Goal: Check status: Check status

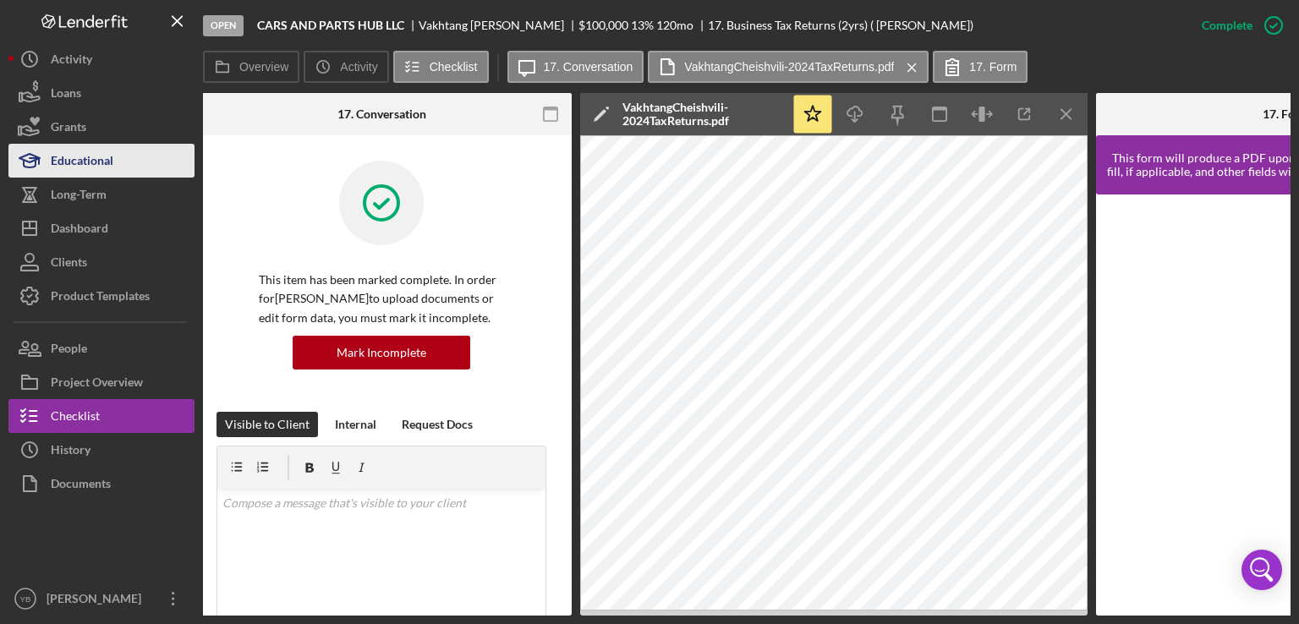
scroll to position [355, 0]
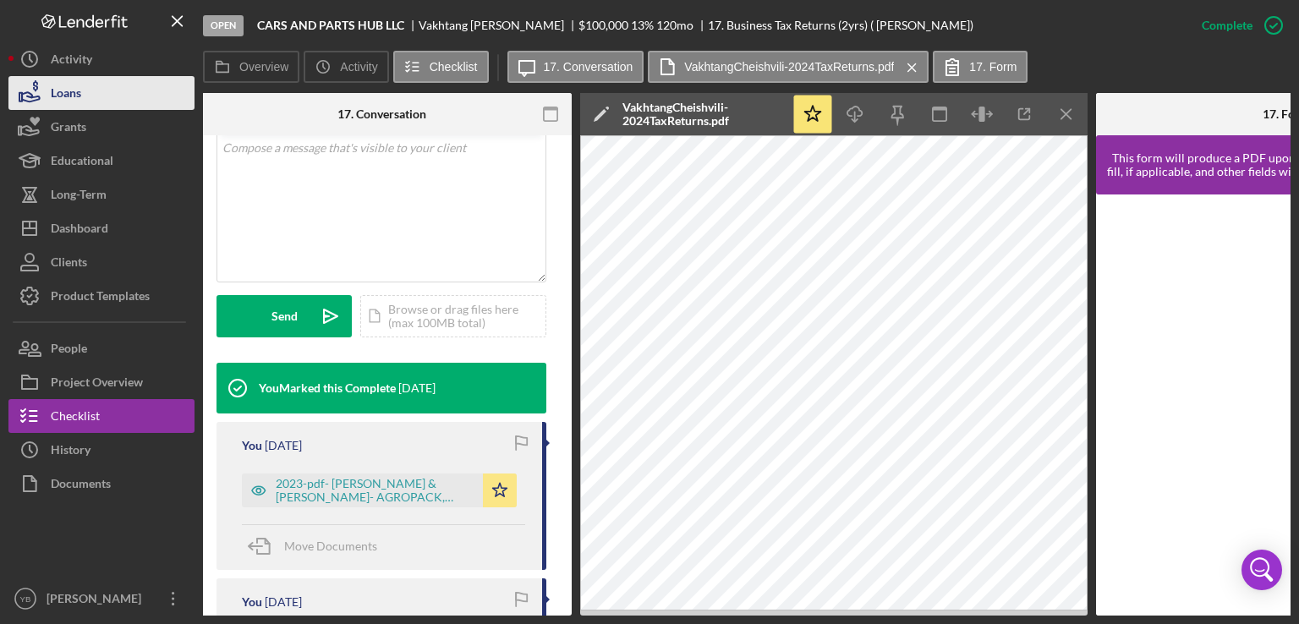
click at [74, 99] on div "Loans" at bounding box center [66, 95] width 30 height 38
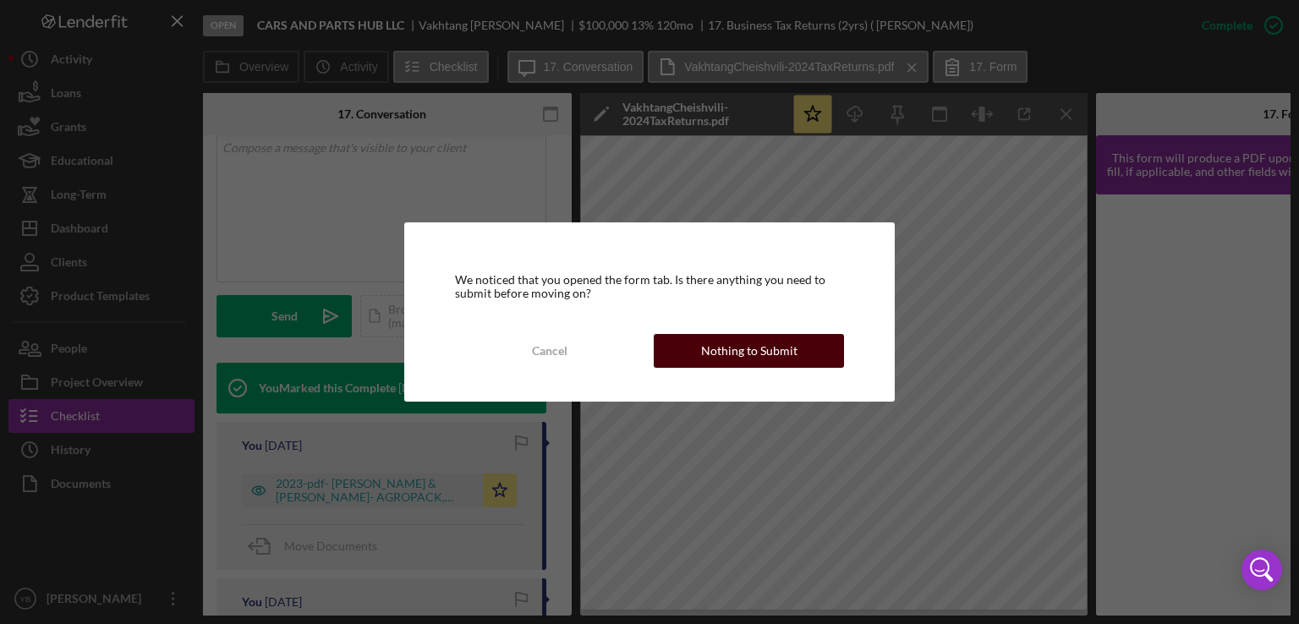
click at [751, 355] on div "Nothing to Submit" at bounding box center [749, 351] width 96 height 34
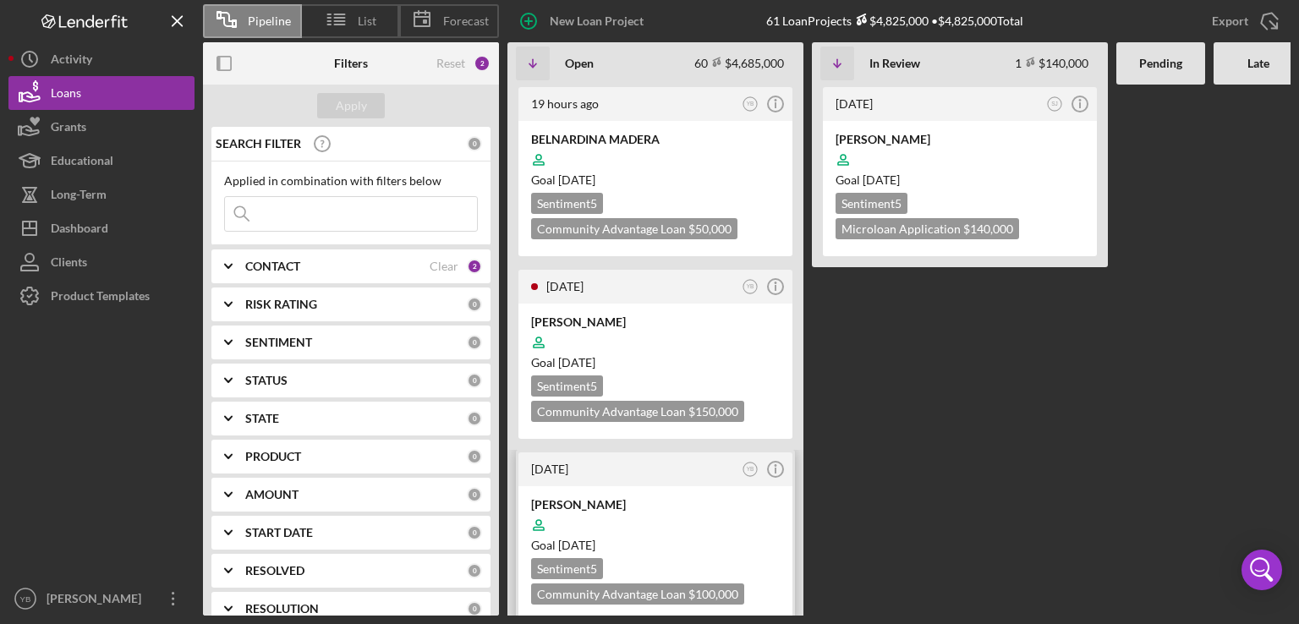
click at [700, 511] on div at bounding box center [655, 525] width 249 height 32
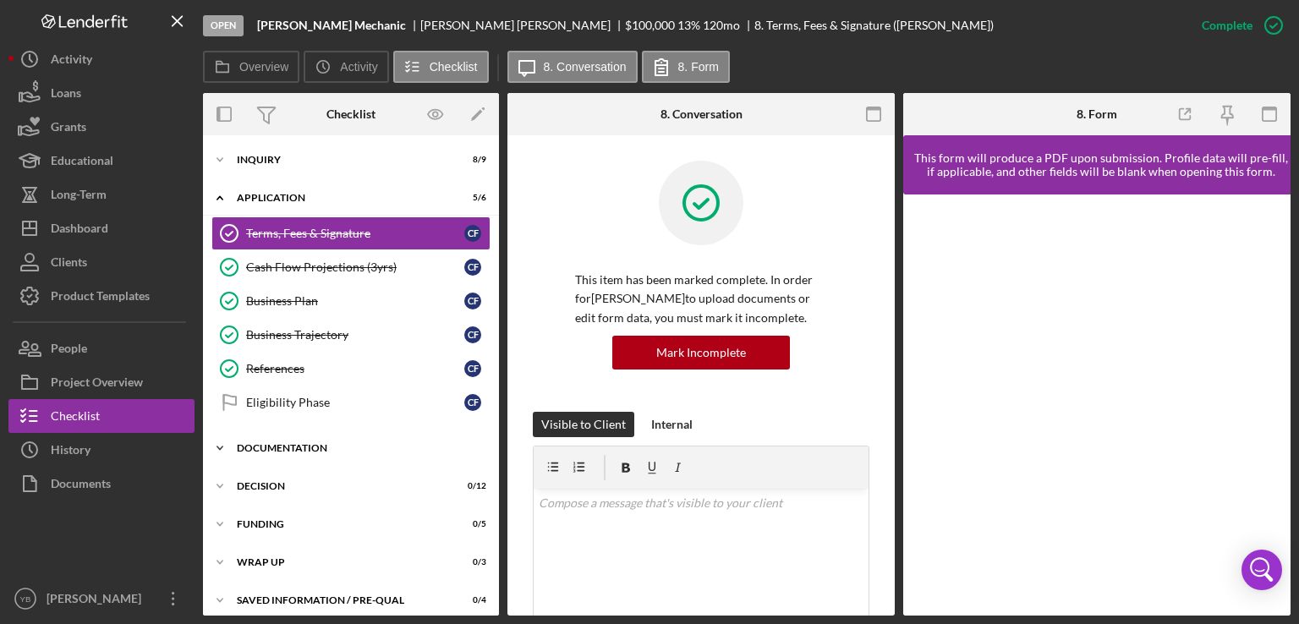
click at [272, 449] on div "Documentation" at bounding box center [357, 448] width 241 height 10
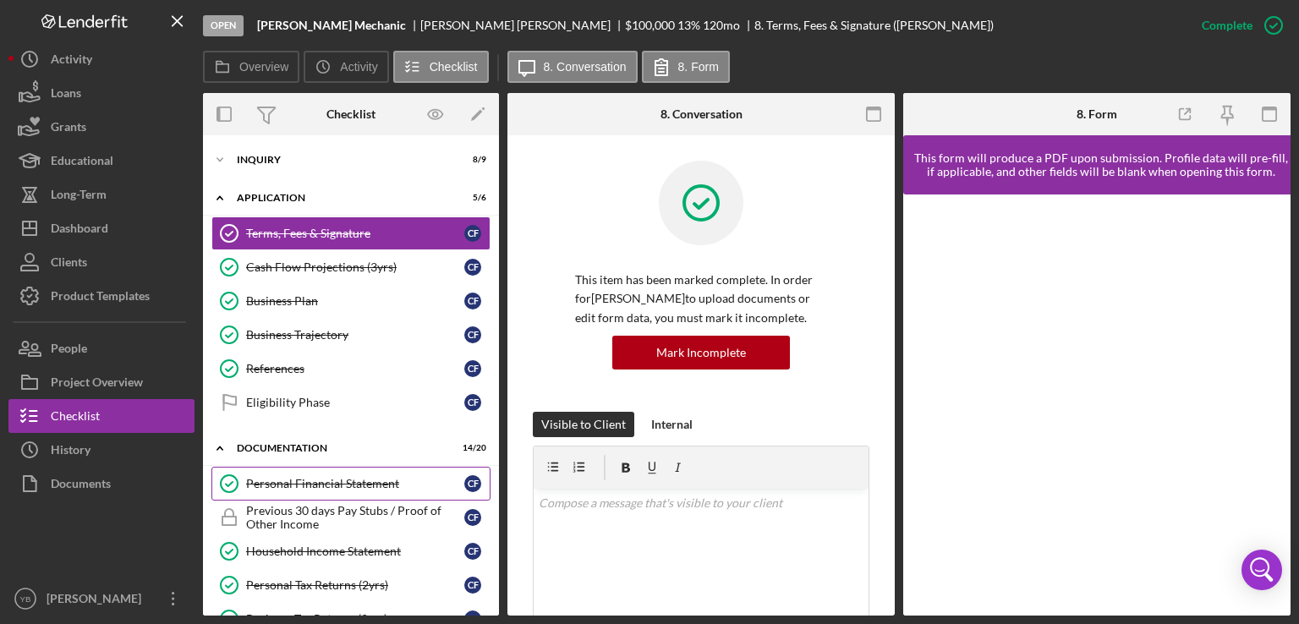
click at [313, 477] on div "Personal Financial Statement" at bounding box center [355, 484] width 218 height 14
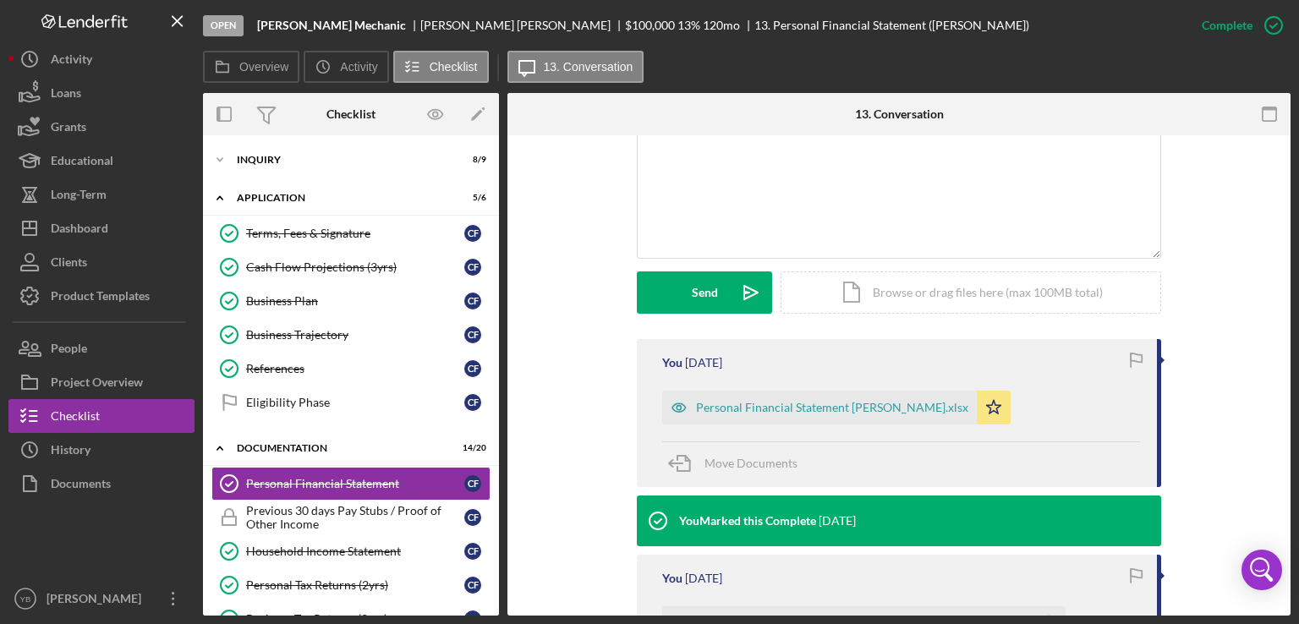
scroll to position [406, 0]
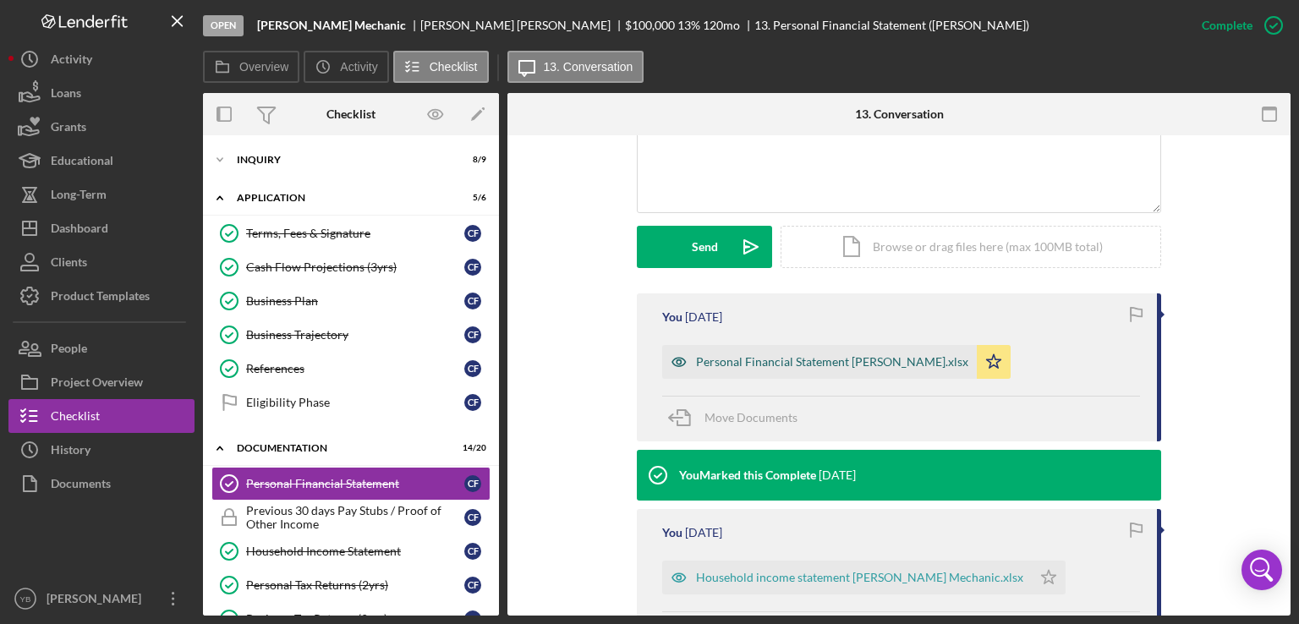
click at [868, 365] on div "Personal Financial Statement [PERSON_NAME].xlsx" at bounding box center [832, 362] width 272 height 14
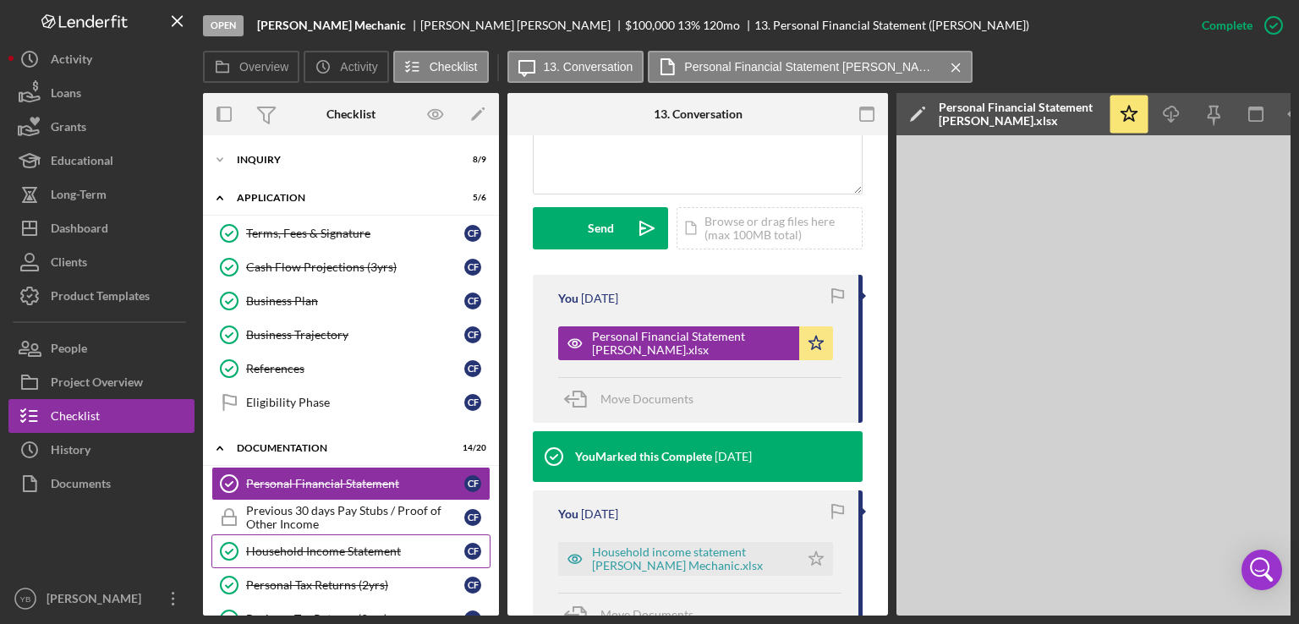
click at [335, 551] on div "Household Income Statement" at bounding box center [355, 552] width 218 height 14
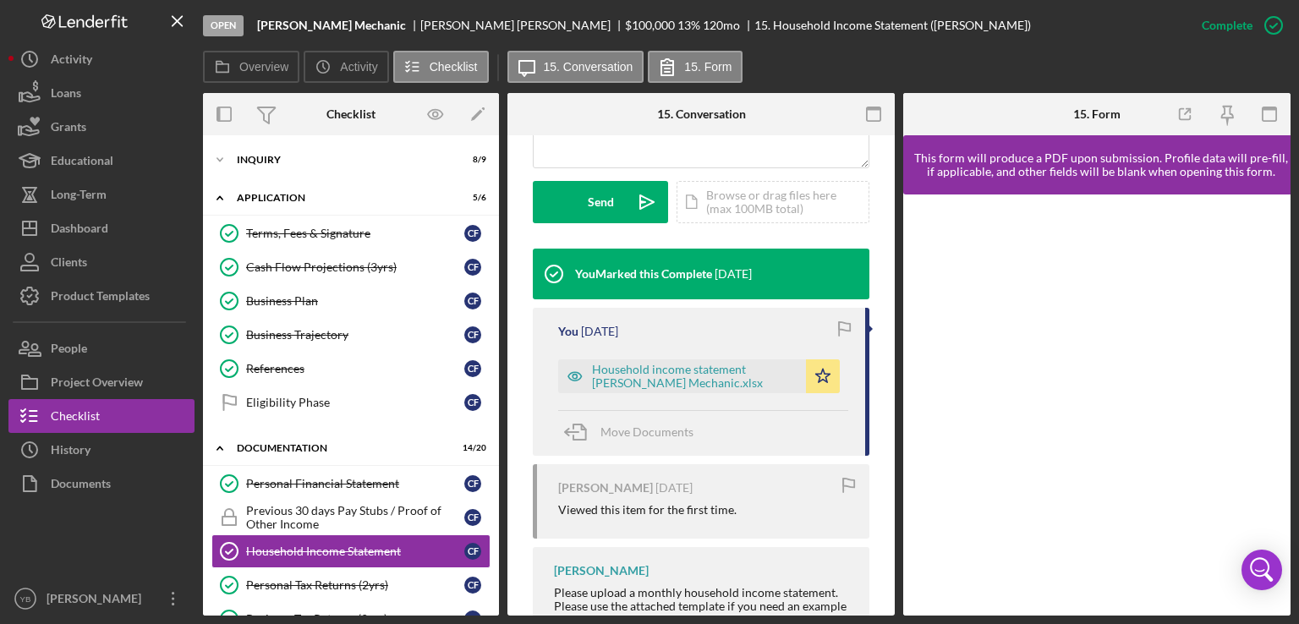
scroll to position [476, 0]
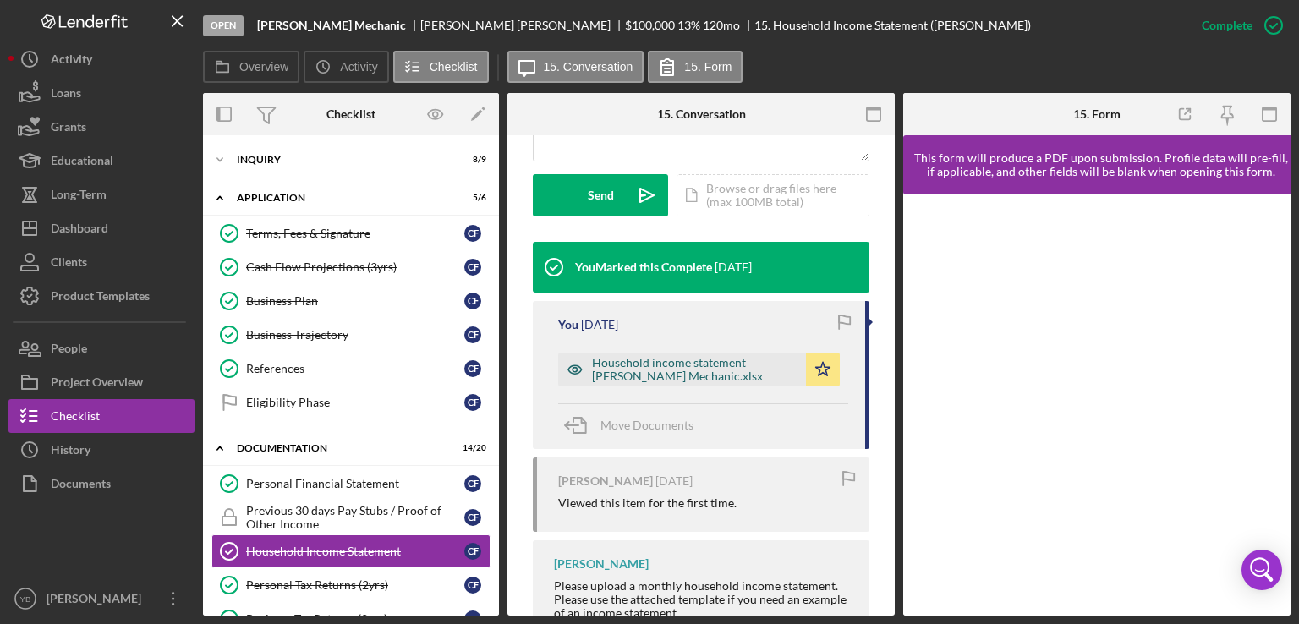
click at [707, 383] on div "Household income statement [PERSON_NAME] Mechanic.xlsx" at bounding box center [694, 369] width 205 height 27
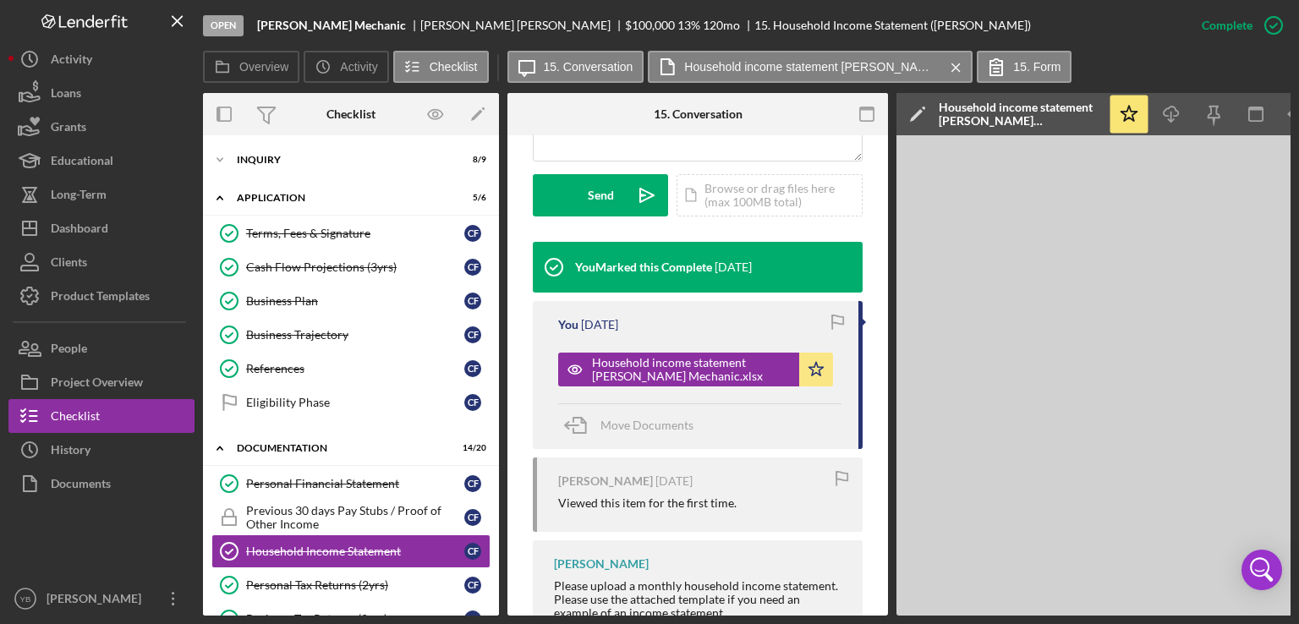
drag, startPoint x: 912, startPoint y: 615, endPoint x: 944, endPoint y: 611, distance: 31.6
click at [944, 611] on div "Overview Internal Workflow Stage Open Icon/Dropdown Arrow Archive (can unarchiv…" at bounding box center [746, 354] width 1087 height 523
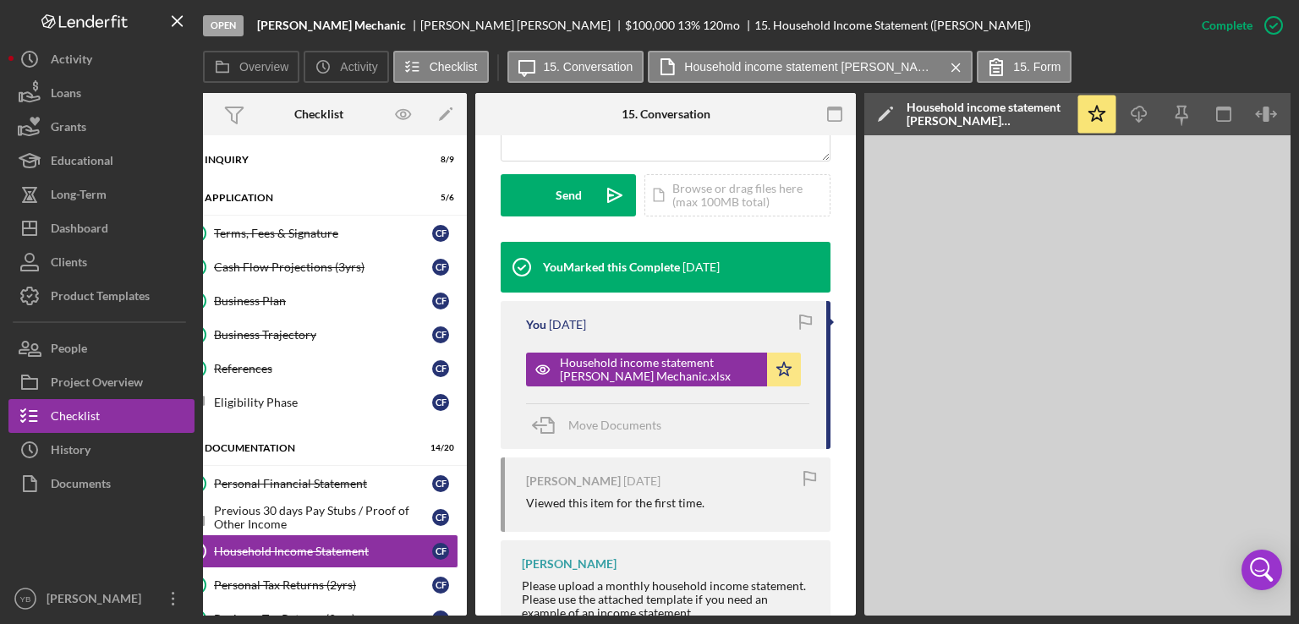
scroll to position [0, 0]
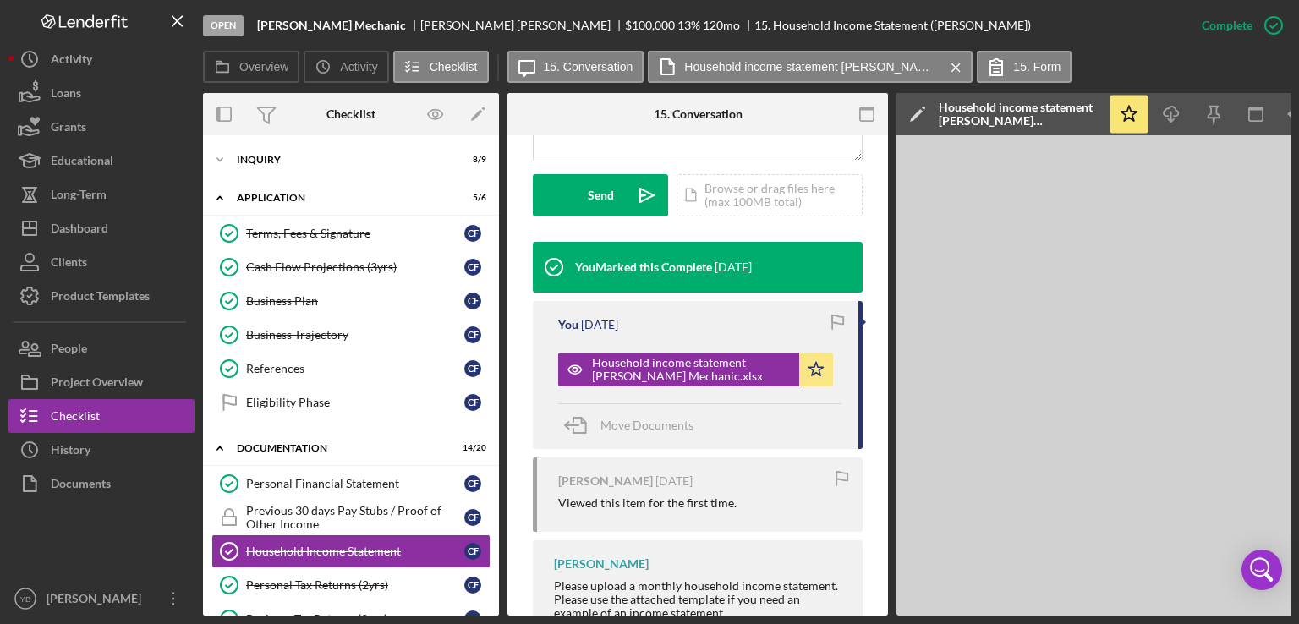
click at [498, 315] on div "Icon/Expander Inquiry 8 / 9 Icon/Expander Application 5 / 6 Terms, Fees & Signa…" at bounding box center [351, 375] width 296 height 480
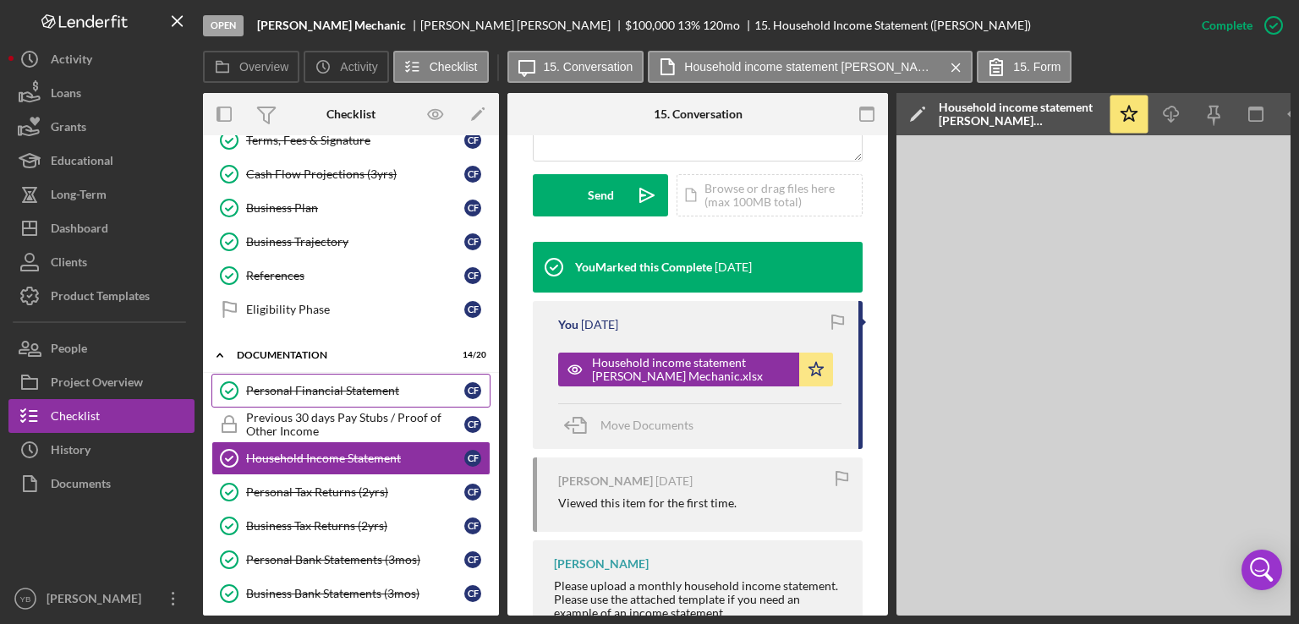
click at [355, 391] on div "Personal Financial Statement" at bounding box center [355, 391] width 218 height 14
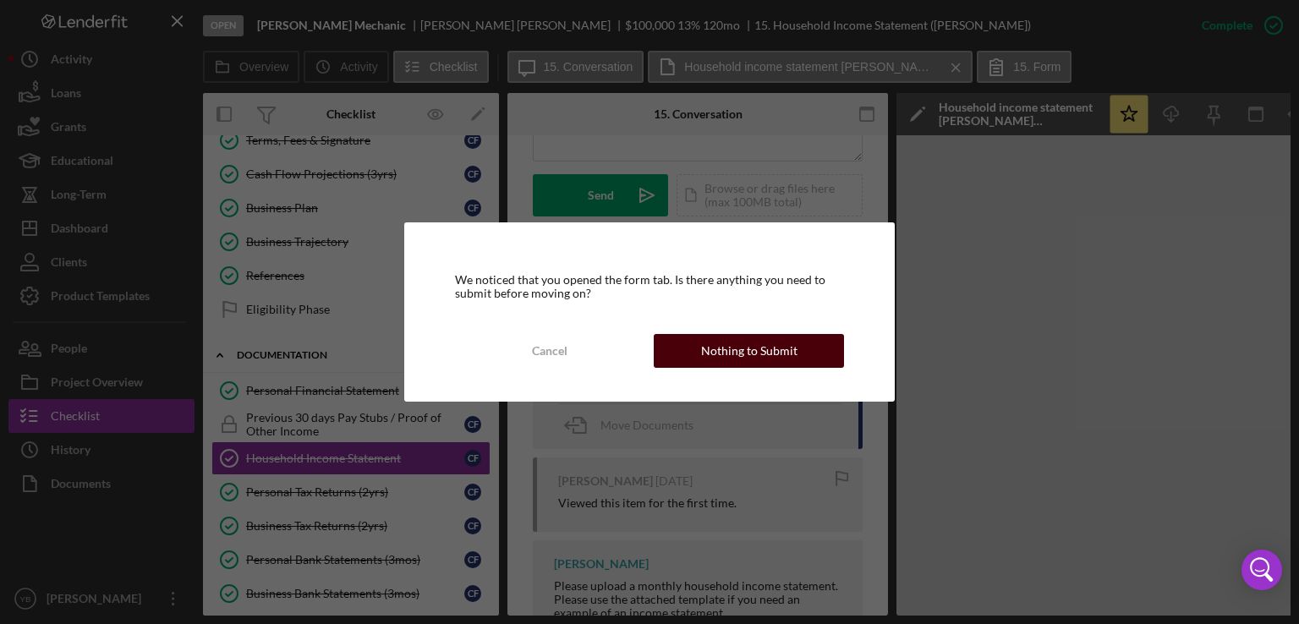
click at [714, 353] on div "Nothing to Submit" at bounding box center [749, 351] width 96 height 34
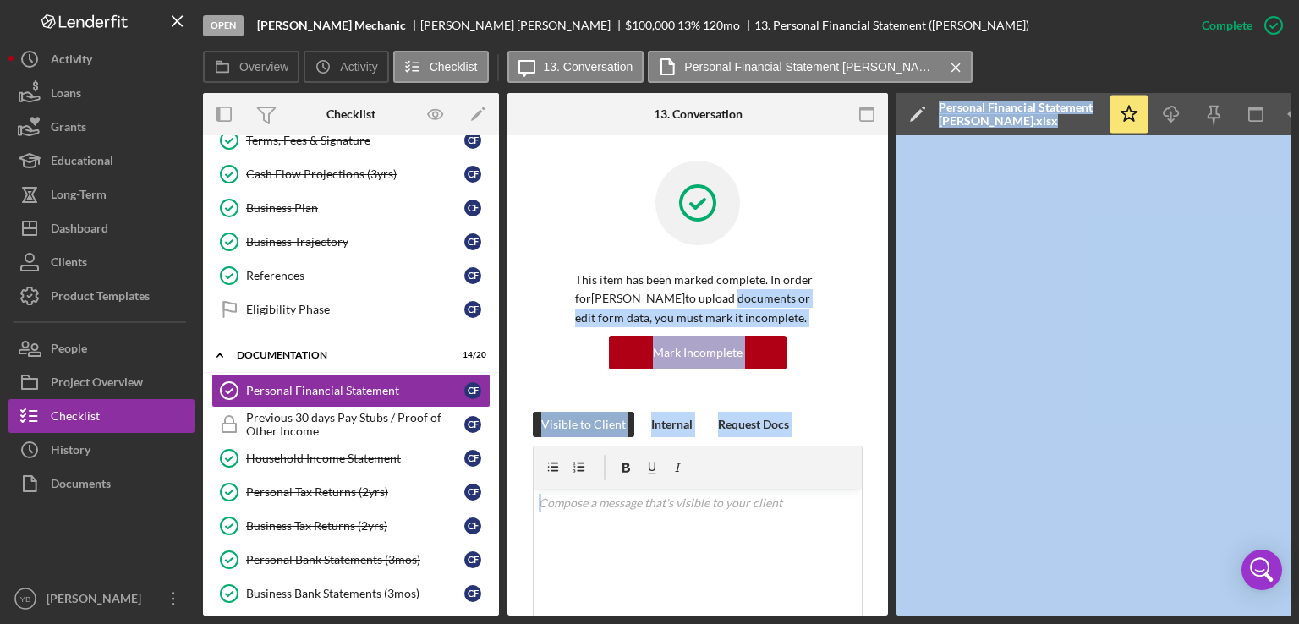
drag, startPoint x: 881, startPoint y: 289, endPoint x: 897, endPoint y: 288, distance: 16.2
click at [129, 154] on div "Open [PERSON_NAME] Mechanic [PERSON_NAME] $100,000 $100,000 13 % 120 mo 13. Per…" at bounding box center [649, 308] width 1282 height 616
click at [1174, 118] on icon "Icon/Download" at bounding box center [1172, 115] width 38 height 38
click at [315, 556] on div "Personal Bank Statements (3mos)" at bounding box center [355, 560] width 218 height 14
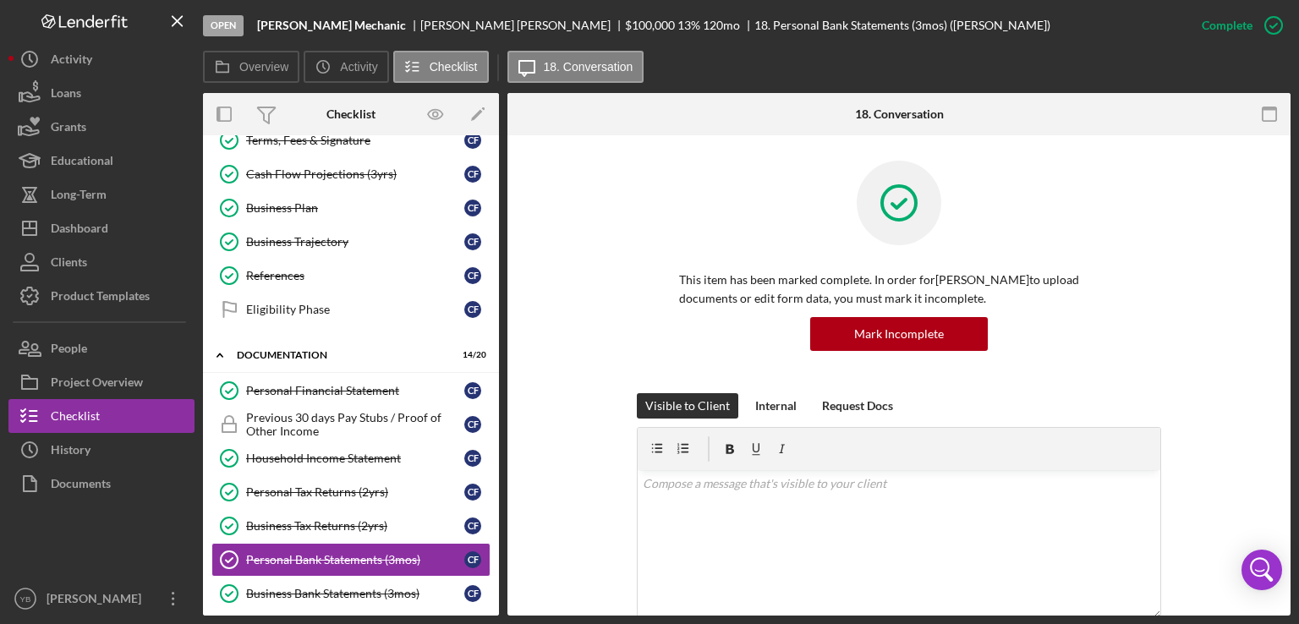
click at [1184, 349] on div "This item has been marked complete. In order for [PERSON_NAME] to upload docume…" at bounding box center [899, 277] width 732 height 233
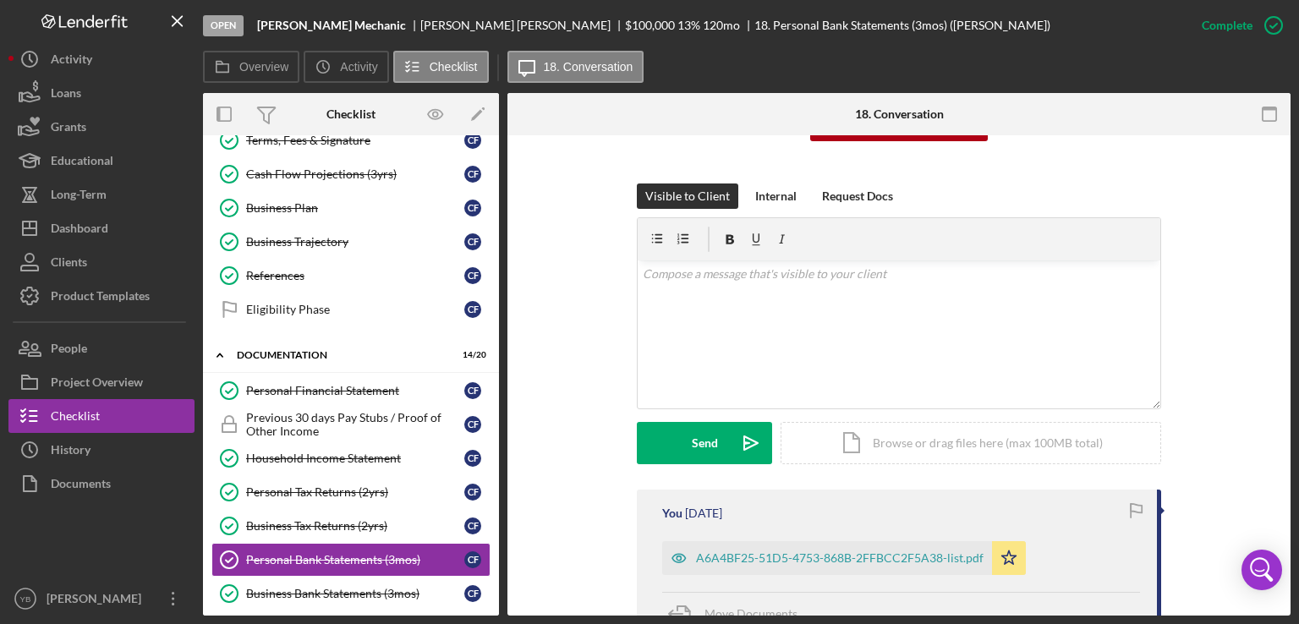
scroll to position [406, 0]
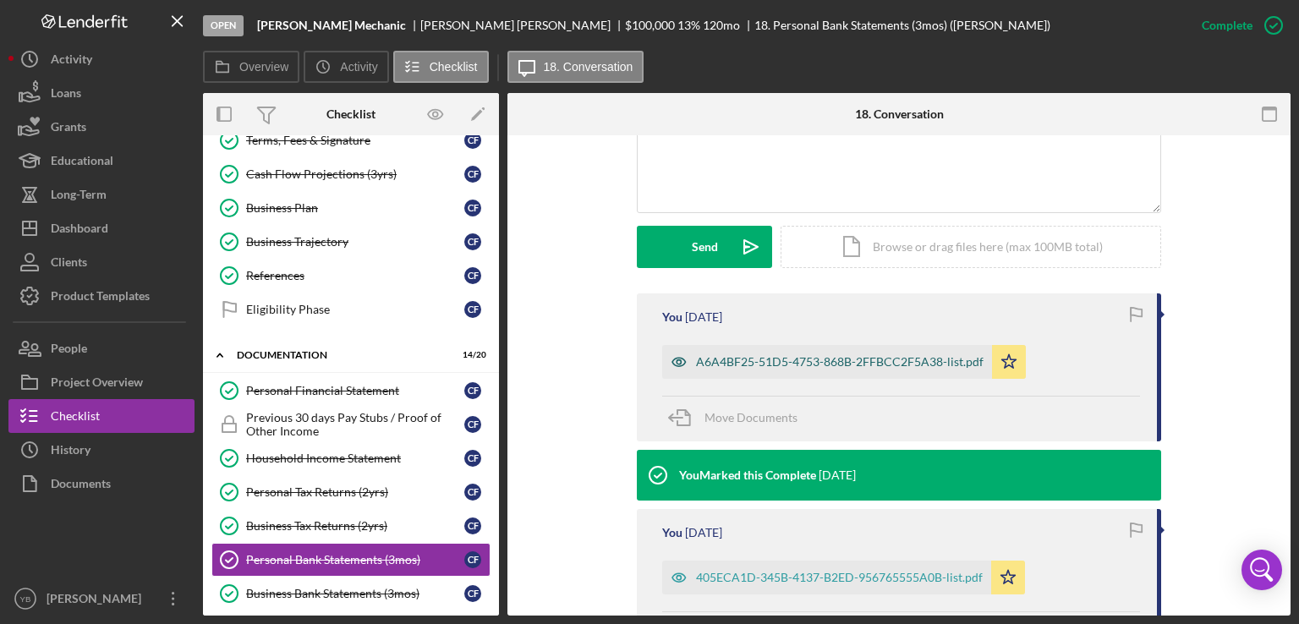
click at [817, 366] on div "A6A4BF25-51D5-4753-868B-2FFBCC2F5A38-list.pdf" at bounding box center [840, 362] width 288 height 14
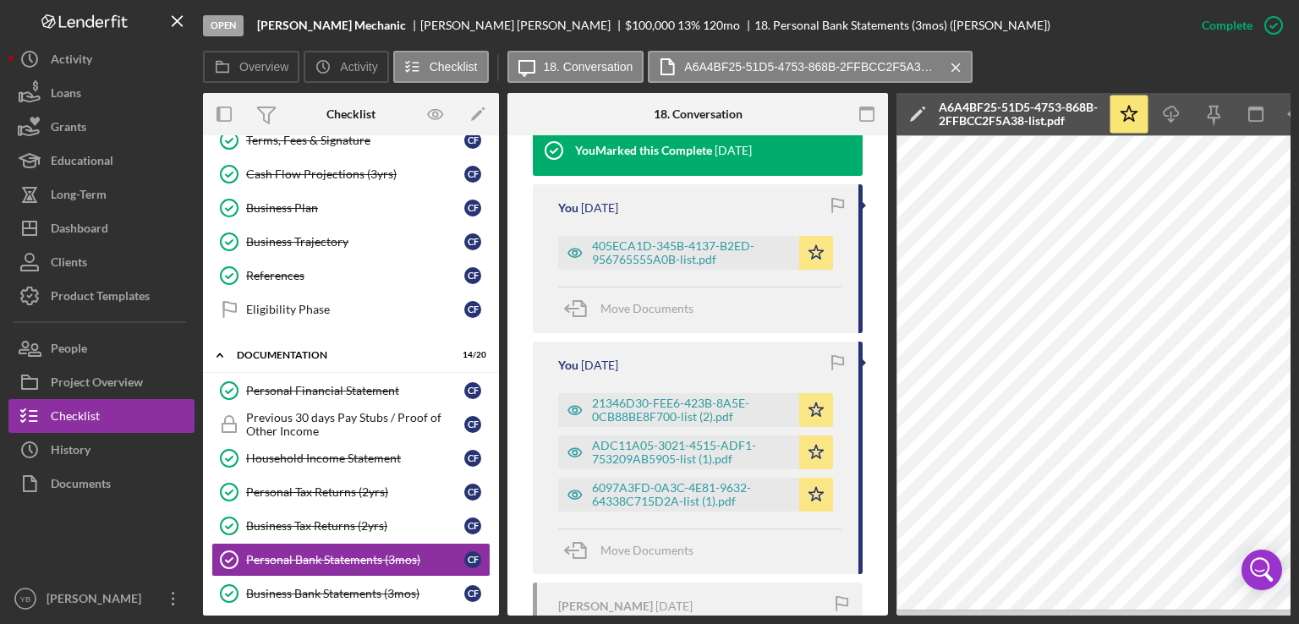
scroll to position [793, 0]
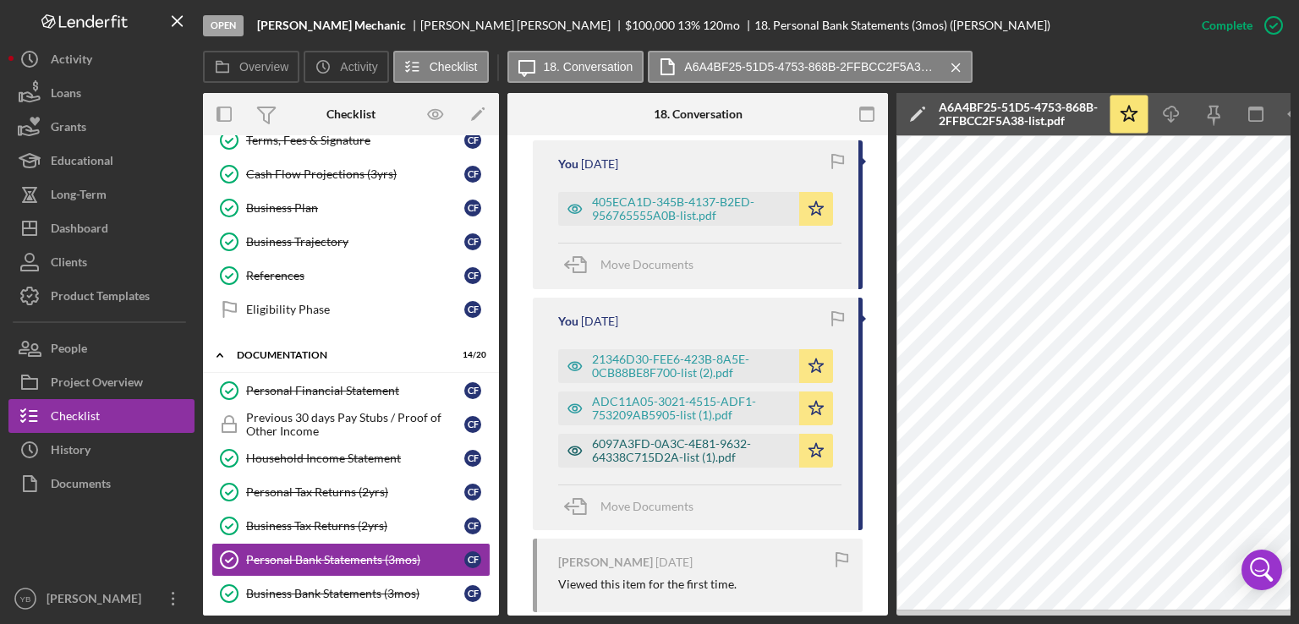
click at [676, 464] on div "6097A3FD-0A3C-4E81-9632-64338C715D2A-list (1).pdf" at bounding box center [691, 450] width 199 height 27
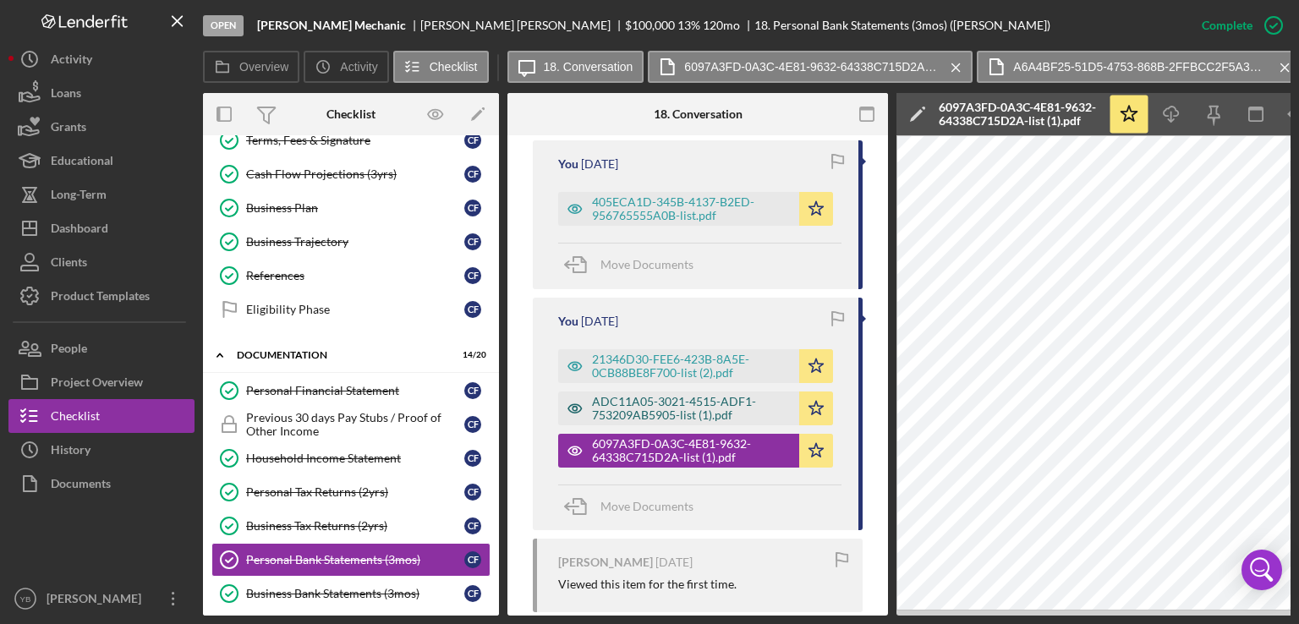
click at [653, 420] on div "ADC11A05-3021-4515-ADF1-753209AB5905-list (1).pdf" at bounding box center [691, 408] width 199 height 27
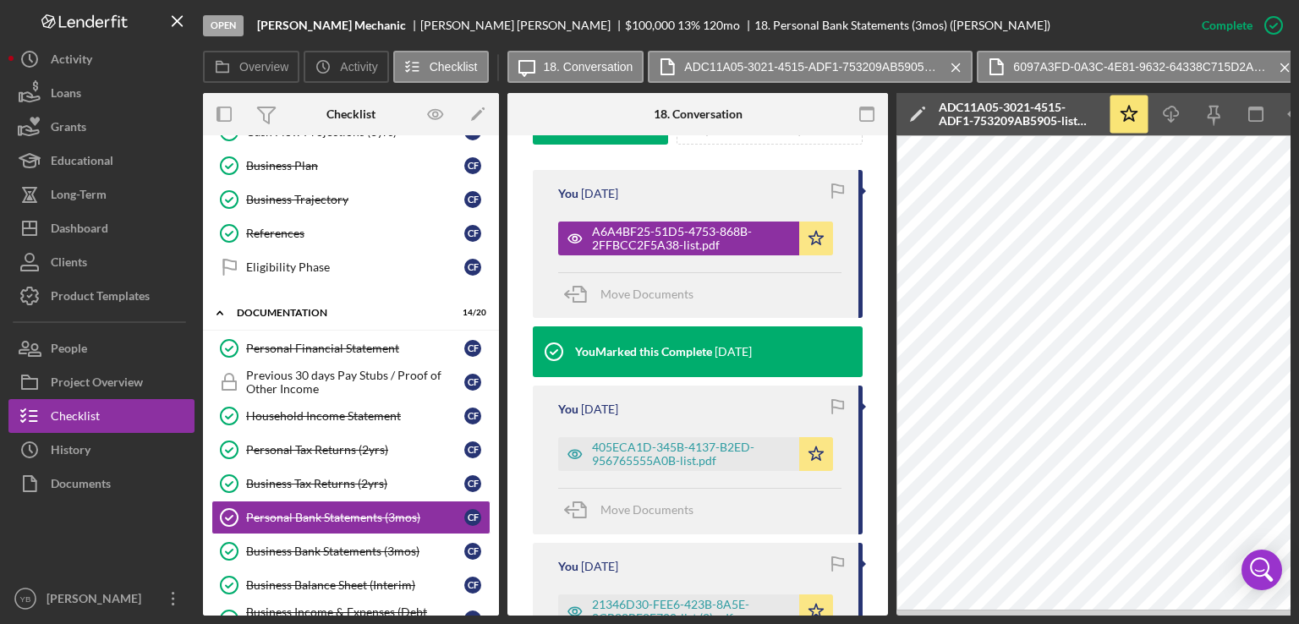
scroll to position [551, 0]
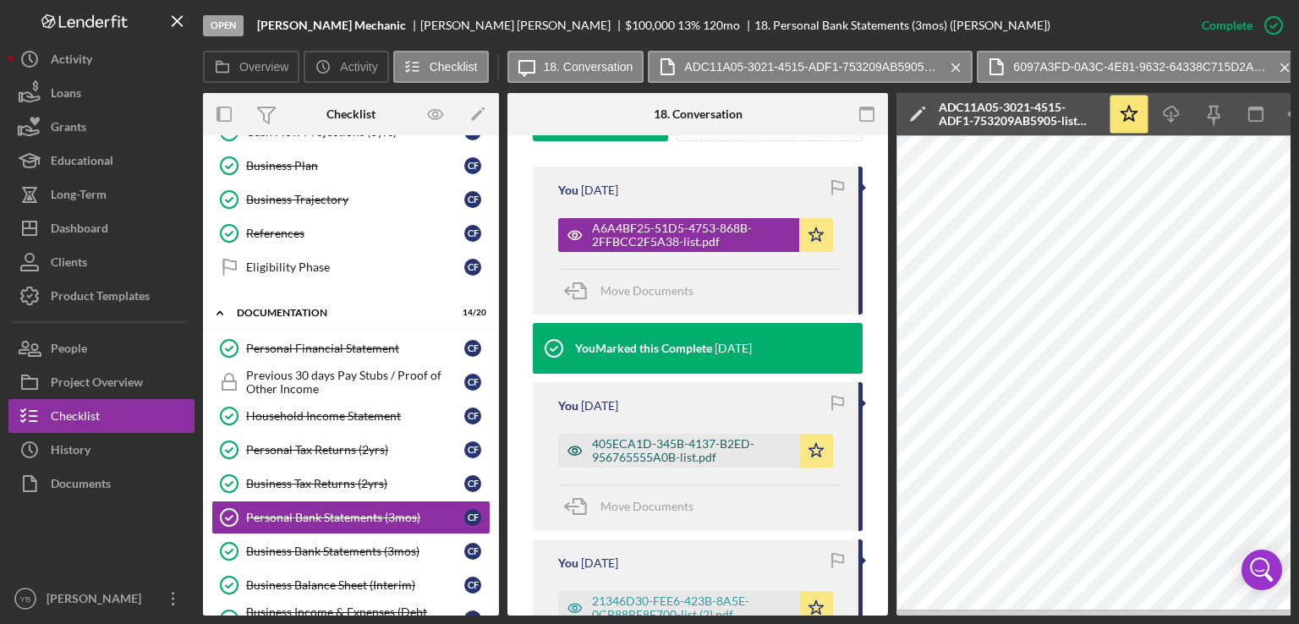
click at [691, 464] on div "405ECA1D-345B-4137-B2ED-956765555A0B-list.pdf" at bounding box center [691, 450] width 199 height 27
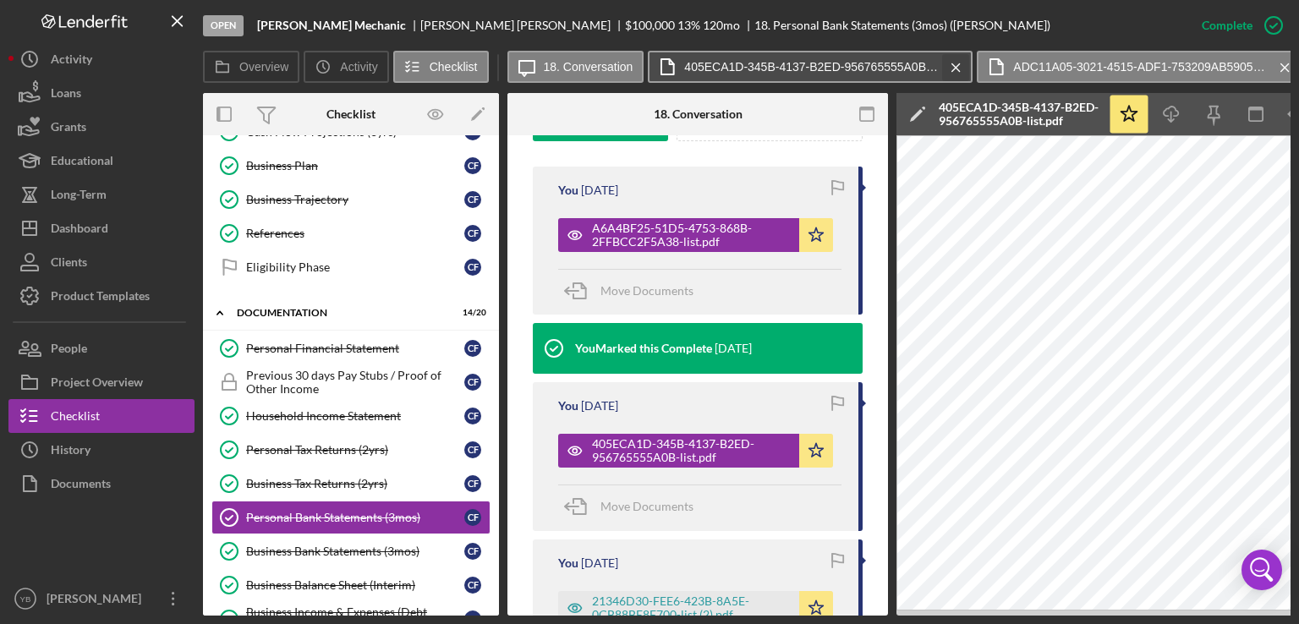
click at [951, 72] on icon "Icon/Menu Close" at bounding box center [956, 68] width 30 height 42
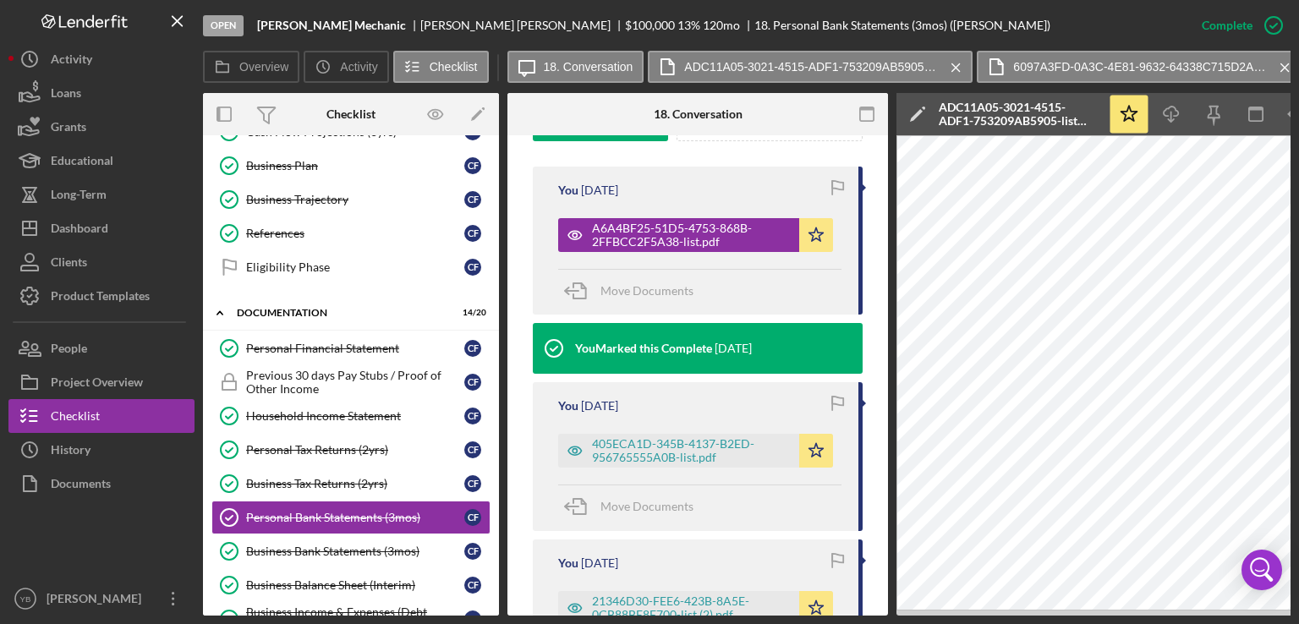
click at [951, 72] on icon "Icon/Menu Close" at bounding box center [956, 68] width 30 height 42
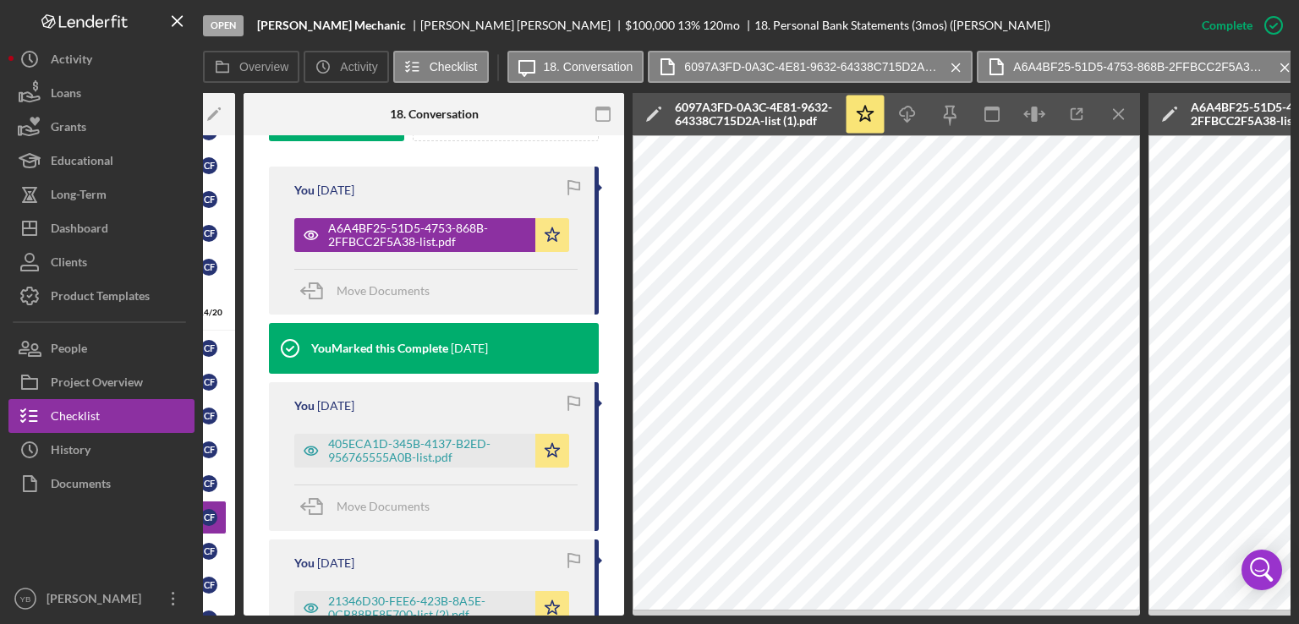
scroll to position [0, 266]
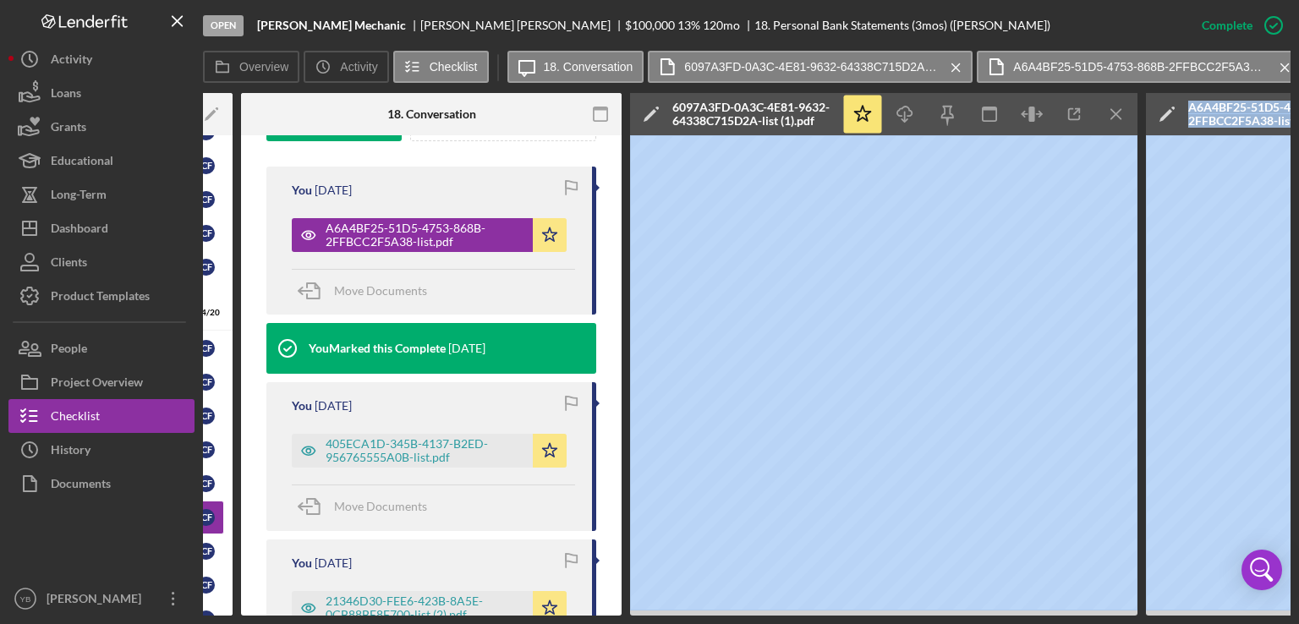
drag, startPoint x: 1035, startPoint y: 616, endPoint x: 1189, endPoint y: 612, distance: 153.9
click at [1189, 612] on div "Open [PERSON_NAME] Mechanic [PERSON_NAME] $100,000 $100,000 13 % 120 mo 18. Per…" at bounding box center [649, 312] width 1299 height 624
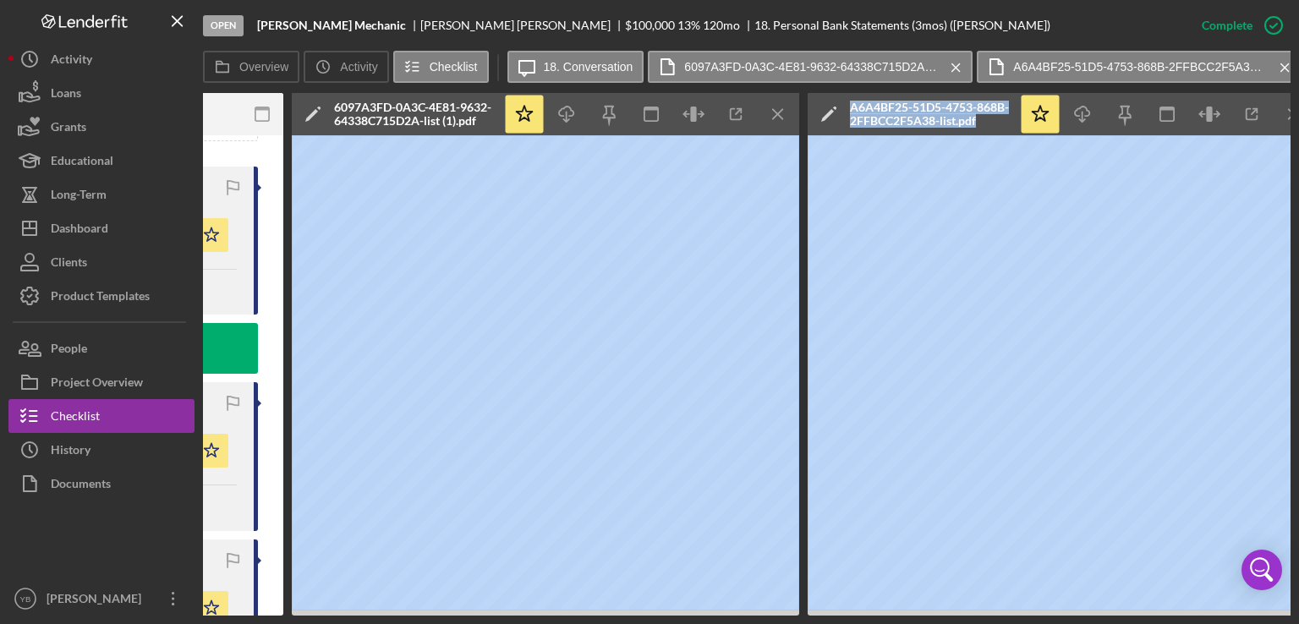
scroll to position [0, 629]
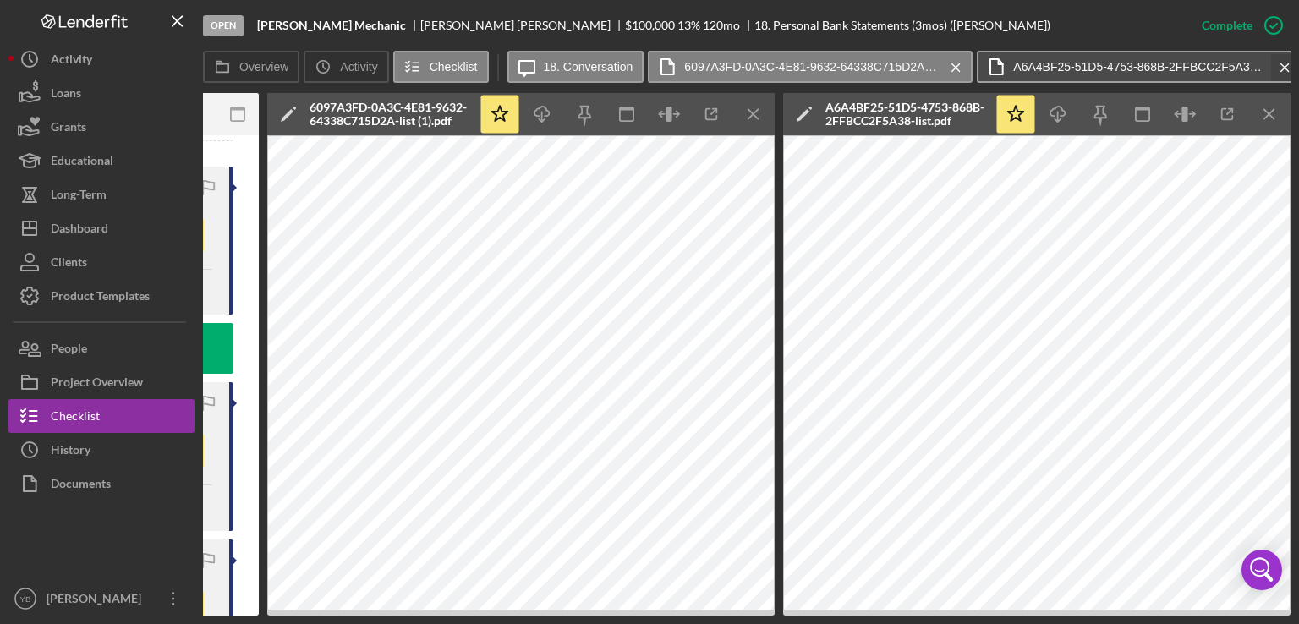
click at [1279, 72] on icon "Icon/Menu Close" at bounding box center [1285, 68] width 30 height 42
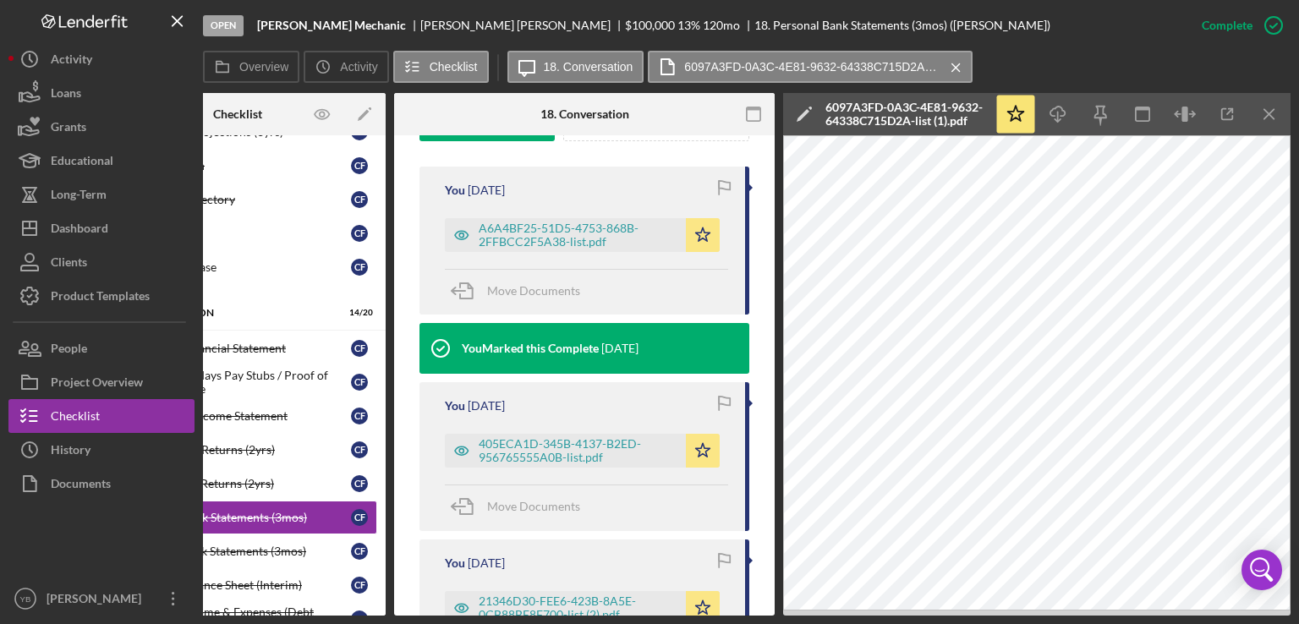
scroll to position [0, 112]
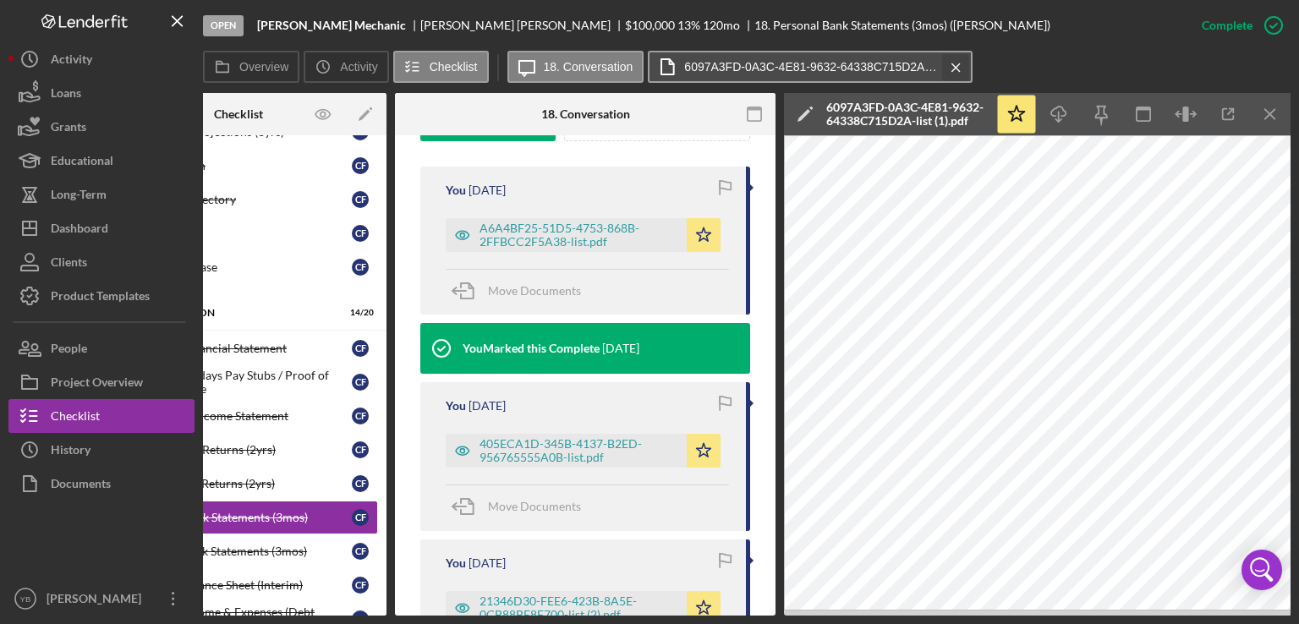
click at [947, 68] on icon "Icon/Menu Close" at bounding box center [956, 68] width 30 height 42
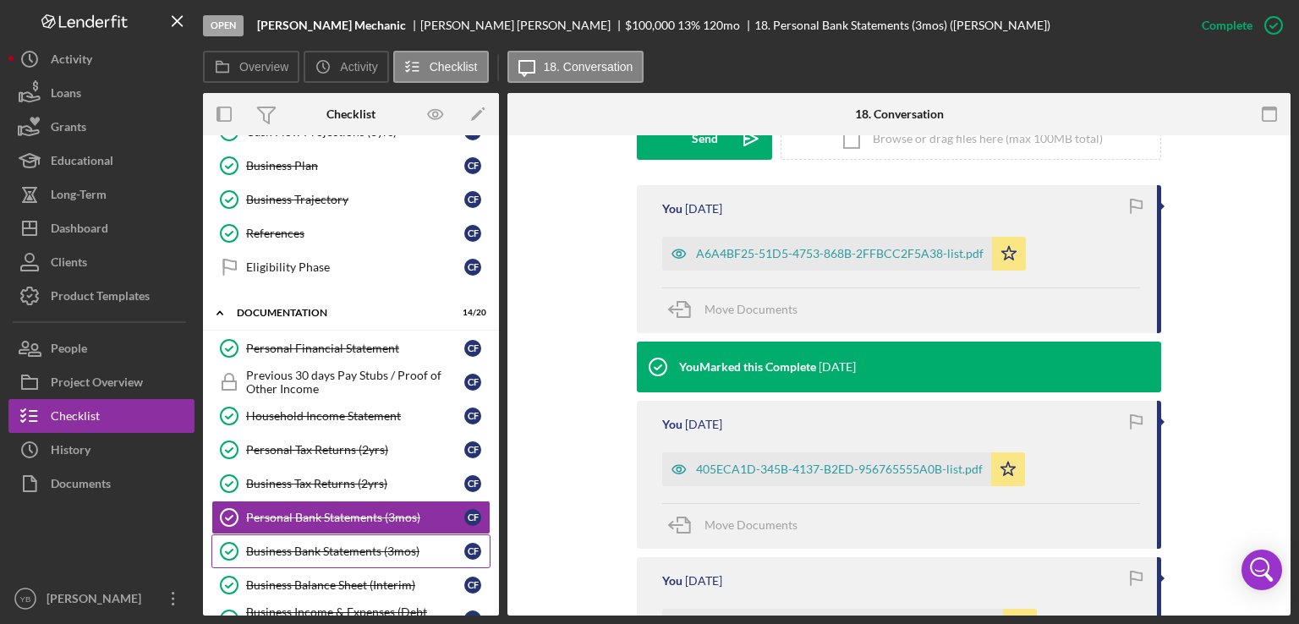
click at [350, 546] on div "Business Bank Statements (3mos)" at bounding box center [355, 552] width 218 height 14
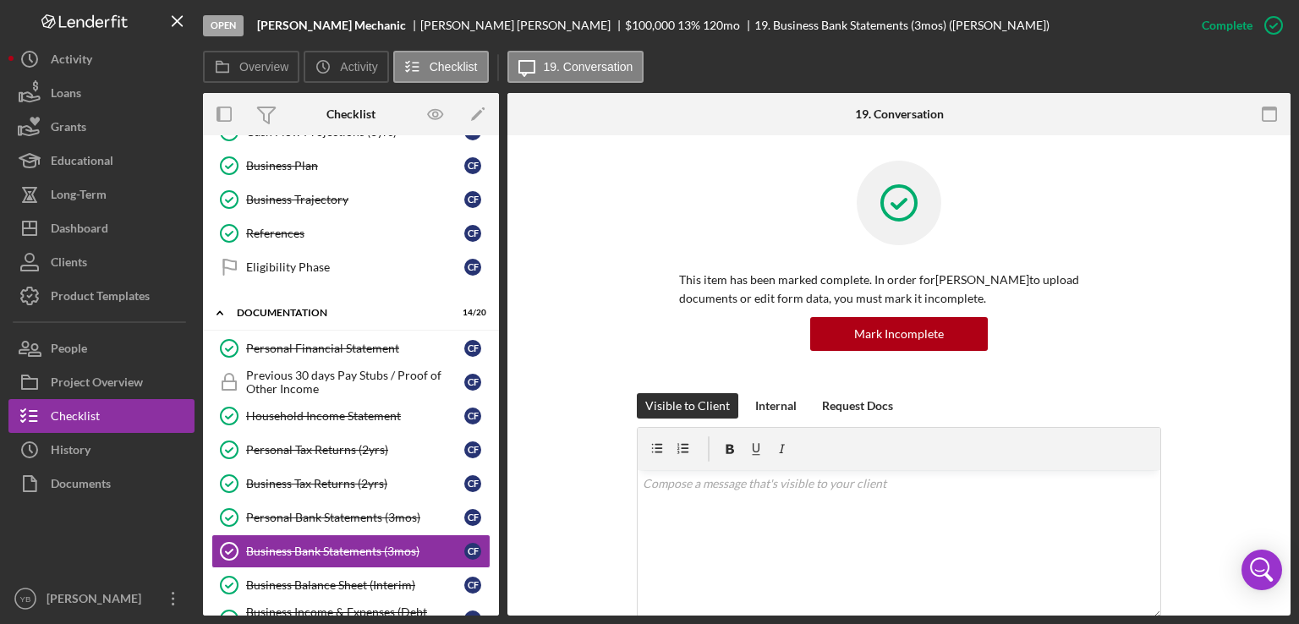
click at [1187, 273] on div "This item has been marked complete. In order for [PERSON_NAME] to upload docume…" at bounding box center [899, 277] width 732 height 233
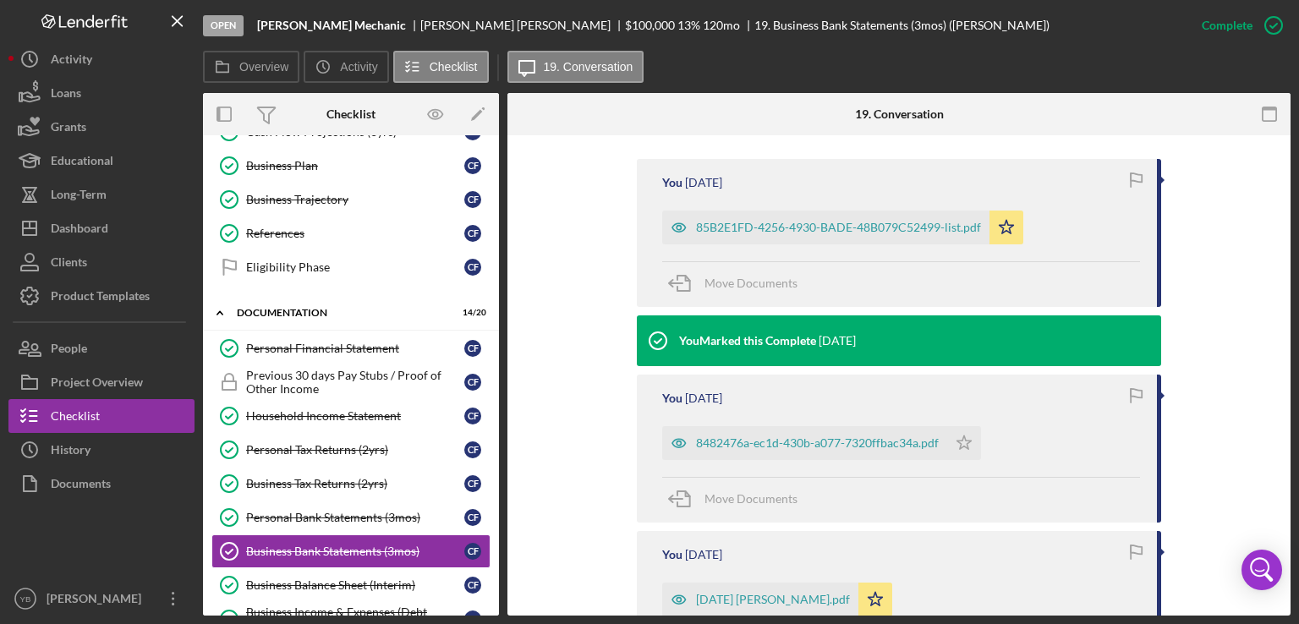
scroll to position [541, 0]
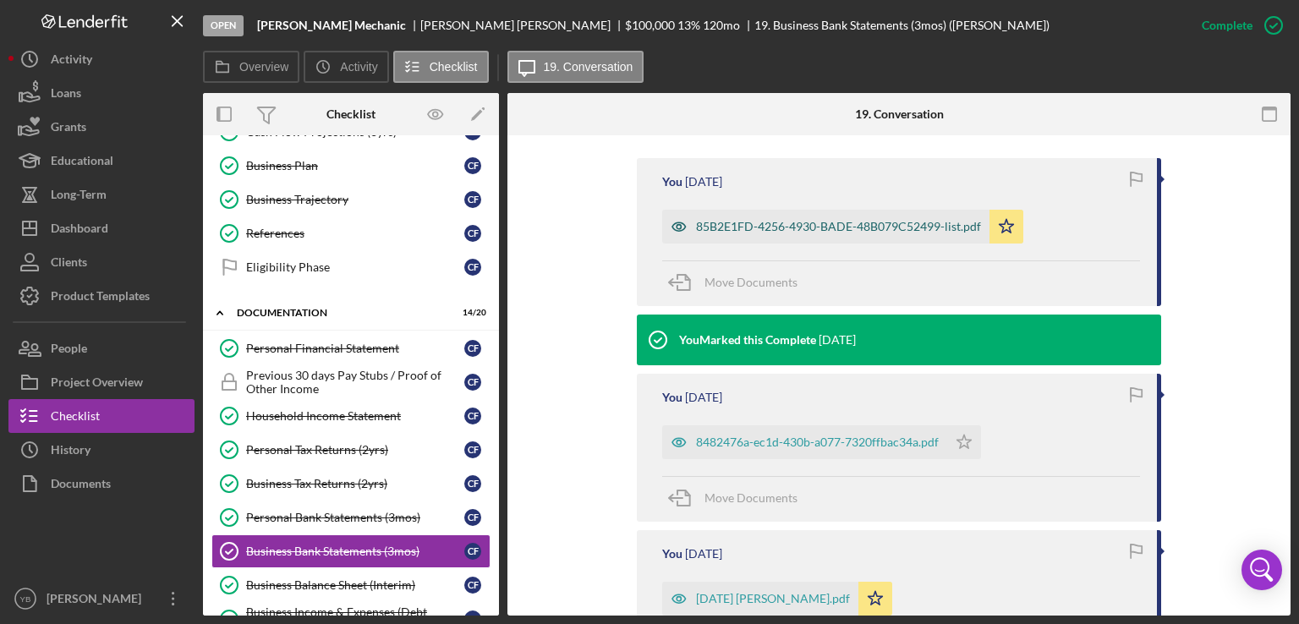
click at [830, 221] on div "85B2E1FD-4256-4930-BADE-48B079C52499-list.pdf" at bounding box center [838, 227] width 285 height 14
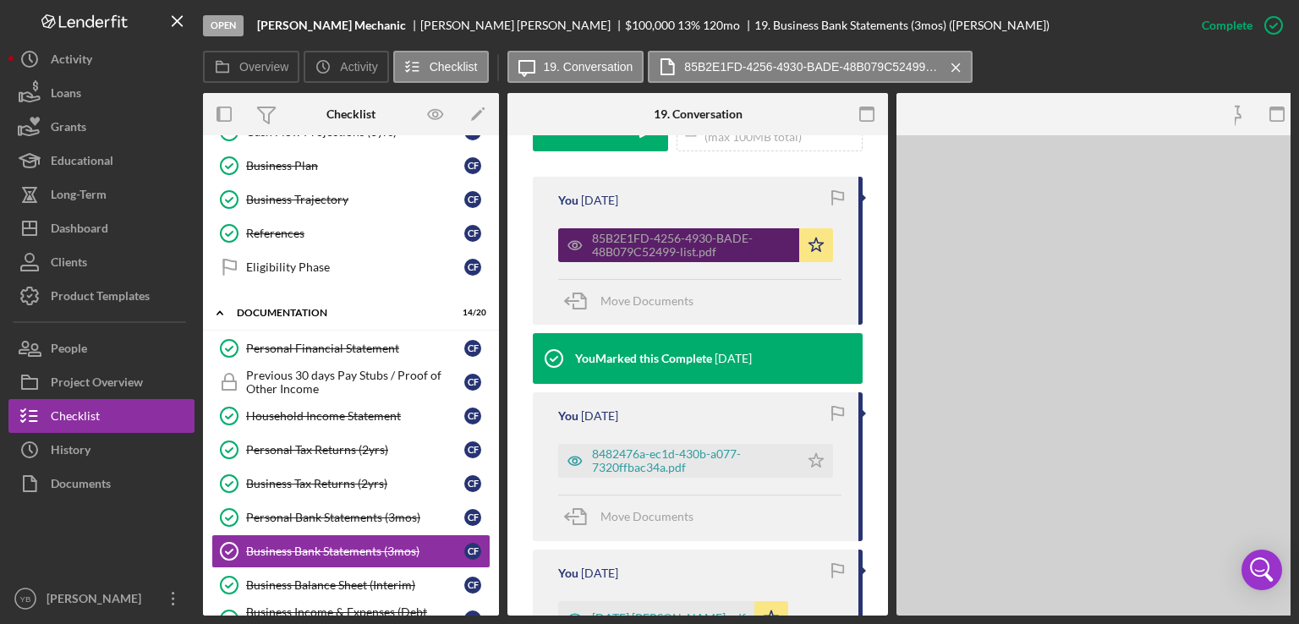
scroll to position [578, 0]
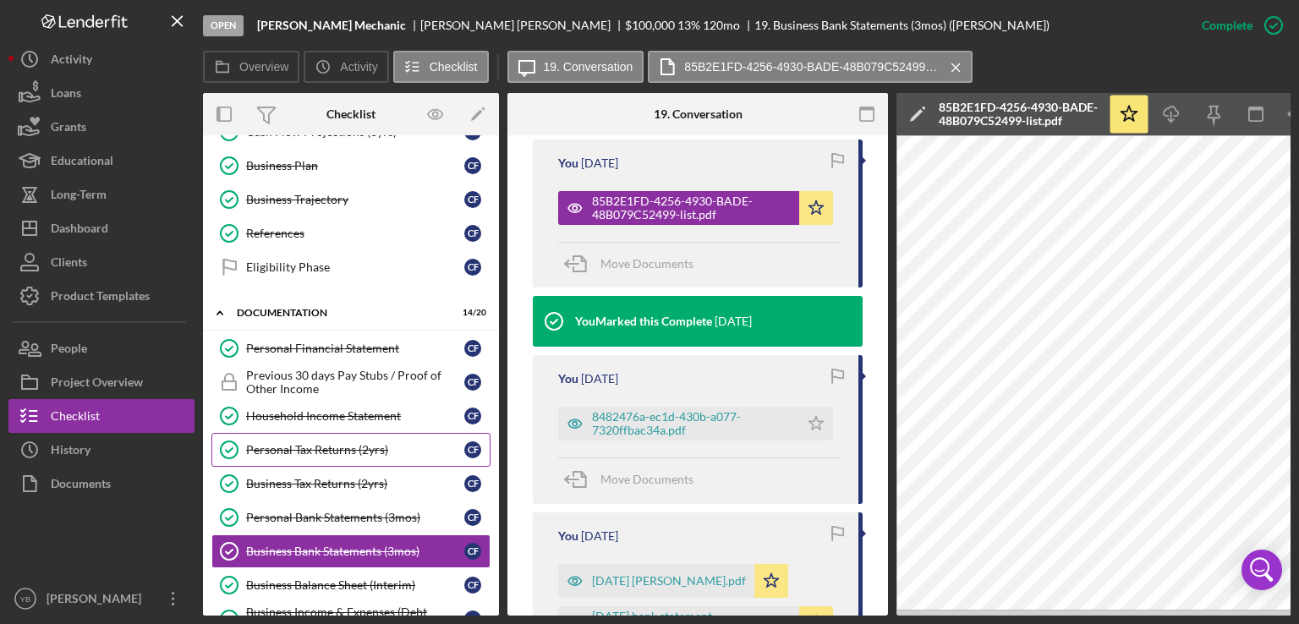
click at [299, 447] on div "Personal Tax Returns (2yrs)" at bounding box center [355, 450] width 218 height 14
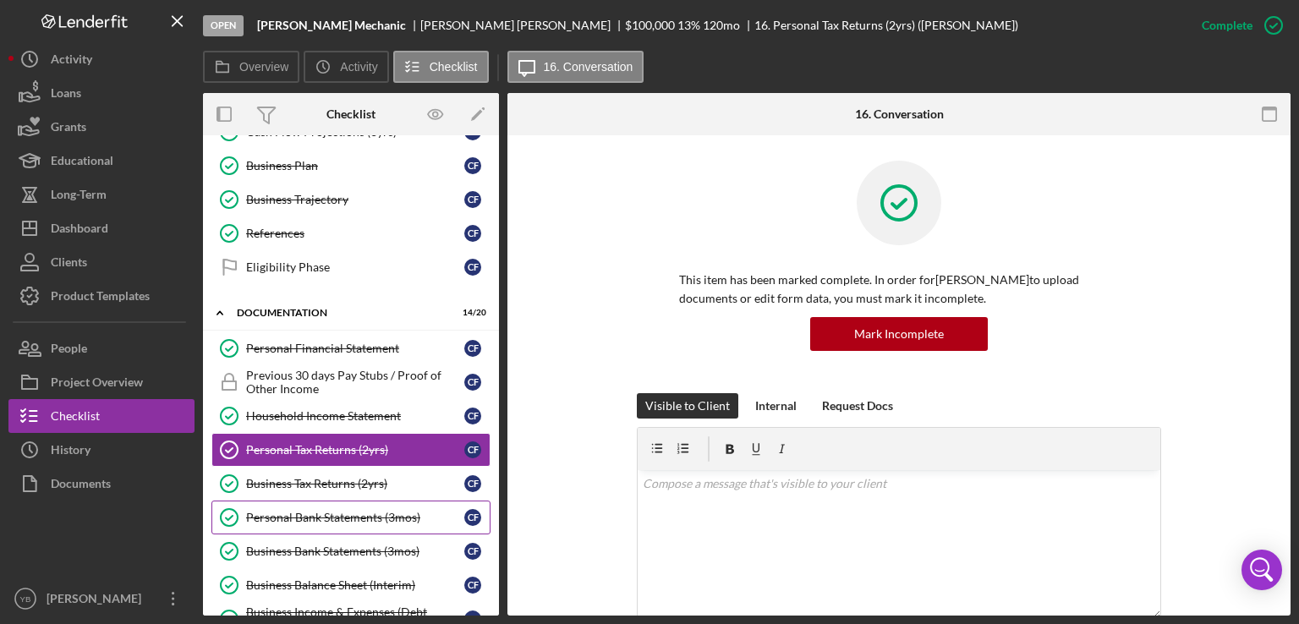
click at [301, 514] on div "Personal Bank Statements (3mos)" at bounding box center [355, 518] width 218 height 14
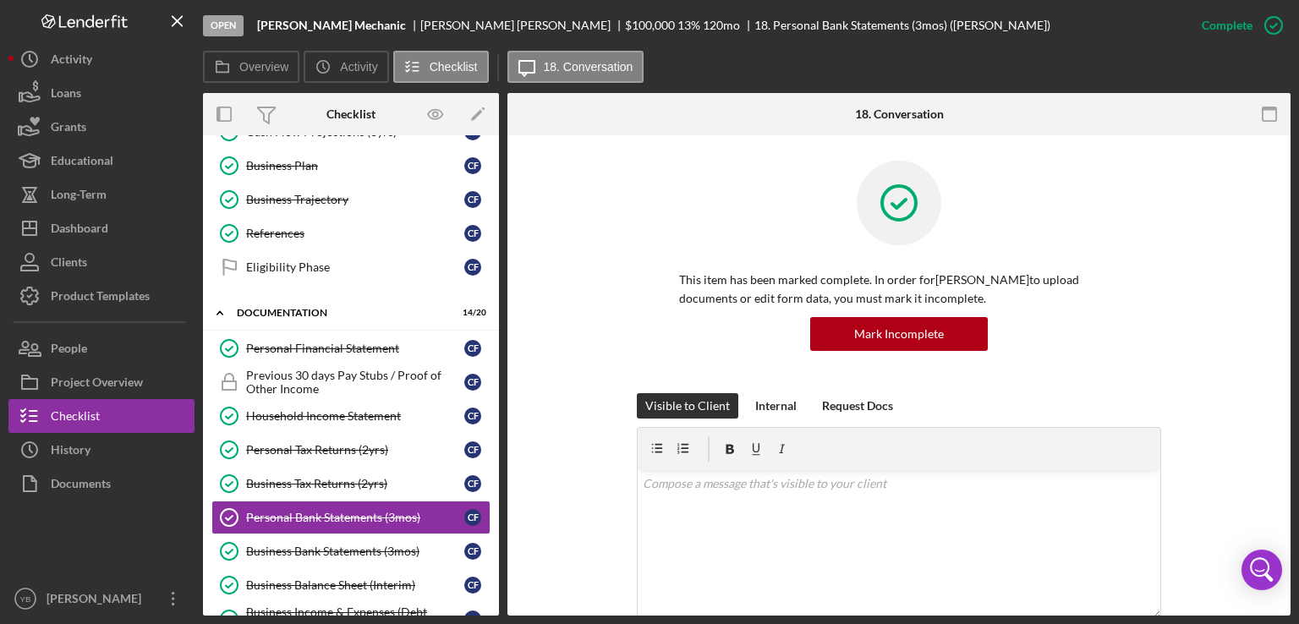
click at [1198, 239] on div "This item has been marked complete. In order for [PERSON_NAME] to upload docume…" at bounding box center [899, 277] width 732 height 233
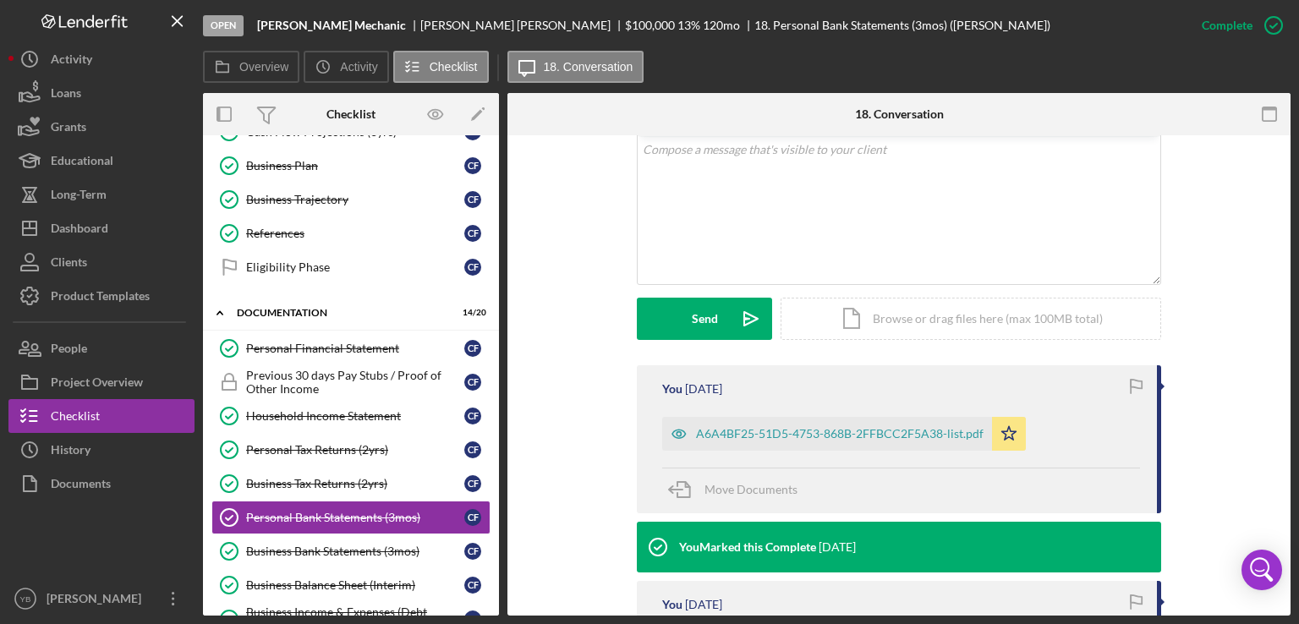
scroll to position [372, 0]
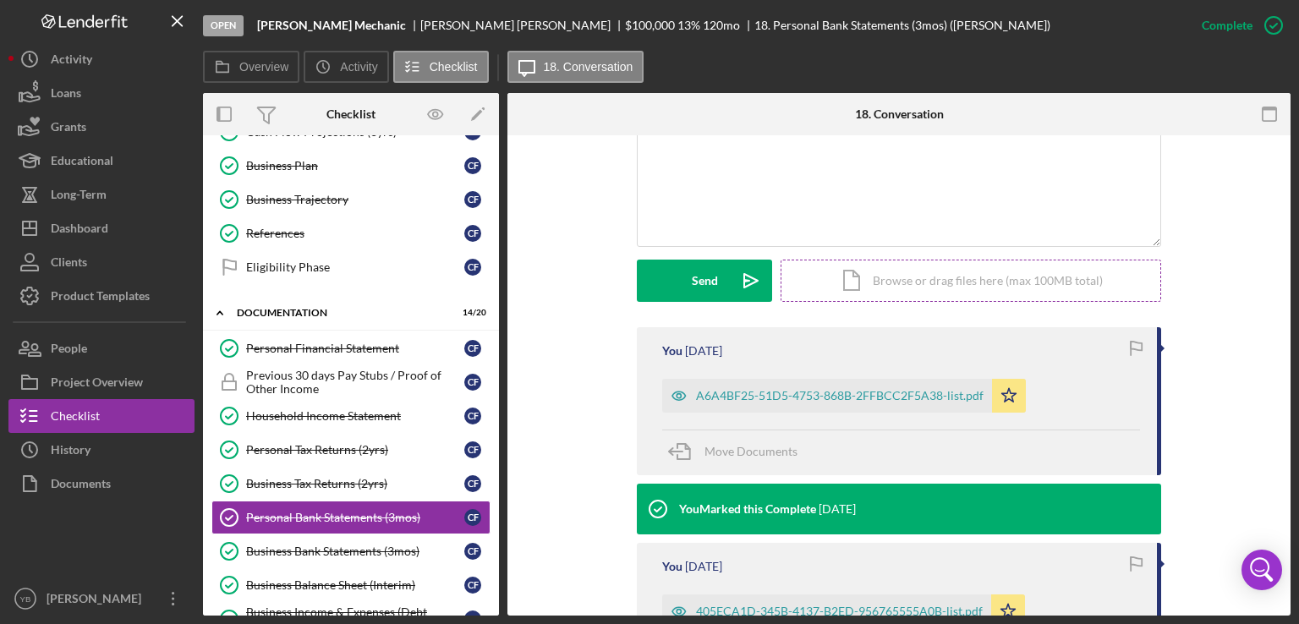
click at [1016, 277] on div "Icon/Document Browse or drag files here (max 100MB total) Tap to choose files o…" at bounding box center [971, 281] width 381 height 42
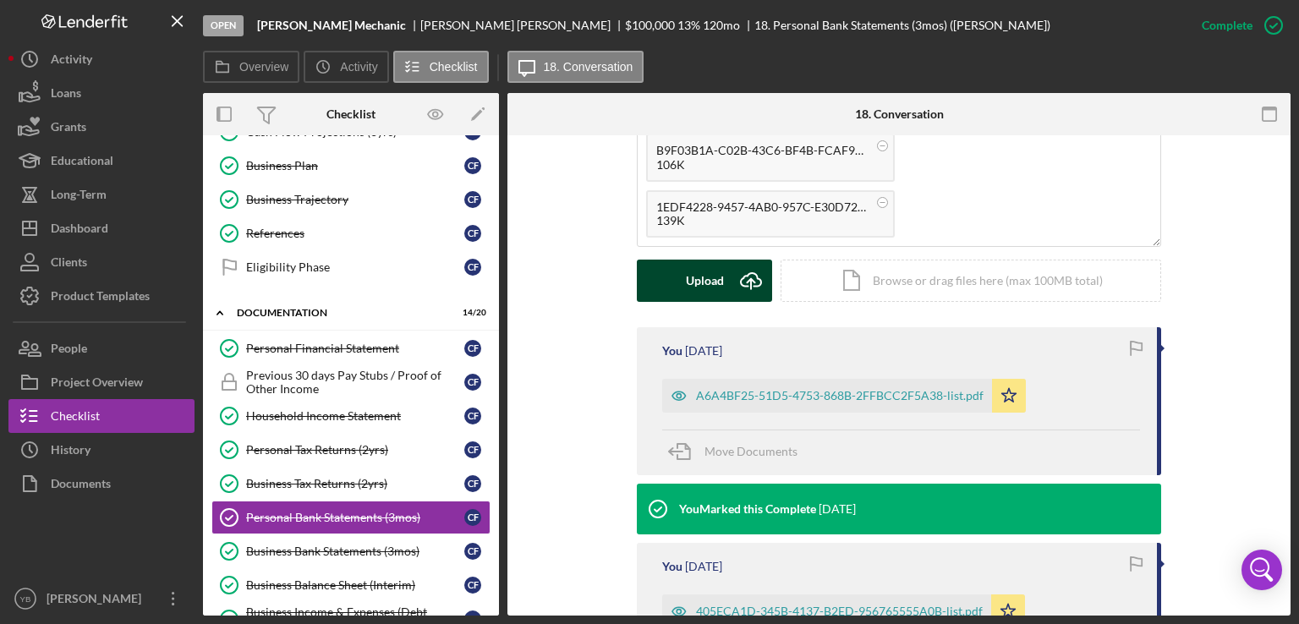
click at [699, 283] on div "Upload" at bounding box center [705, 281] width 38 height 42
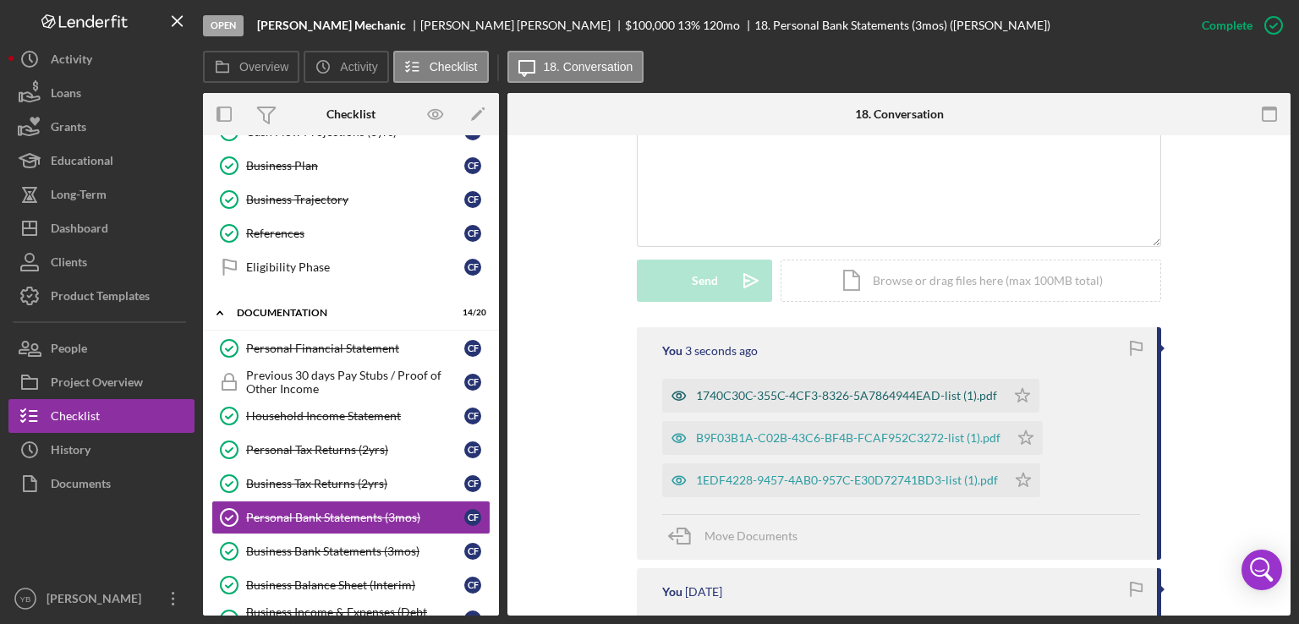
click at [777, 398] on div "1740C30C-355C-4CF3-8326-5A7864944EAD-list (1).pdf" at bounding box center [846, 396] width 301 height 14
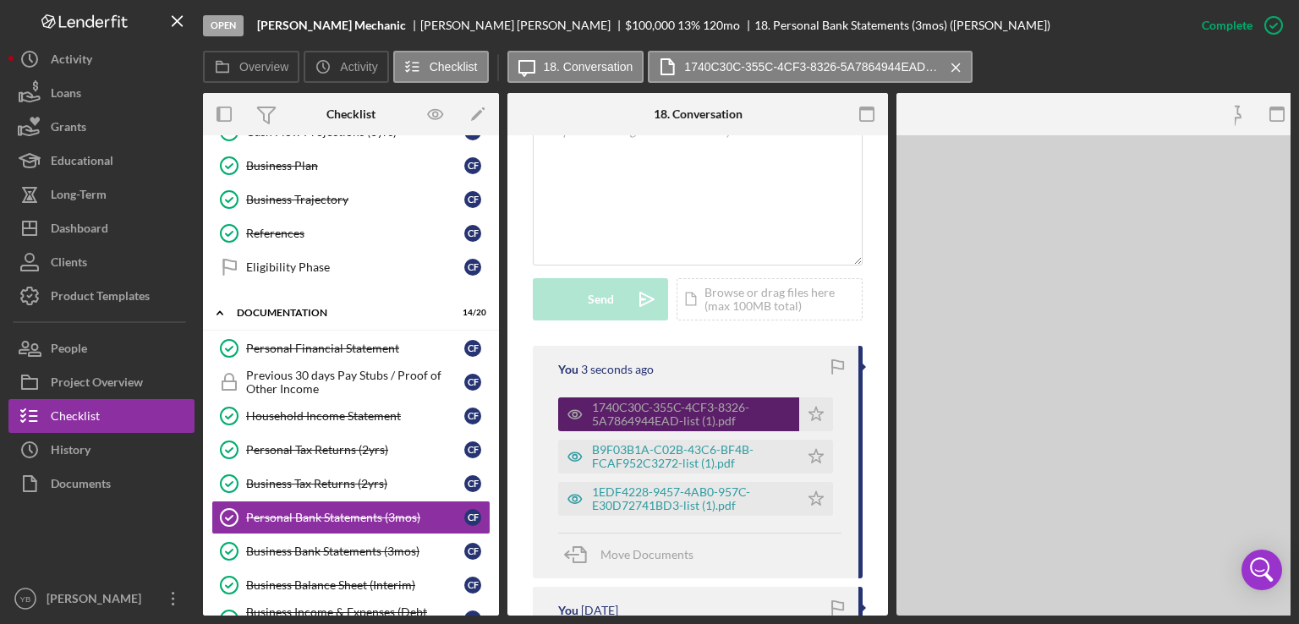
scroll to position [409, 0]
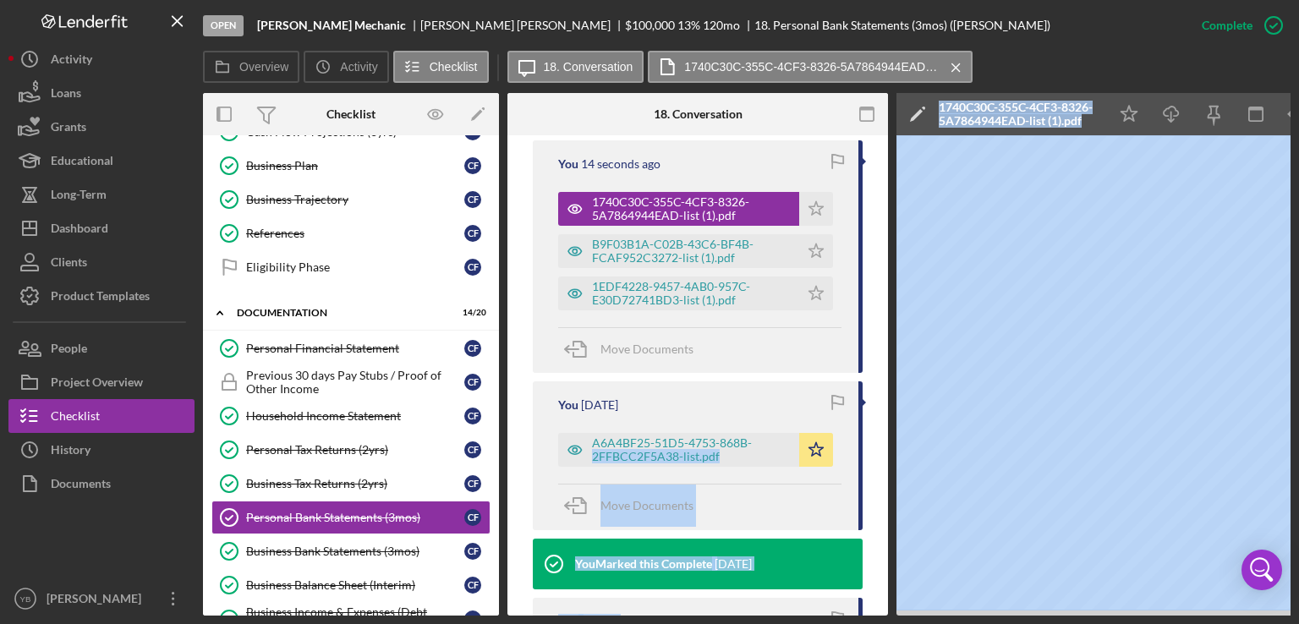
drag, startPoint x: 775, startPoint y: 610, endPoint x: 891, endPoint y: 600, distance: 117.1
click at [19, 419] on div "Open [PERSON_NAME] Mechanic [PERSON_NAME] $100,000 $100,000 13 % 120 mo 18. Per…" at bounding box center [649, 308] width 1282 height 616
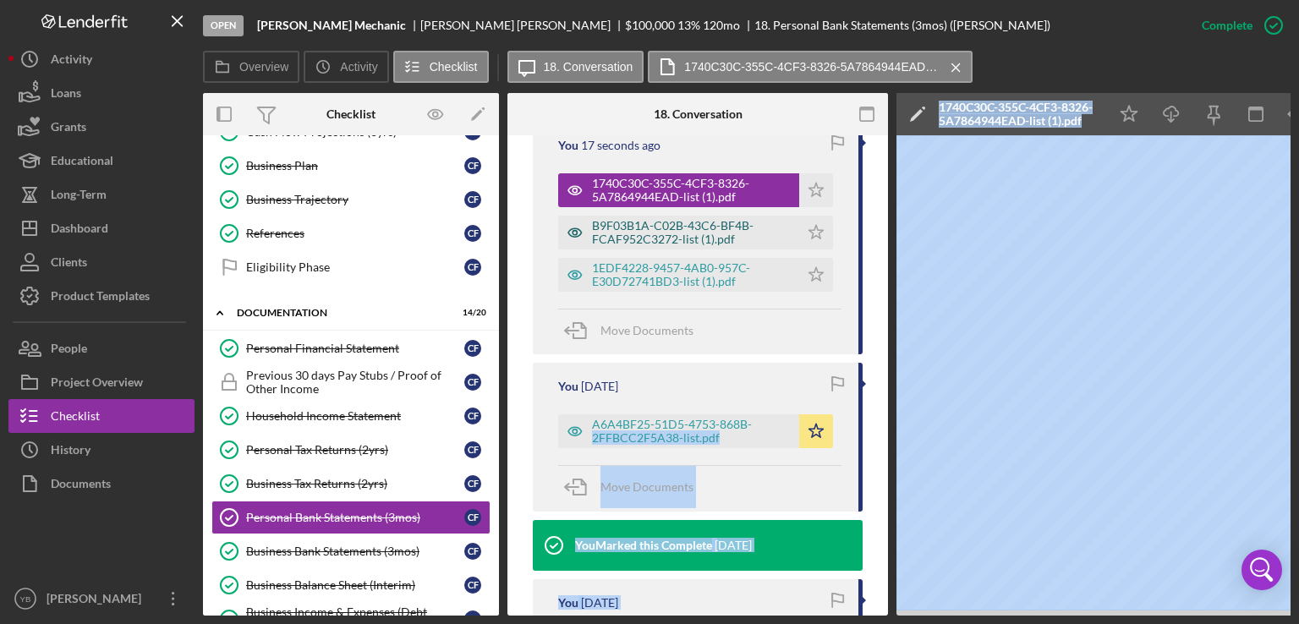
click at [684, 246] on div "B9F03B1A-C02B-43C6-BF4B-FCAF952C3272-list (1).pdf" at bounding box center [691, 232] width 199 height 27
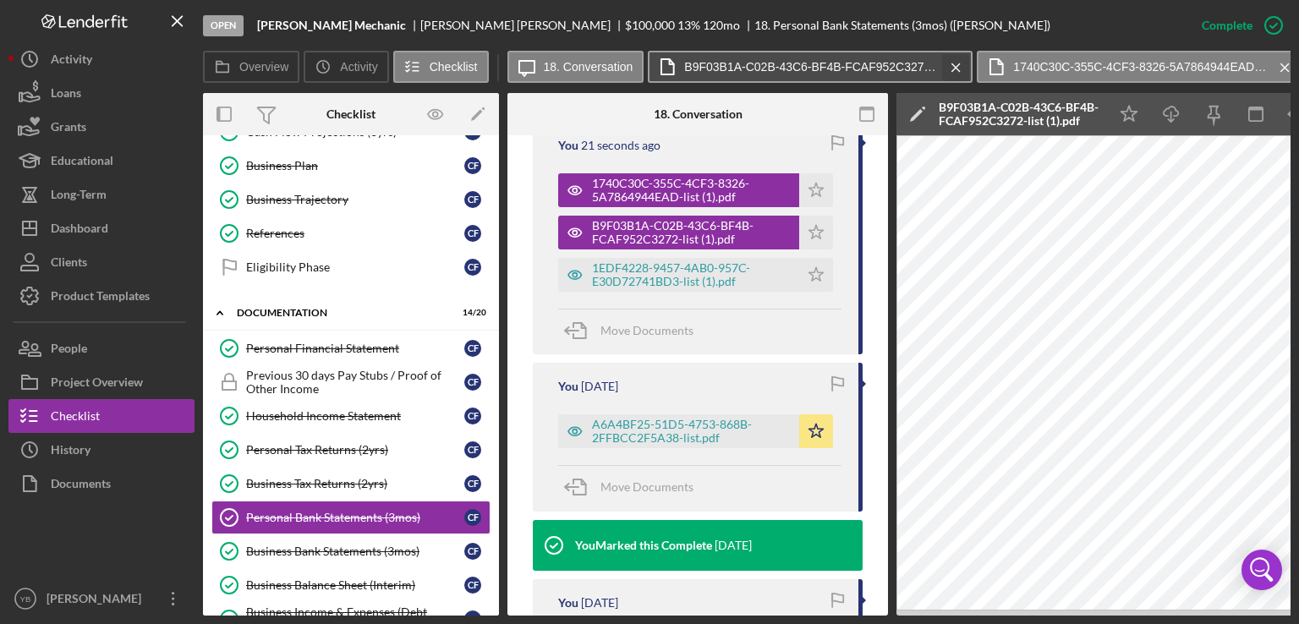
click at [957, 65] on icon "Icon/Menu Close" at bounding box center [956, 68] width 30 height 42
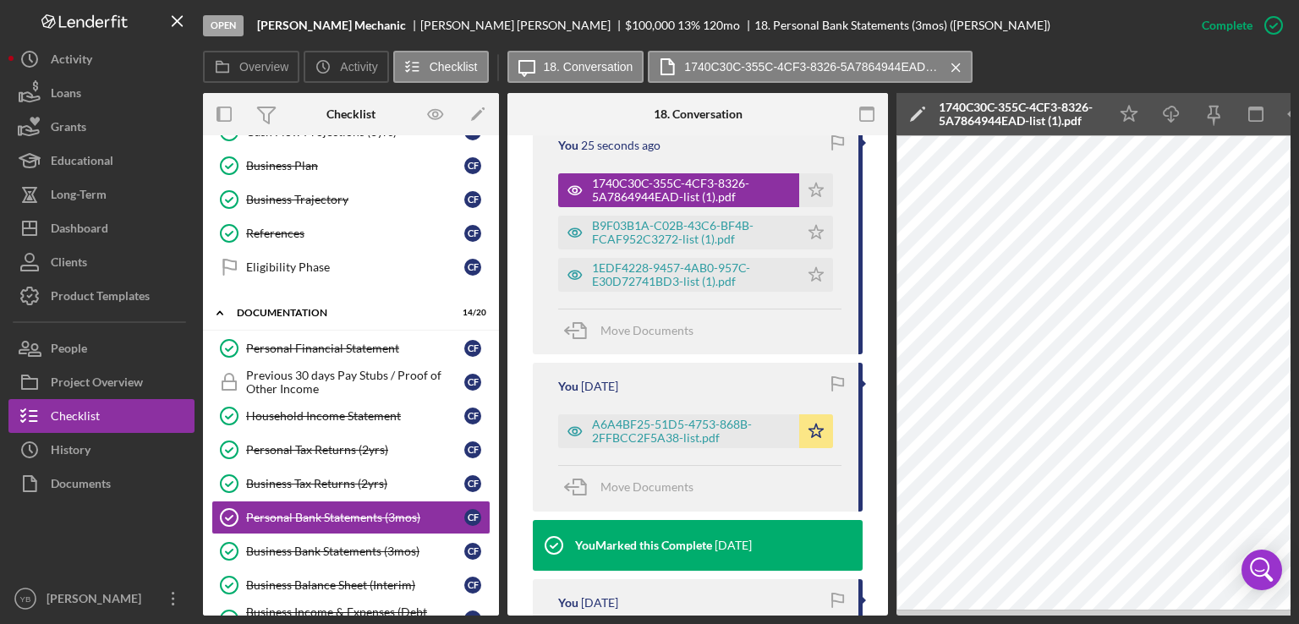
click at [957, 65] on icon "Icon/Menu Close" at bounding box center [956, 68] width 30 height 42
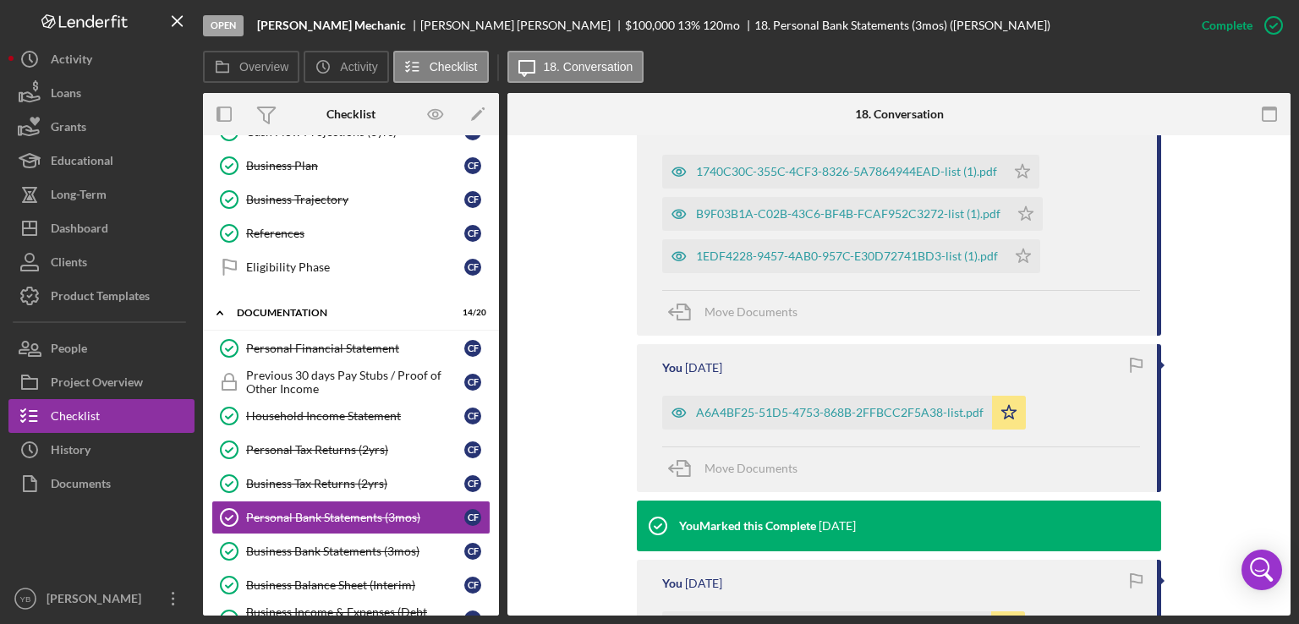
scroll to position [558, 0]
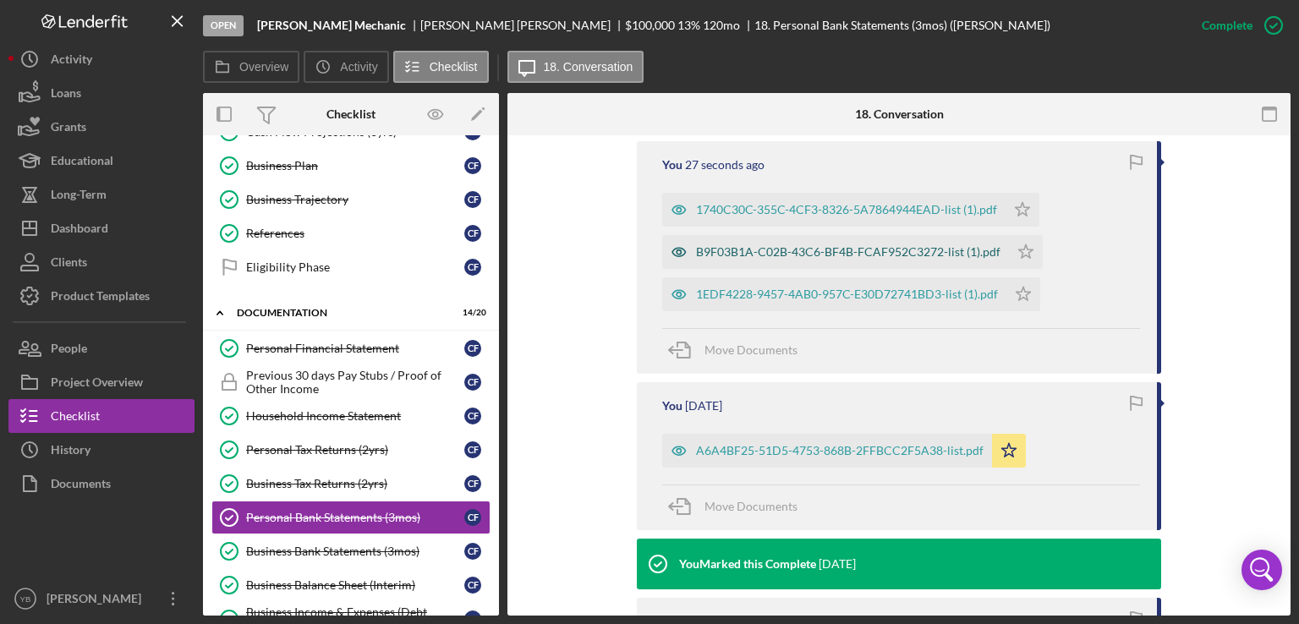
click at [823, 259] on div "B9F03B1A-C02B-43C6-BF4B-FCAF952C3272-list (1).pdf" at bounding box center [835, 252] width 347 height 34
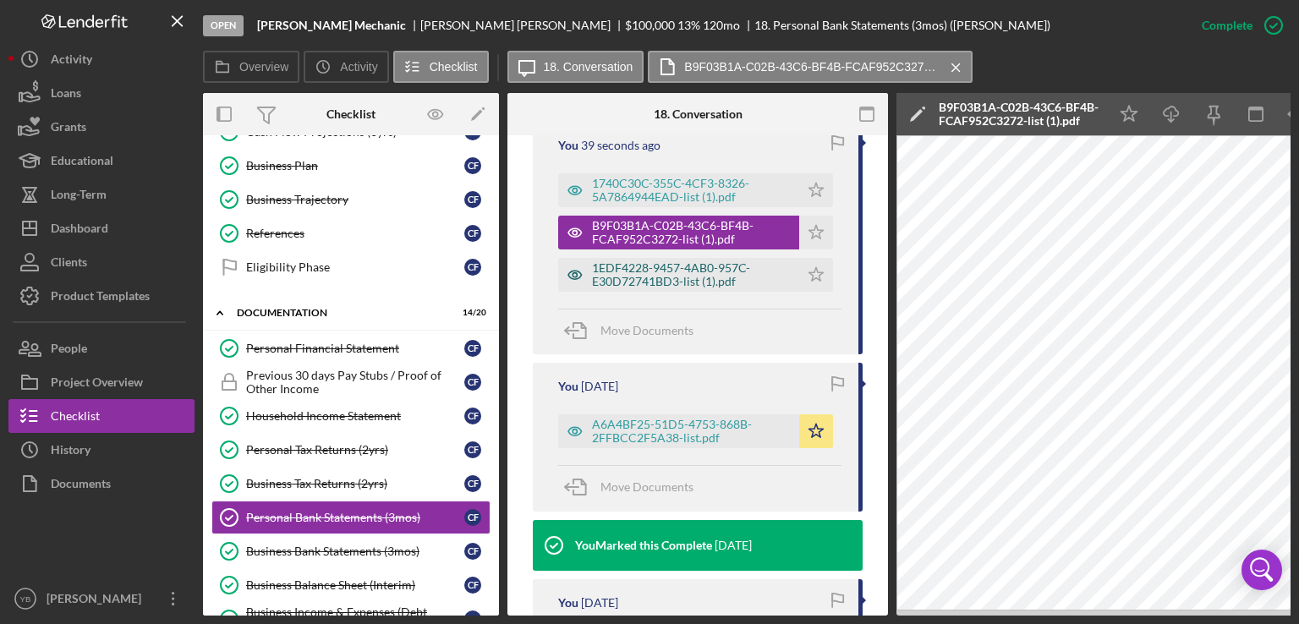
click at [680, 288] on div "1EDF4228-9457-4AB0-957C-E30D72741BD3-list (1).pdf" at bounding box center [691, 274] width 199 height 27
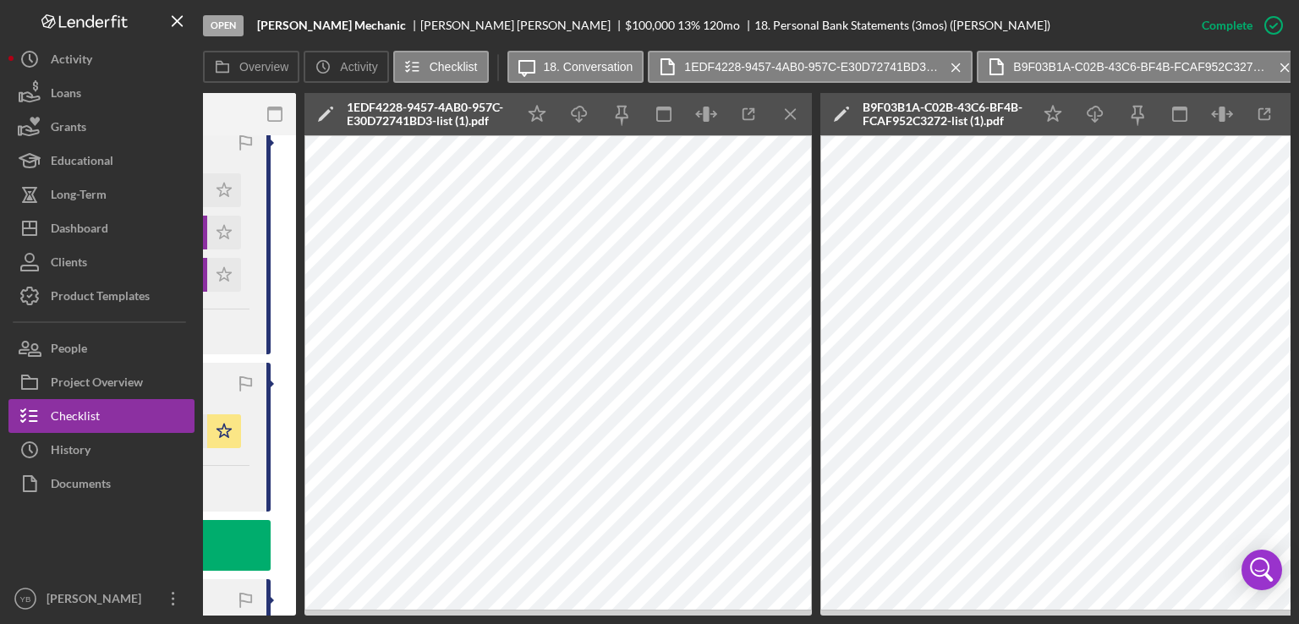
scroll to position [0, 629]
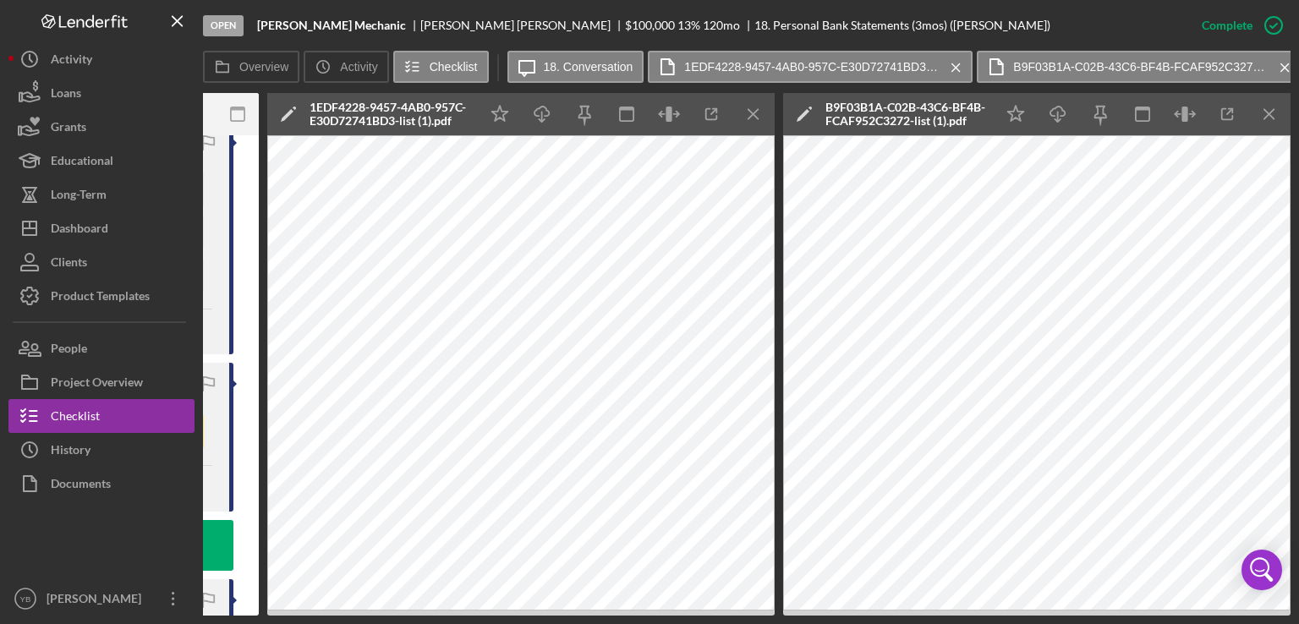
drag, startPoint x: 696, startPoint y: 616, endPoint x: 602, endPoint y: 613, distance: 93.9
click at [602, 613] on div "Open [PERSON_NAME] Mechanic [PERSON_NAME] $100,000 $100,000 13 % 120 mo 18. Per…" at bounding box center [649, 312] width 1299 height 624
click at [603, 612] on div "Open [PERSON_NAME] Mechanic [PERSON_NAME] $100,000 $100,000 13 % 120 mo 18. Per…" at bounding box center [649, 312] width 1299 height 624
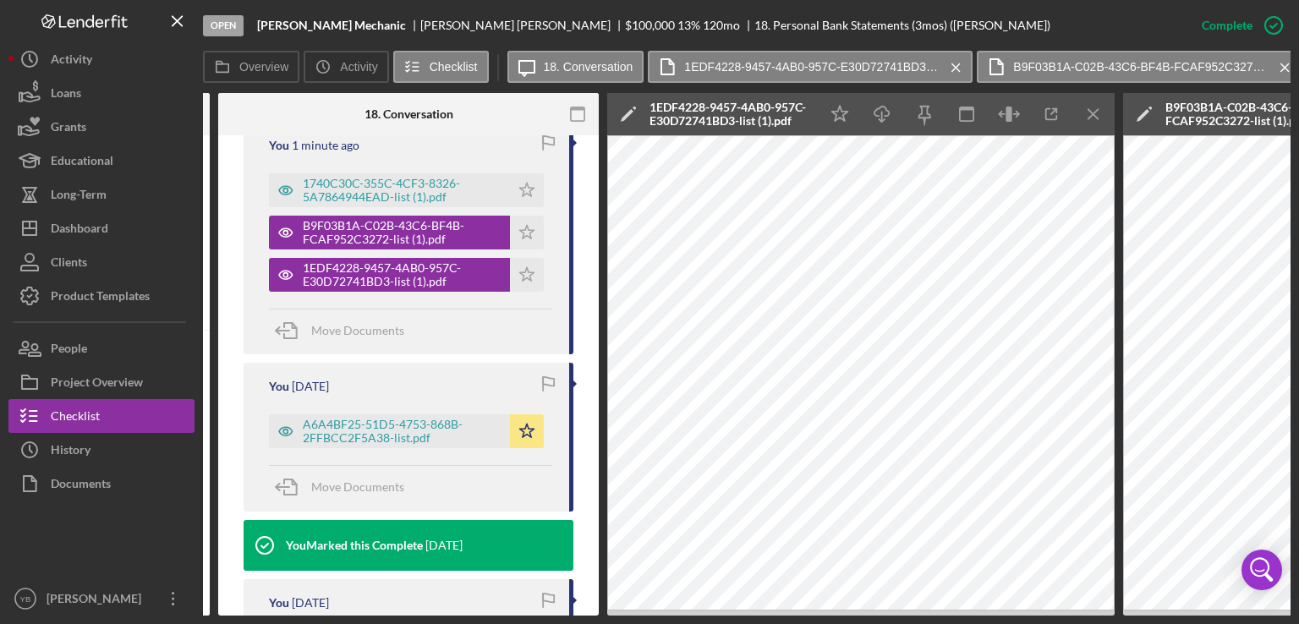
scroll to position [0, 271]
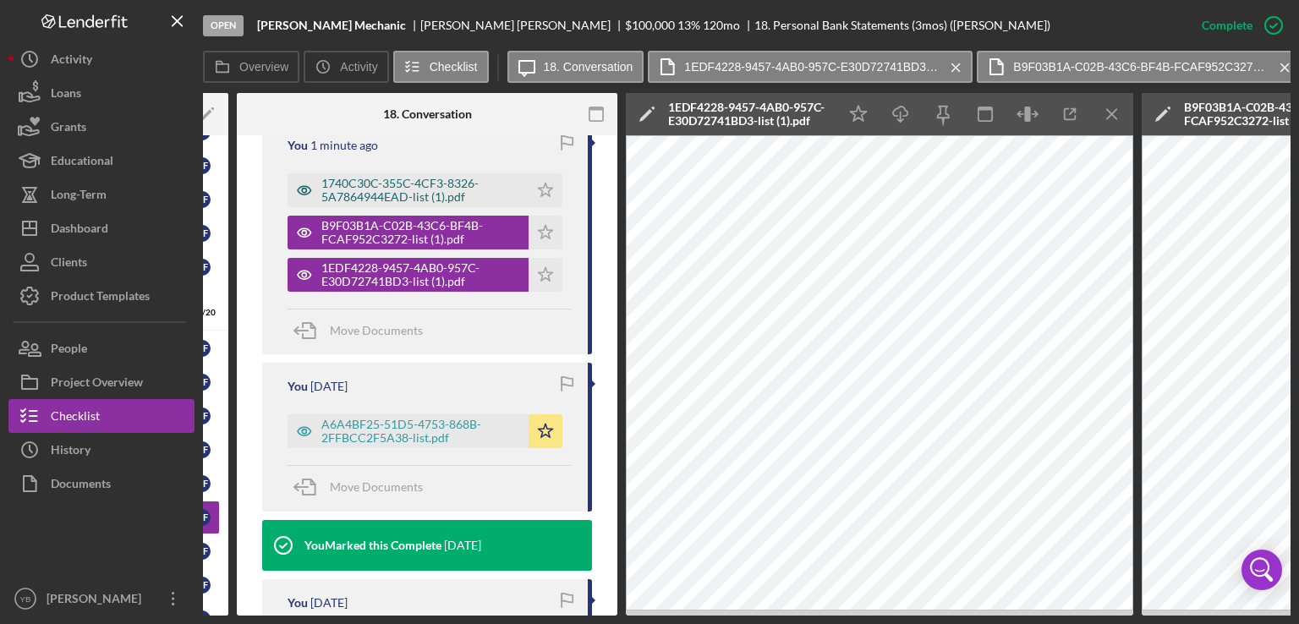
click at [364, 204] on div "1740C30C-355C-4CF3-8326-5A7864944EAD-list (1).pdf" at bounding box center [420, 190] width 199 height 27
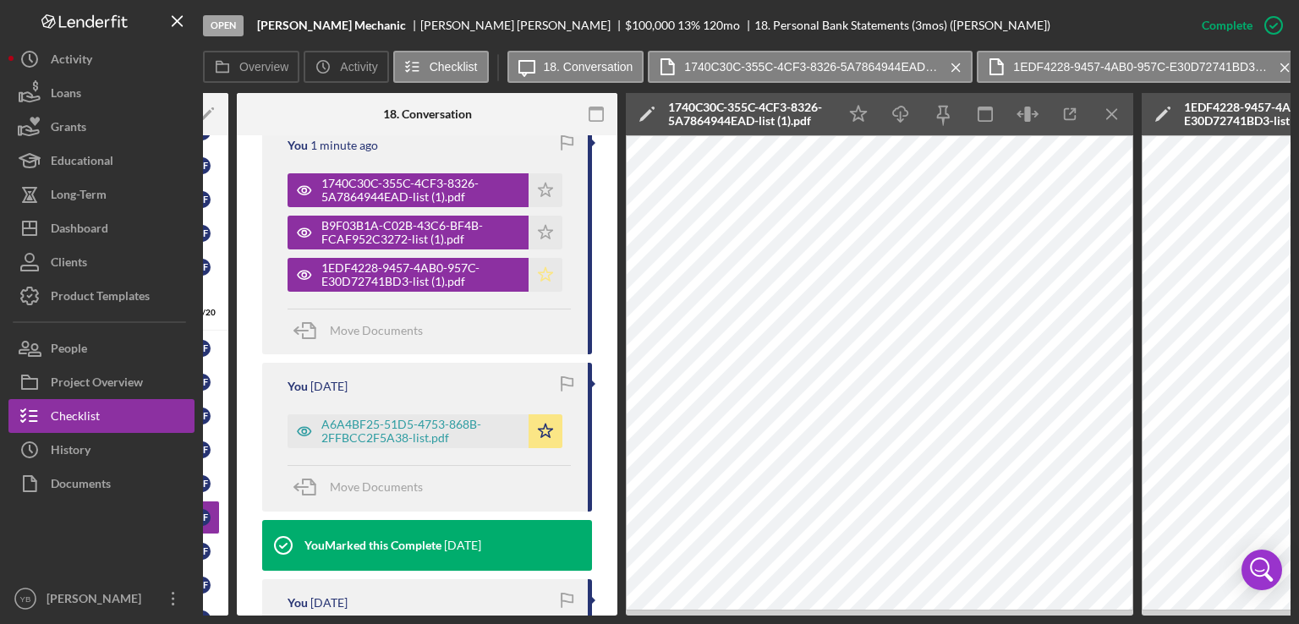
click at [545, 289] on icon "Icon/Star" at bounding box center [546, 275] width 34 height 34
click at [543, 248] on icon "Icon/Star" at bounding box center [546, 233] width 34 height 34
click at [534, 207] on icon "Icon/Star" at bounding box center [546, 190] width 34 height 34
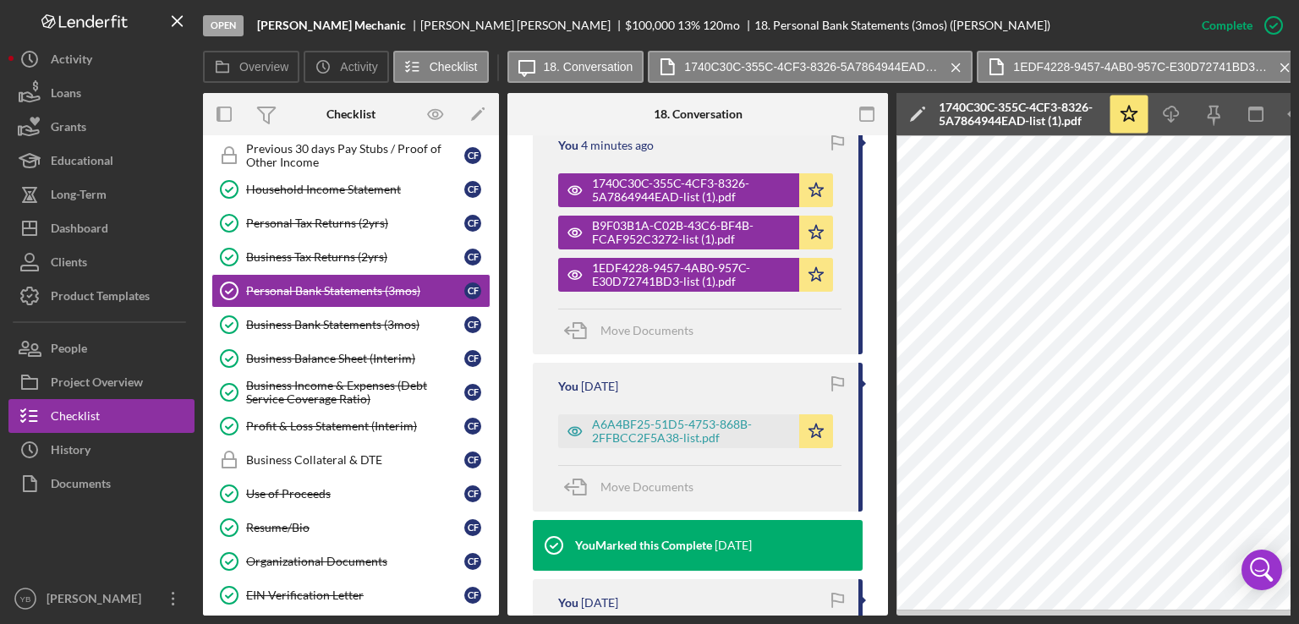
scroll to position [327, 0]
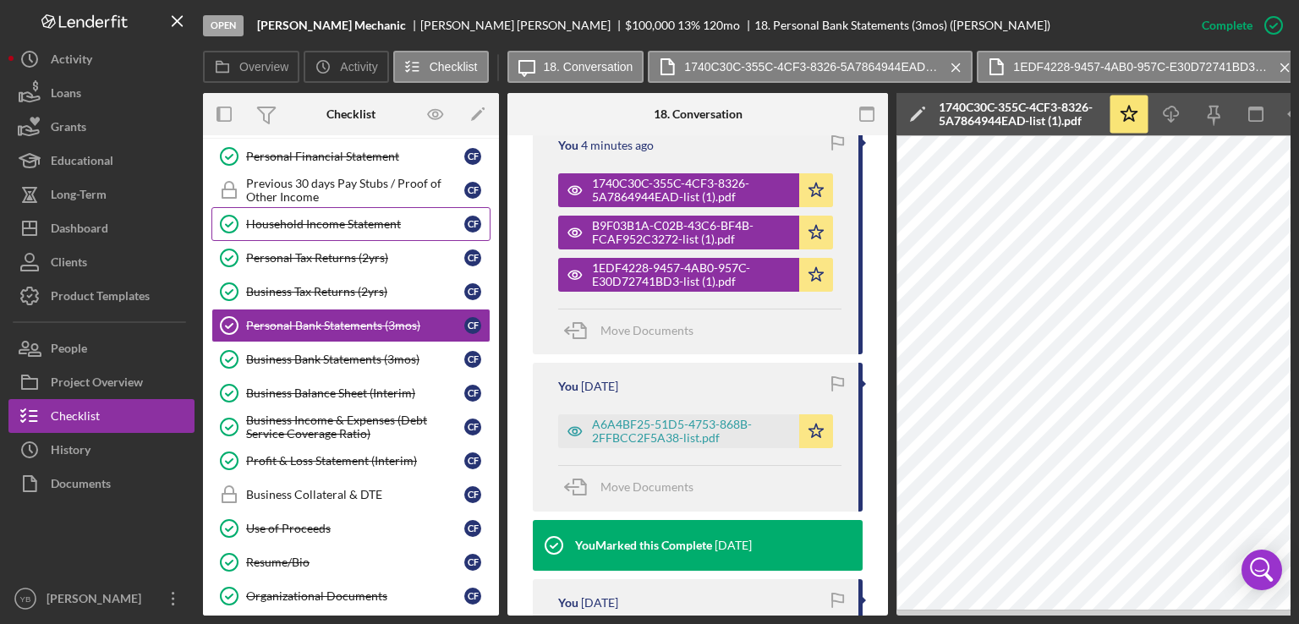
click at [331, 217] on div "Household Income Statement" at bounding box center [355, 224] width 218 height 14
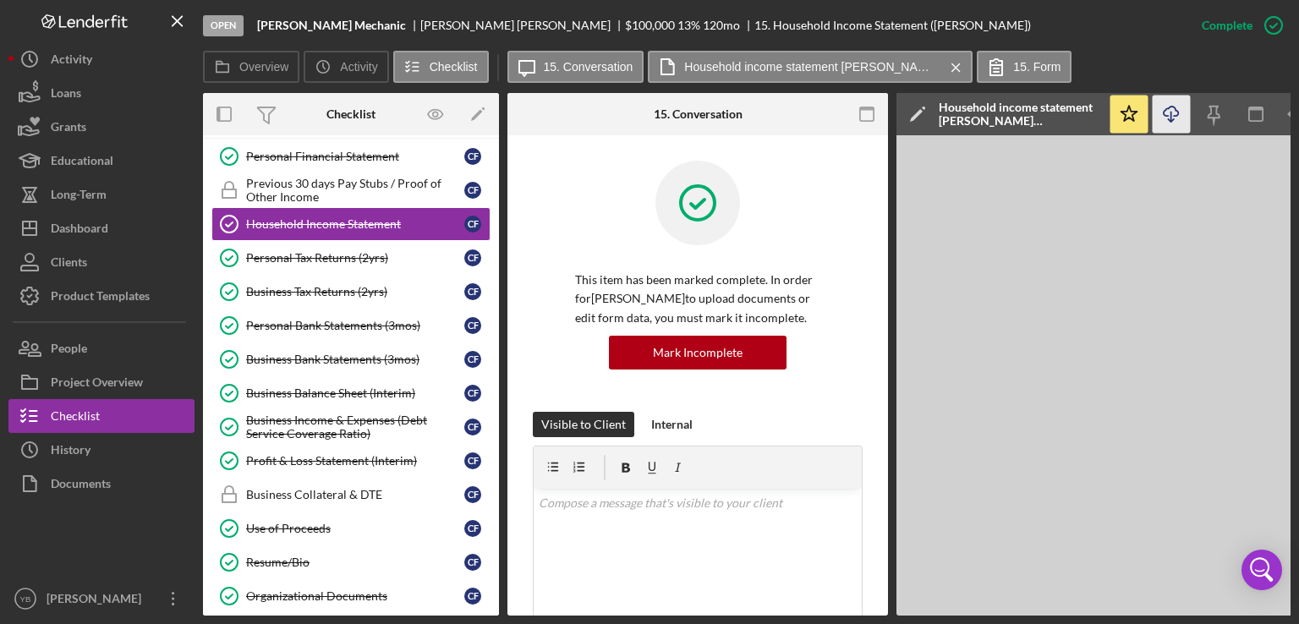
click at [1175, 118] on icon "Icon/Download" at bounding box center [1172, 115] width 38 height 38
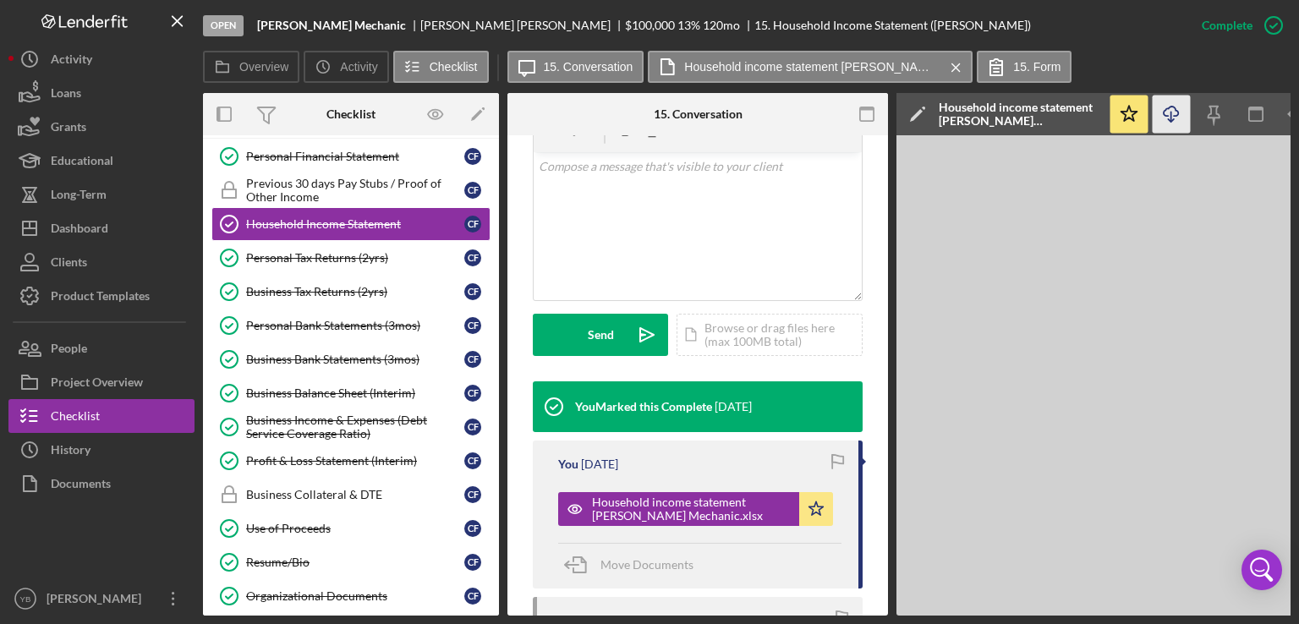
scroll to position [344, 0]
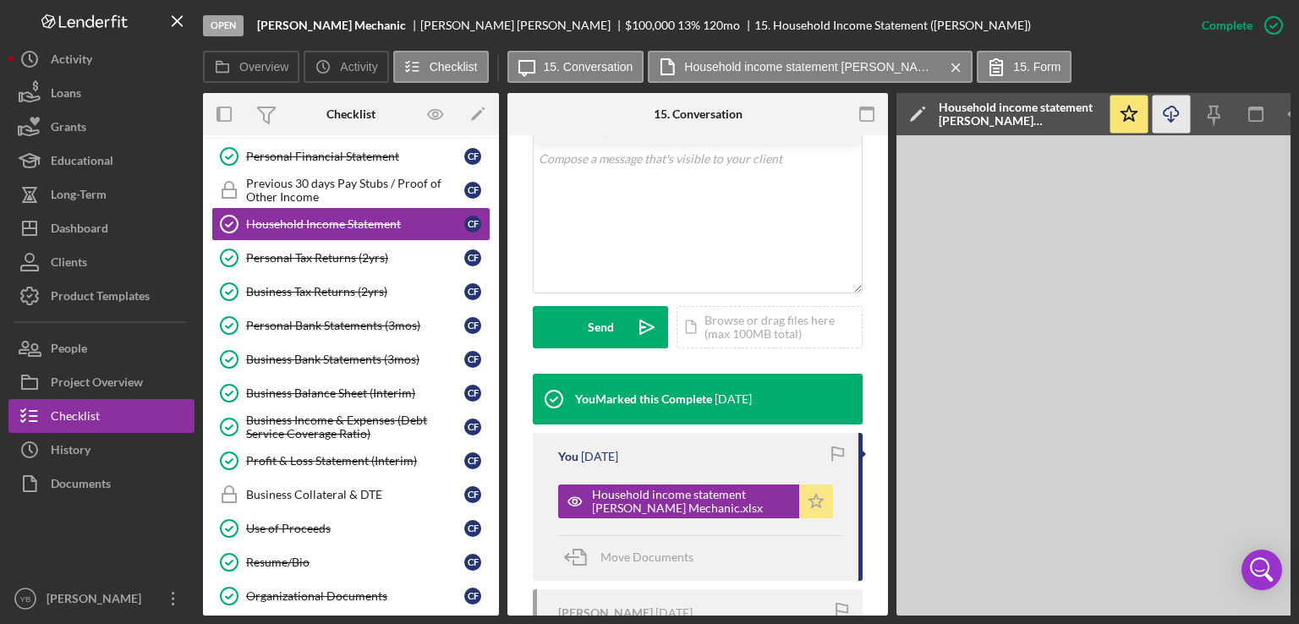
click at [815, 512] on icon "Icon/Star" at bounding box center [816, 502] width 34 height 34
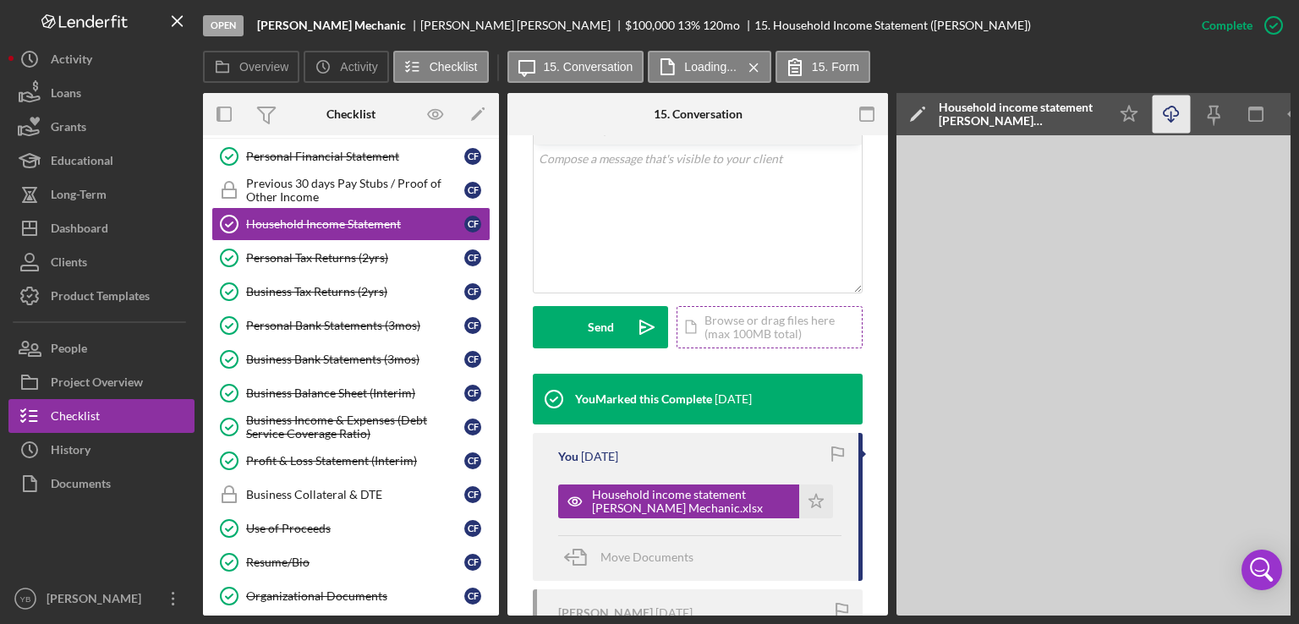
click at [769, 339] on div "Icon/Document Browse or drag files here (max 100MB total) Tap to choose files o…" at bounding box center [769, 327] width 186 height 42
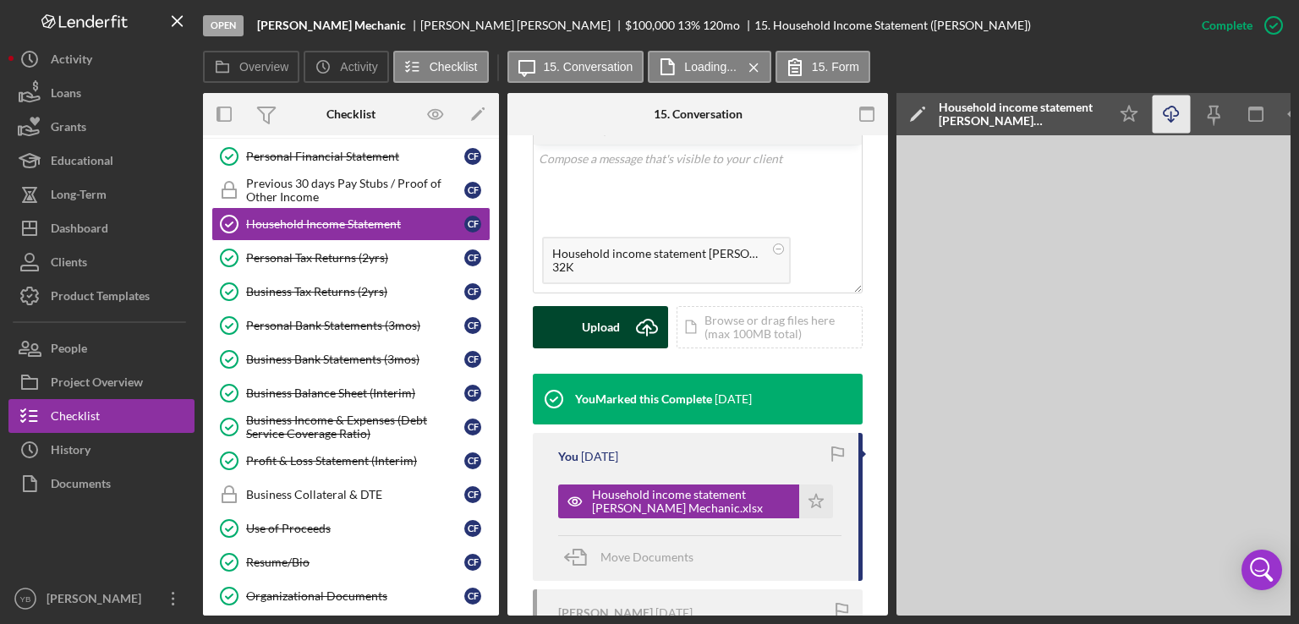
click at [600, 346] on div "Upload" at bounding box center [601, 327] width 38 height 42
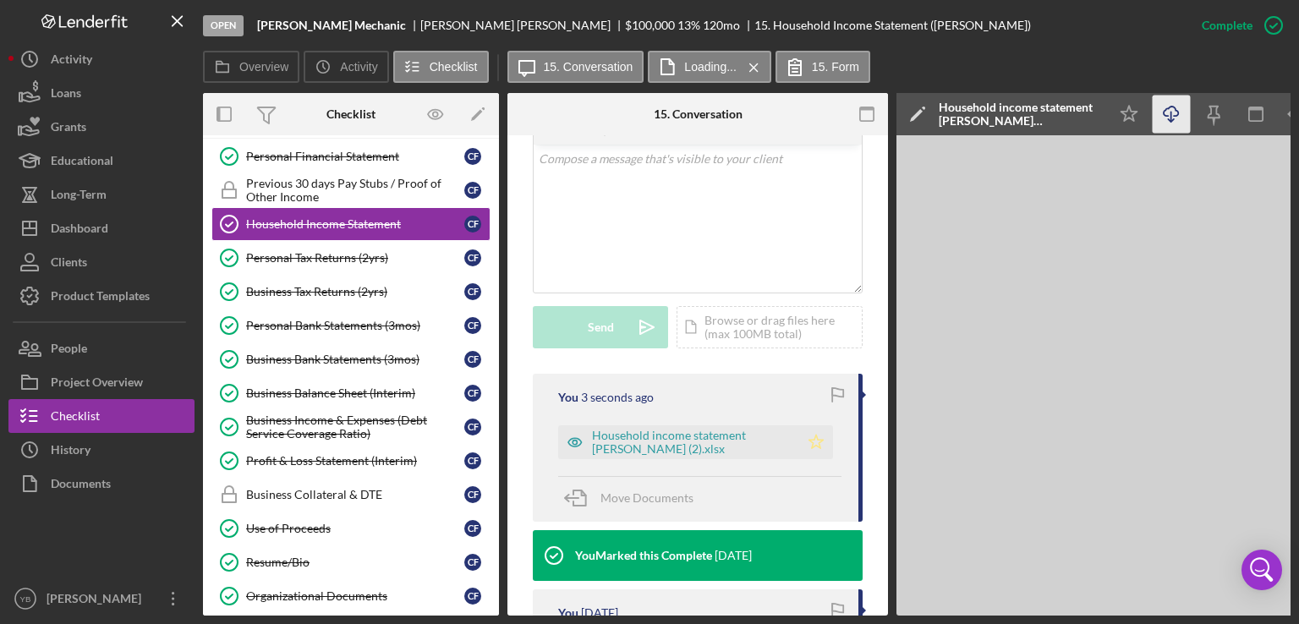
click at [809, 459] on icon "Icon/Star" at bounding box center [816, 442] width 34 height 34
click at [309, 152] on div "Personal Financial Statement" at bounding box center [355, 157] width 218 height 14
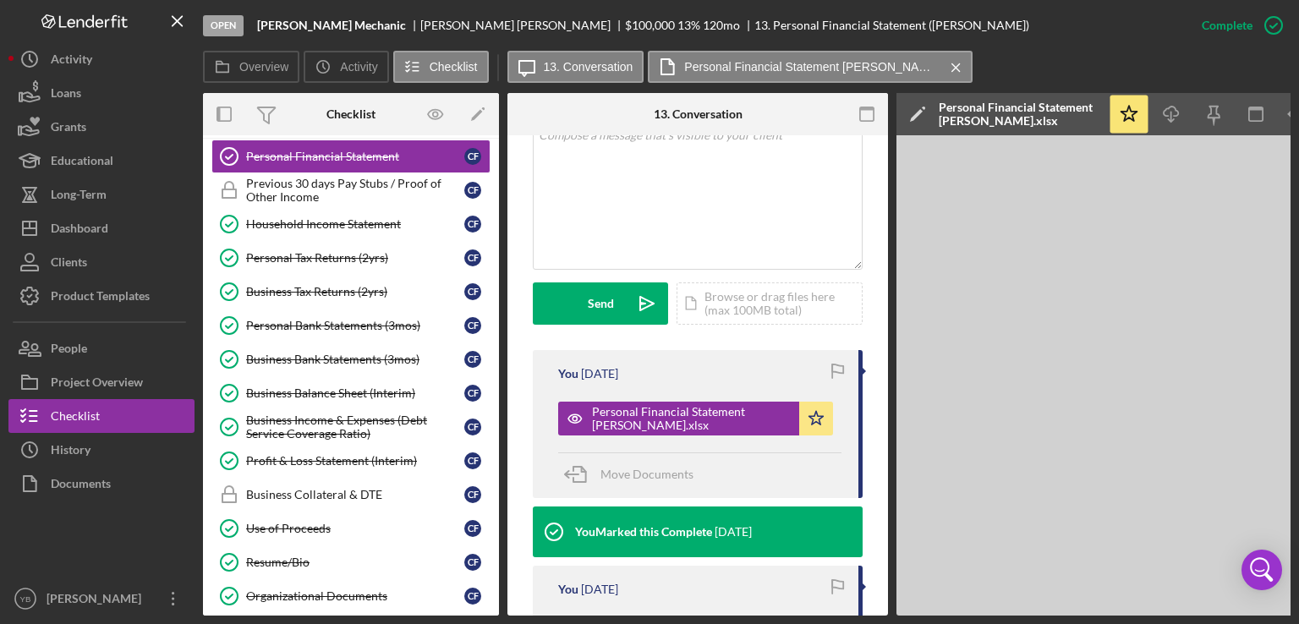
scroll to position [372, 0]
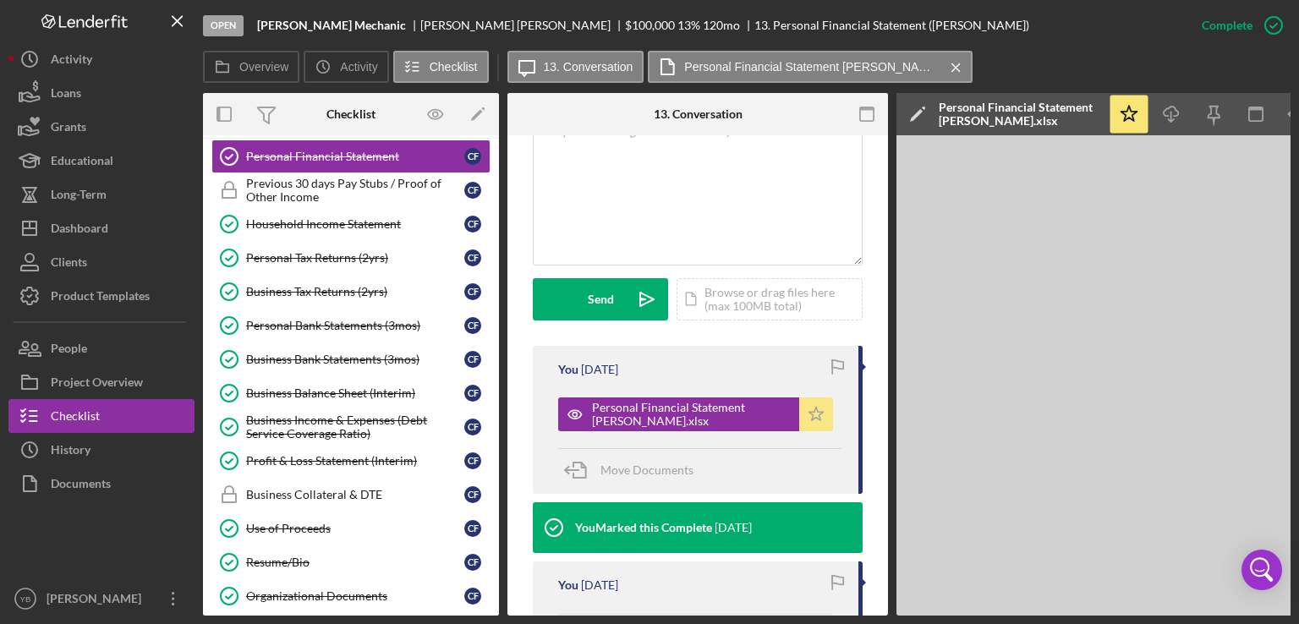
click at [812, 431] on icon "Icon/Star" at bounding box center [816, 414] width 34 height 34
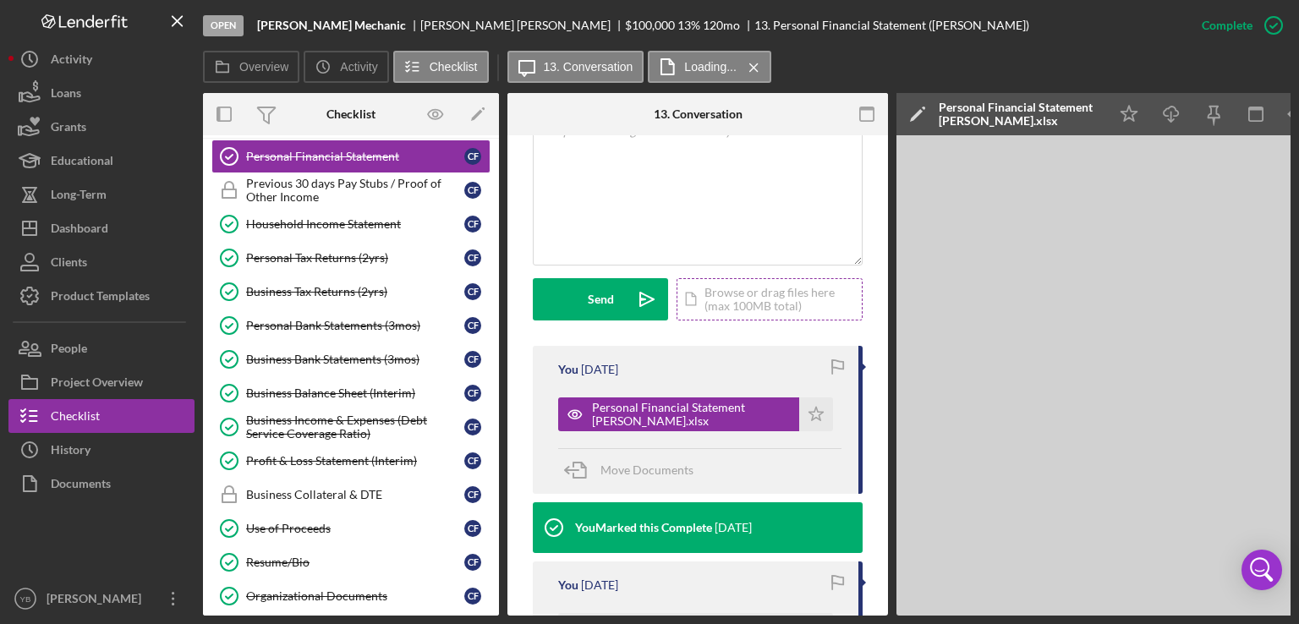
click at [773, 320] on div "Icon/Document Browse or drag files here (max 100MB total) Tap to choose files o…" at bounding box center [769, 299] width 186 height 42
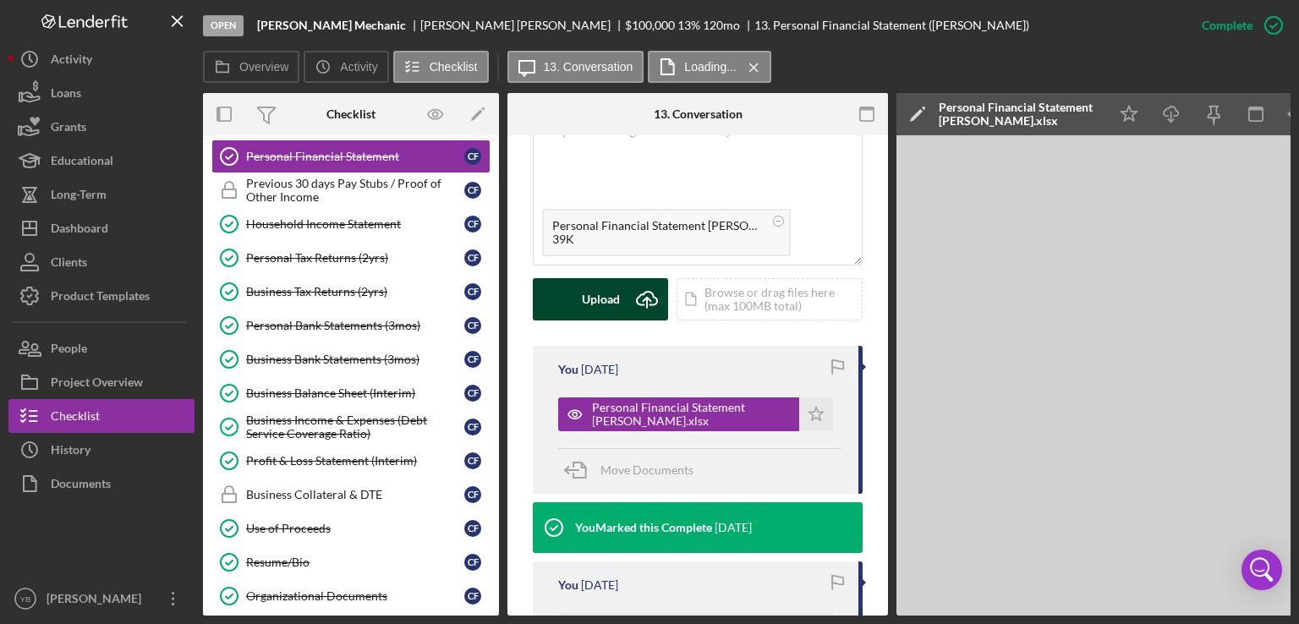
click at [609, 320] on div "Upload" at bounding box center [601, 299] width 38 height 42
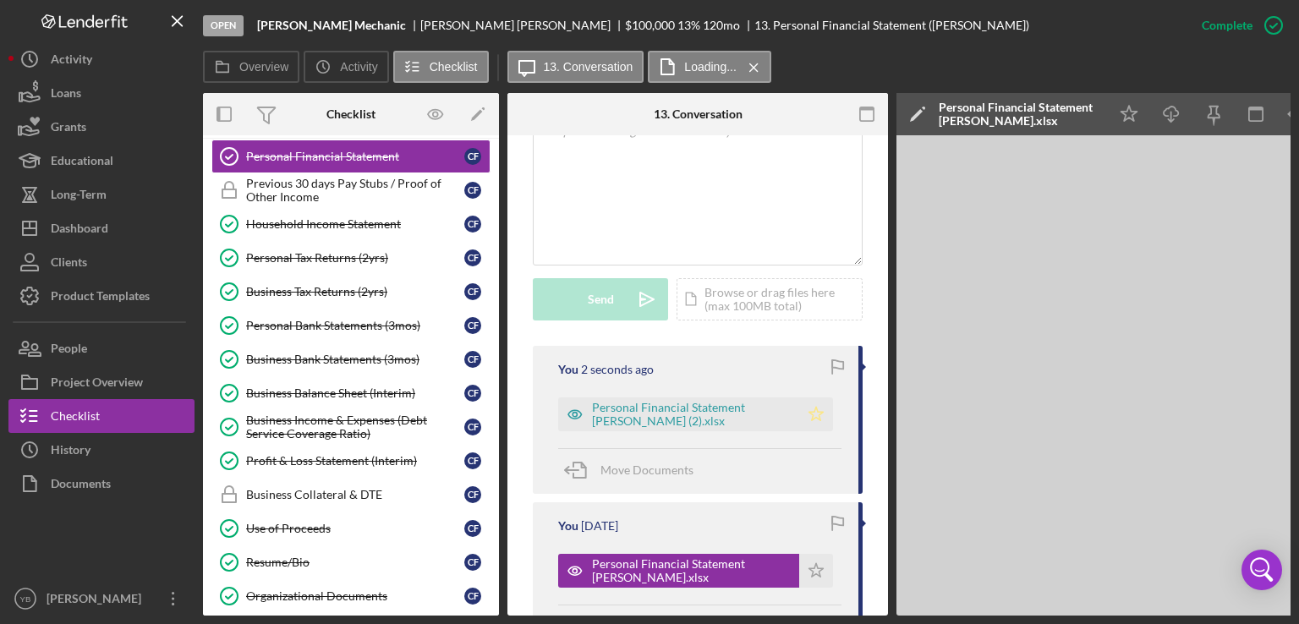
click at [814, 420] on polygon "button" at bounding box center [816, 414] width 14 height 14
click at [287, 353] on div "Business Bank Statements (3mos)" at bounding box center [355, 360] width 218 height 14
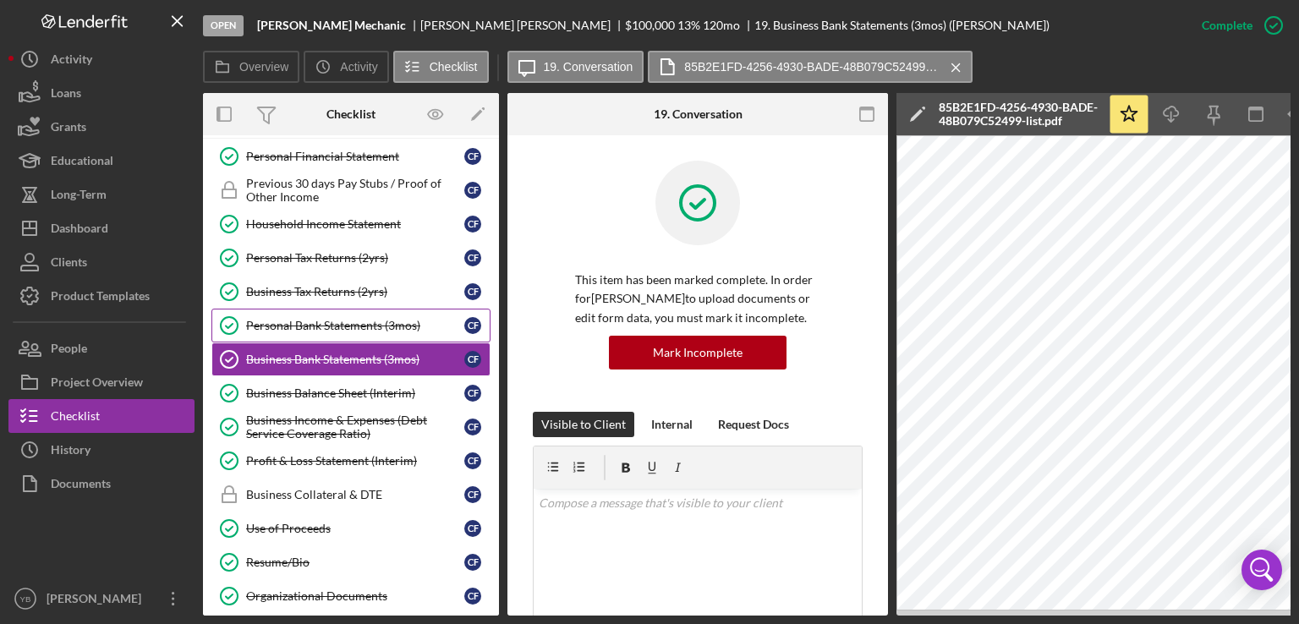
click at [346, 320] on div "Personal Bank Statements (3mos)" at bounding box center [355, 326] width 218 height 14
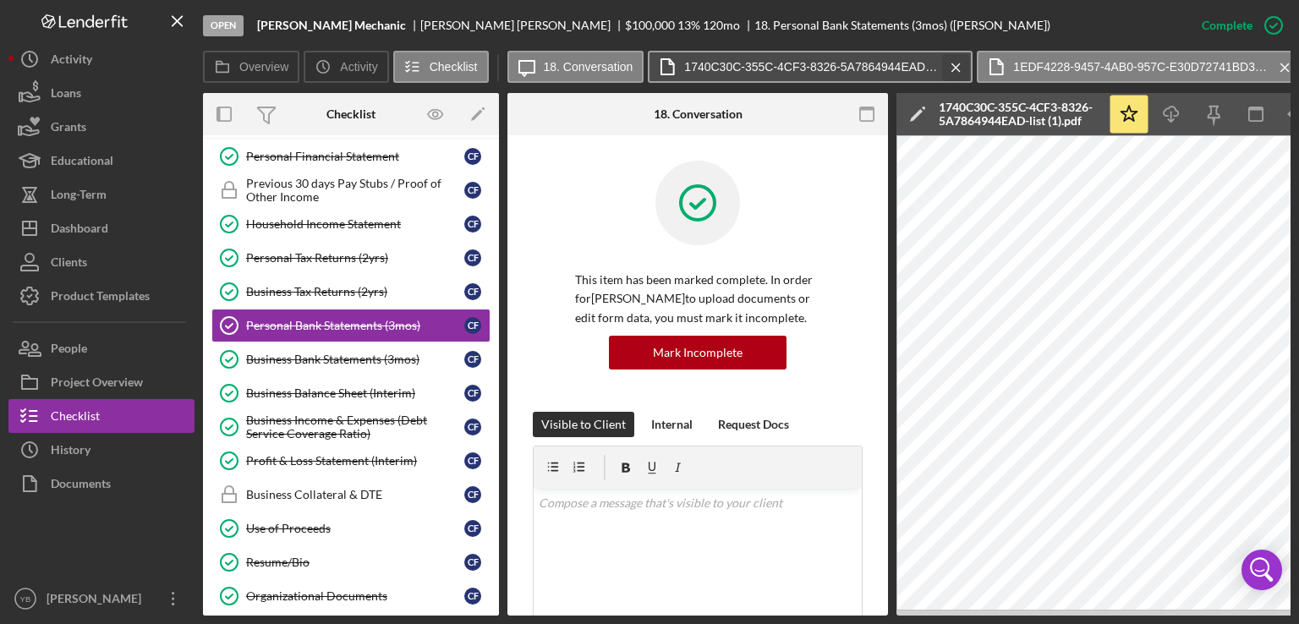
click at [956, 64] on icon "Icon/Menu Close" at bounding box center [956, 68] width 30 height 42
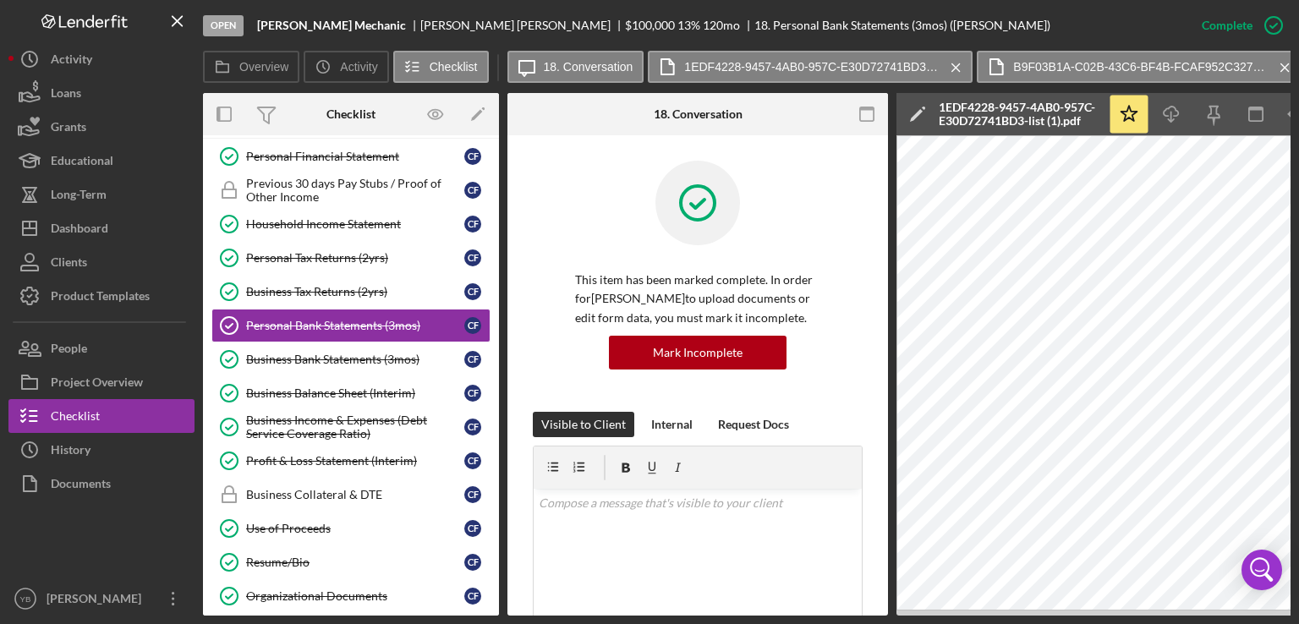
click at [956, 64] on icon "Icon/Menu Close" at bounding box center [956, 68] width 30 height 42
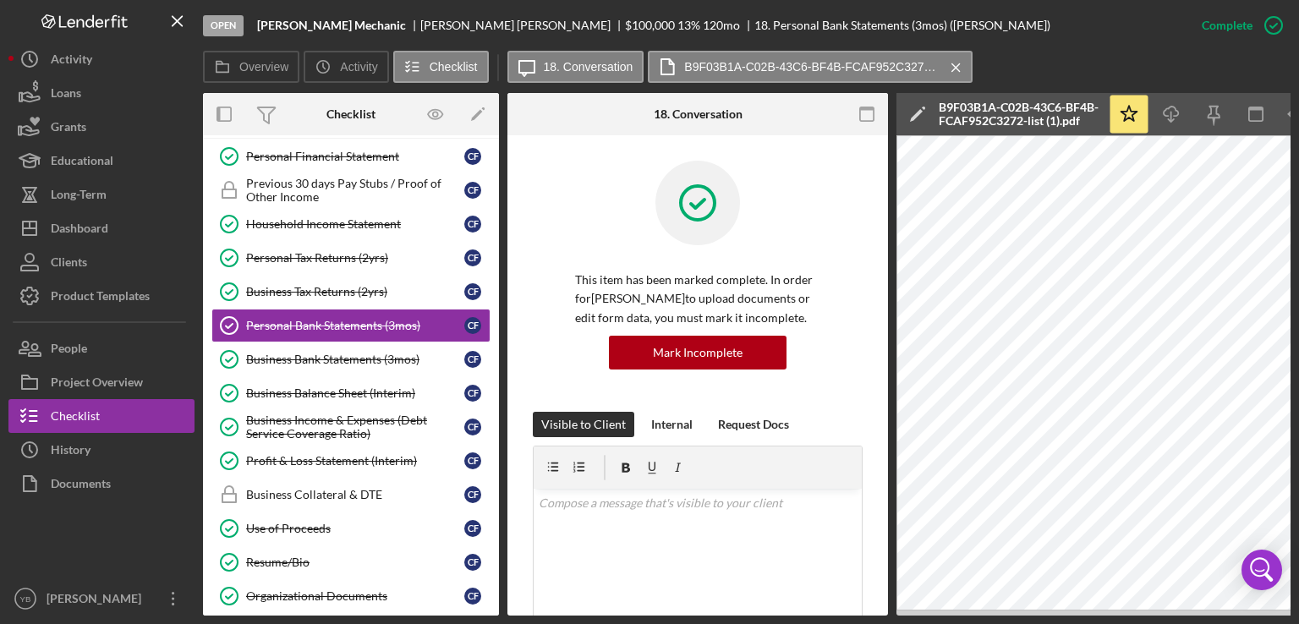
click at [956, 64] on icon "Icon/Menu Close" at bounding box center [956, 68] width 30 height 42
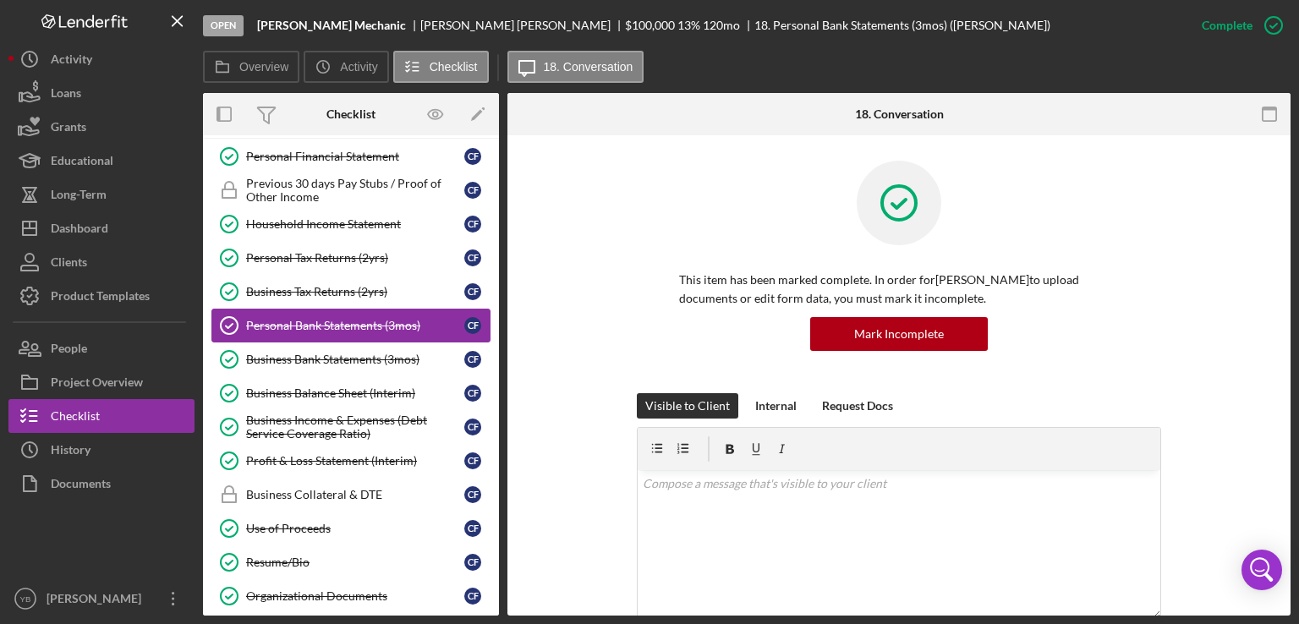
click at [321, 326] on div "Personal Bank Statements (3mos)" at bounding box center [355, 326] width 218 height 14
click at [1201, 241] on div "This item has been marked complete. In order for [PERSON_NAME] to upload docume…" at bounding box center [899, 277] width 732 height 233
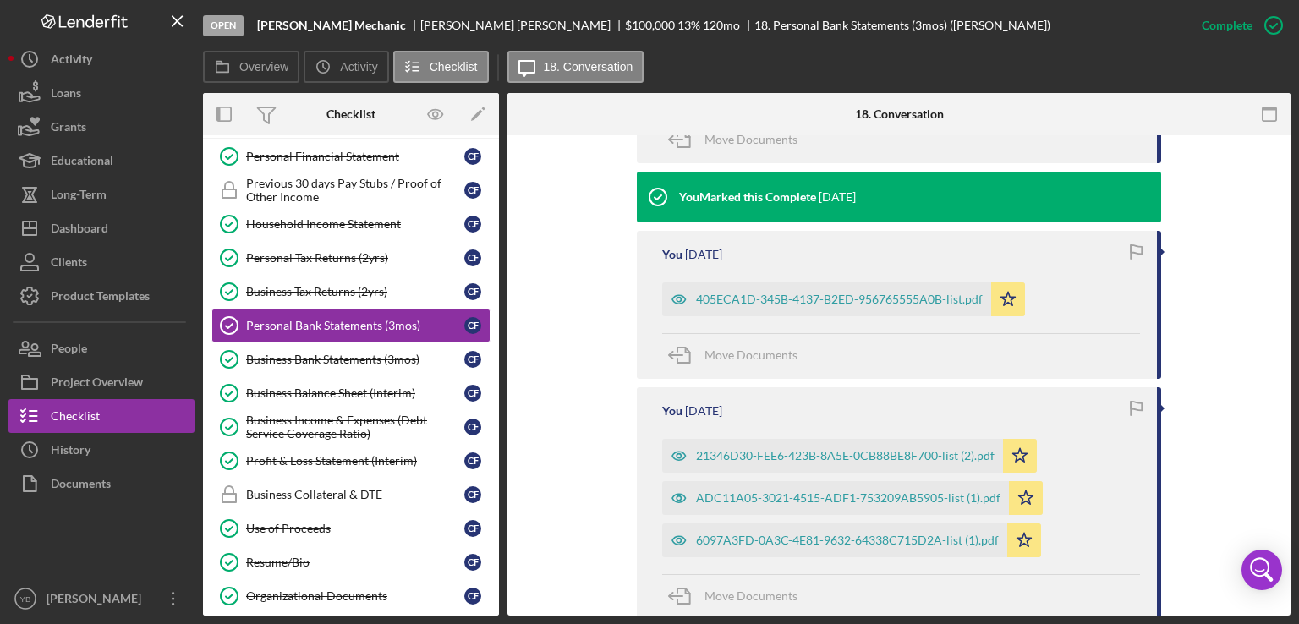
scroll to position [1015, 0]
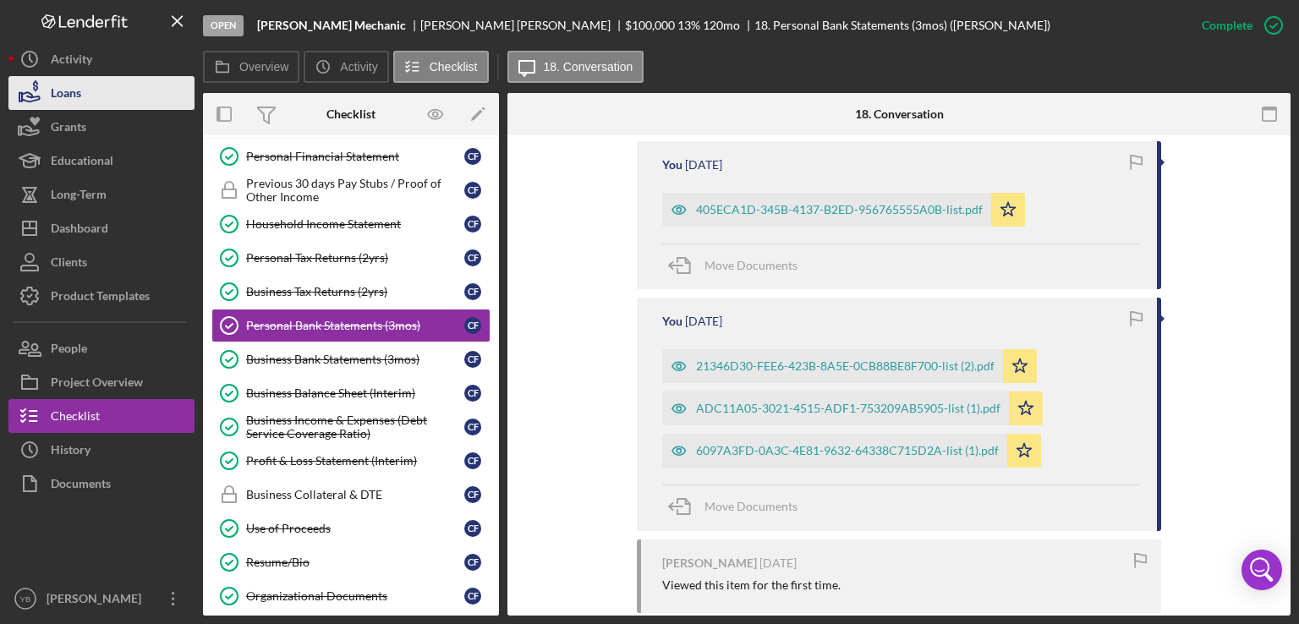
click at [90, 101] on button "Loans" at bounding box center [101, 93] width 186 height 34
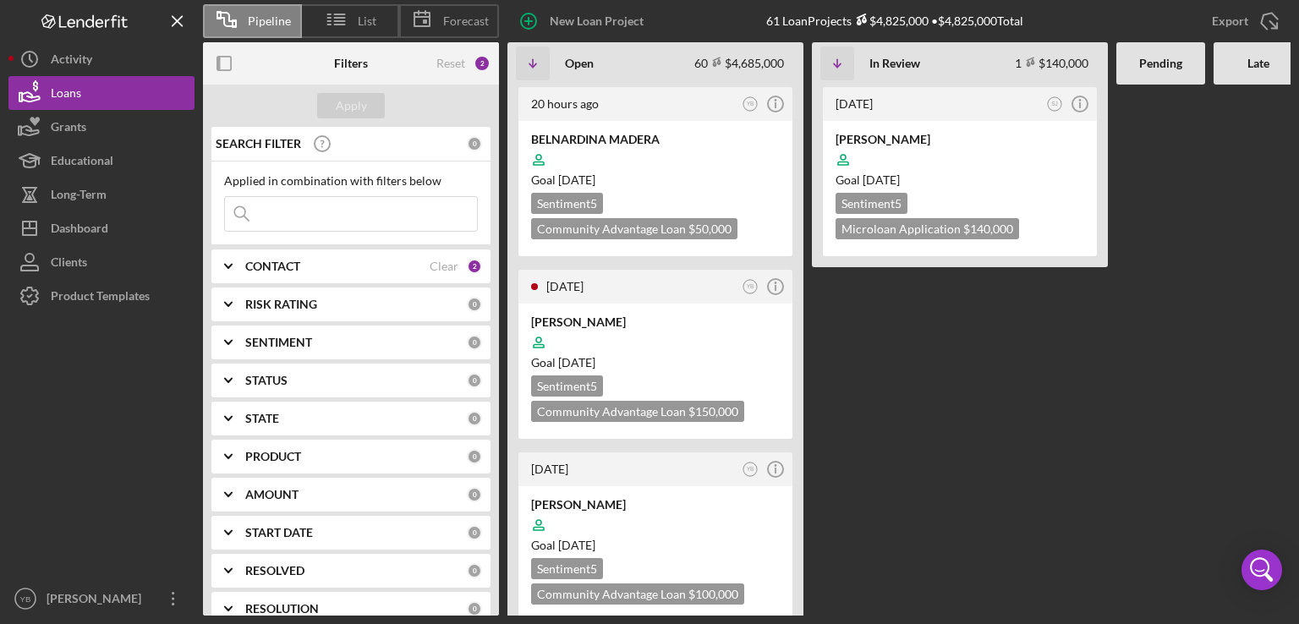
click at [879, 410] on Review "[DATE] SJ Icon/Info [PERSON_NAME] Goal [DATE] Sentiment 5 Microloan Application…" at bounding box center [960, 350] width 296 height 531
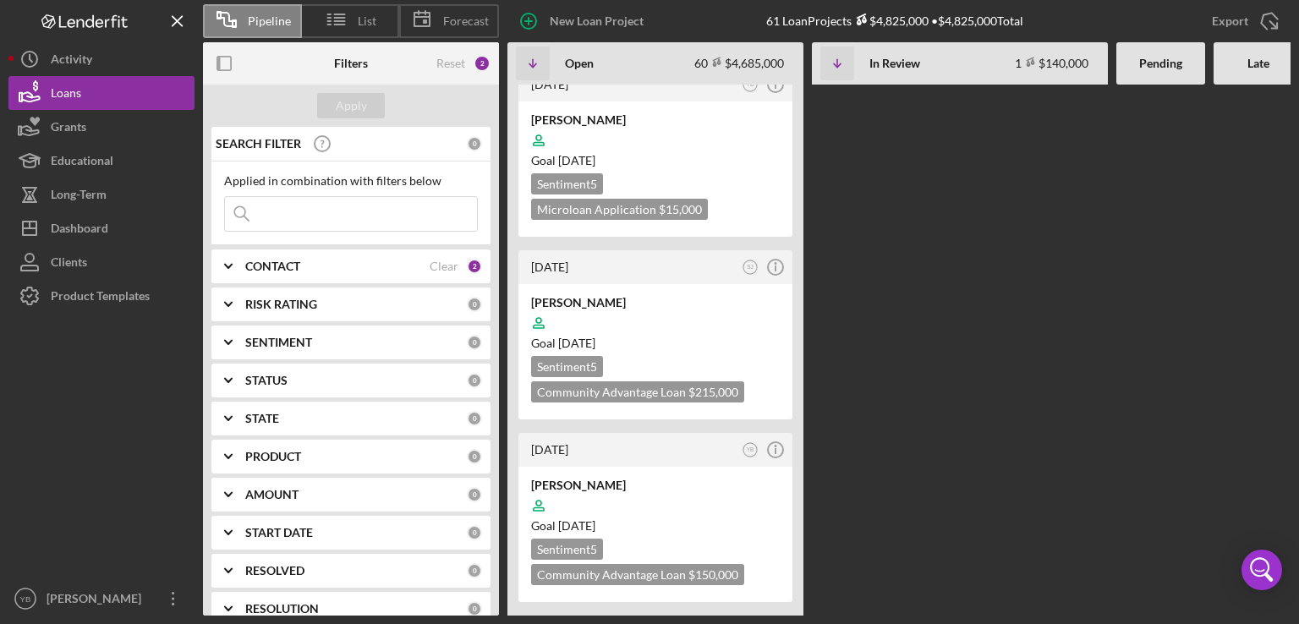
scroll to position [3078, 0]
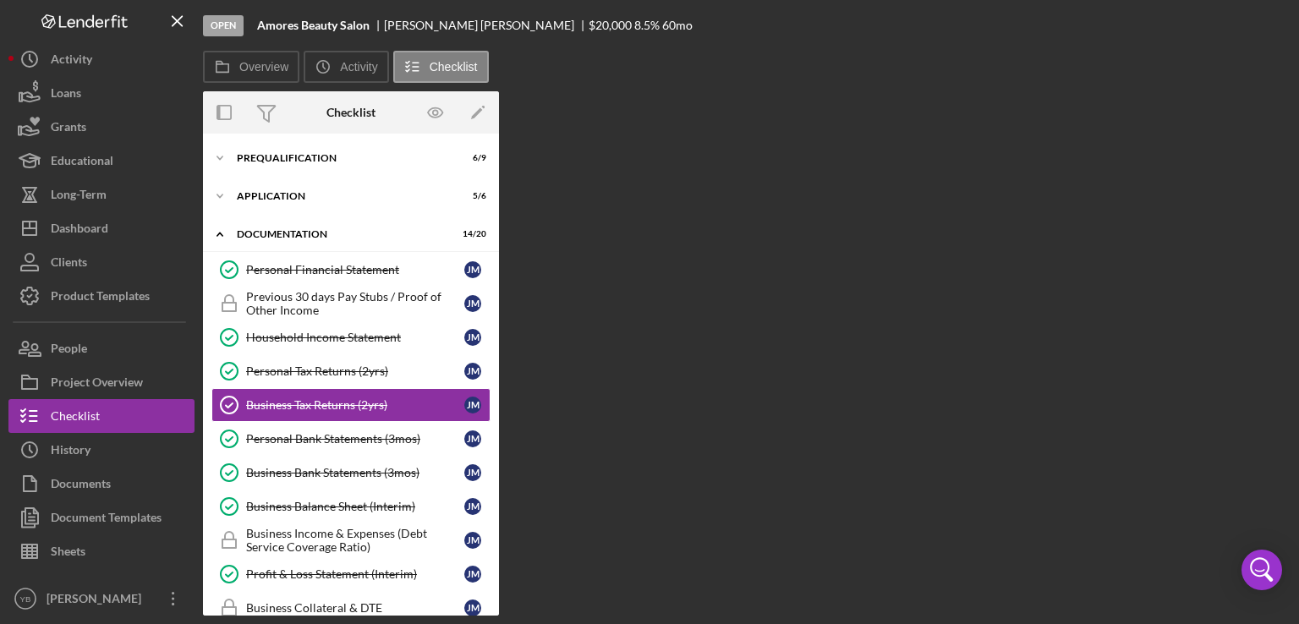
scroll to position [29, 0]
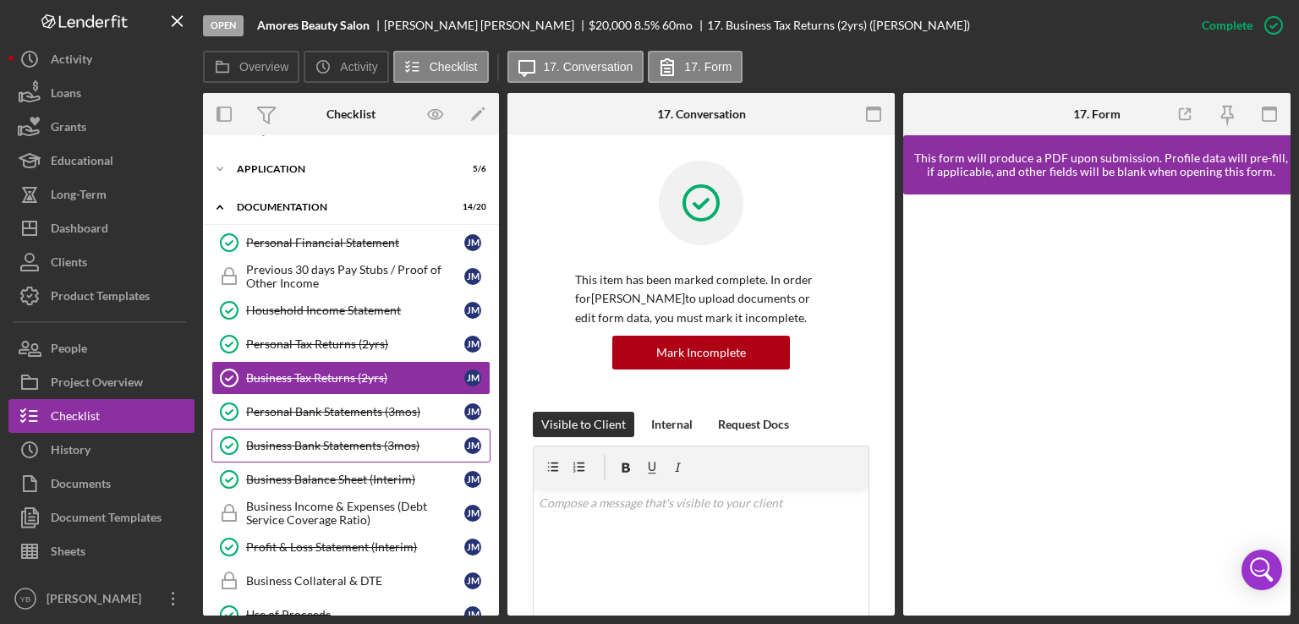
click at [328, 447] on div "Business Bank Statements (3mos)" at bounding box center [355, 446] width 218 height 14
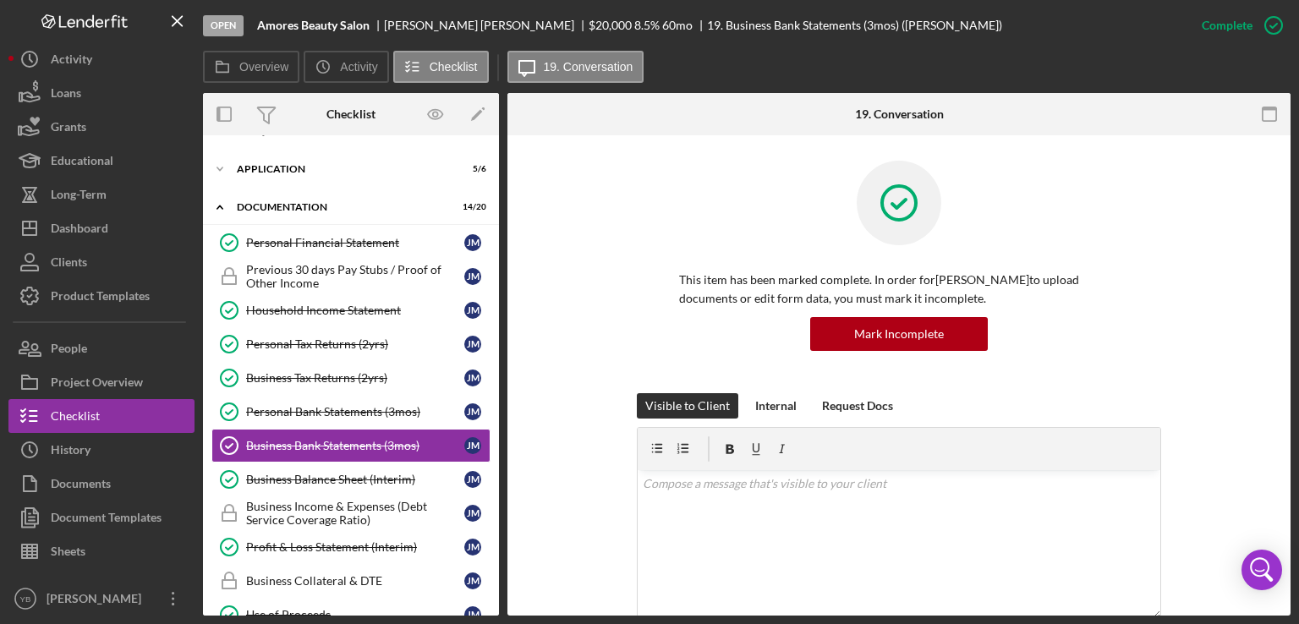
click at [1201, 375] on div "This item has been marked complete. In order for [PERSON_NAME] to upload docume…" at bounding box center [899, 277] width 732 height 233
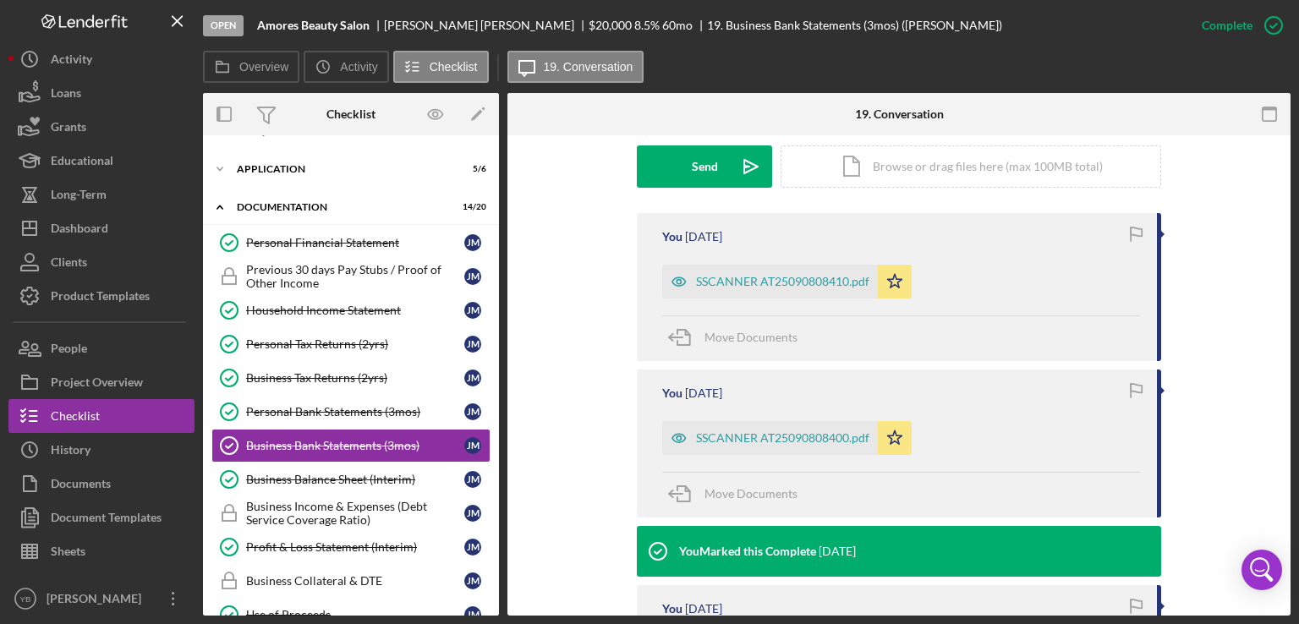
scroll to position [507, 0]
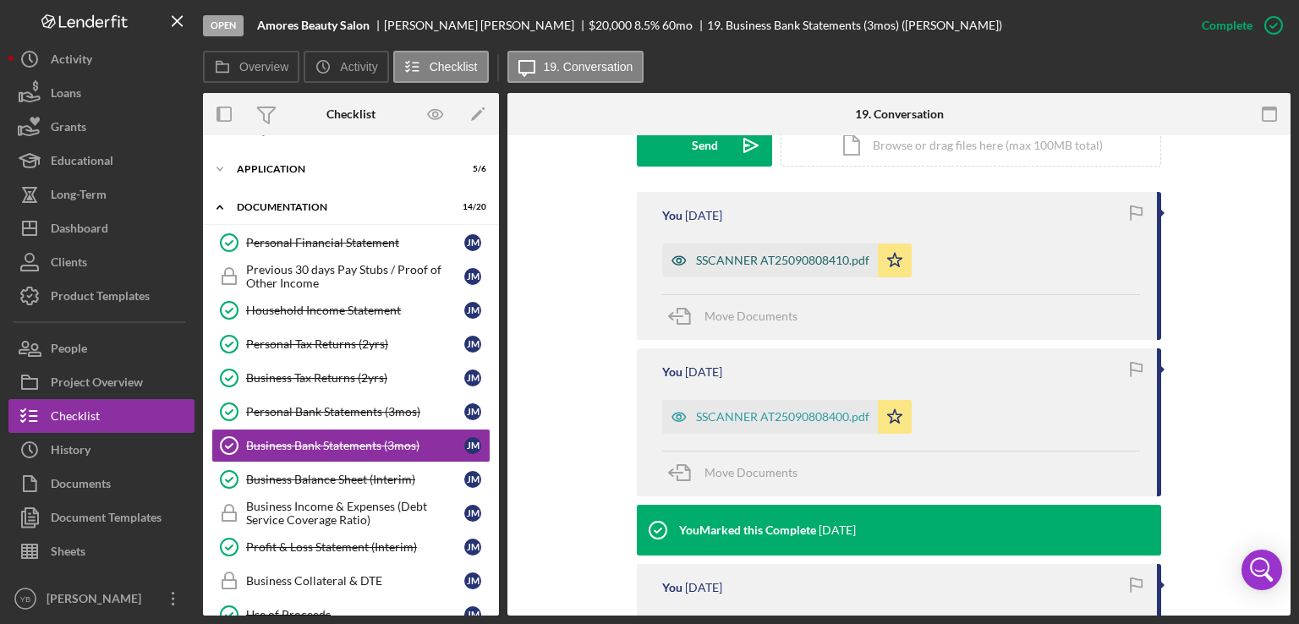
click at [769, 261] on div "SSCANNER AT25090808410.pdf" at bounding box center [782, 261] width 173 height 14
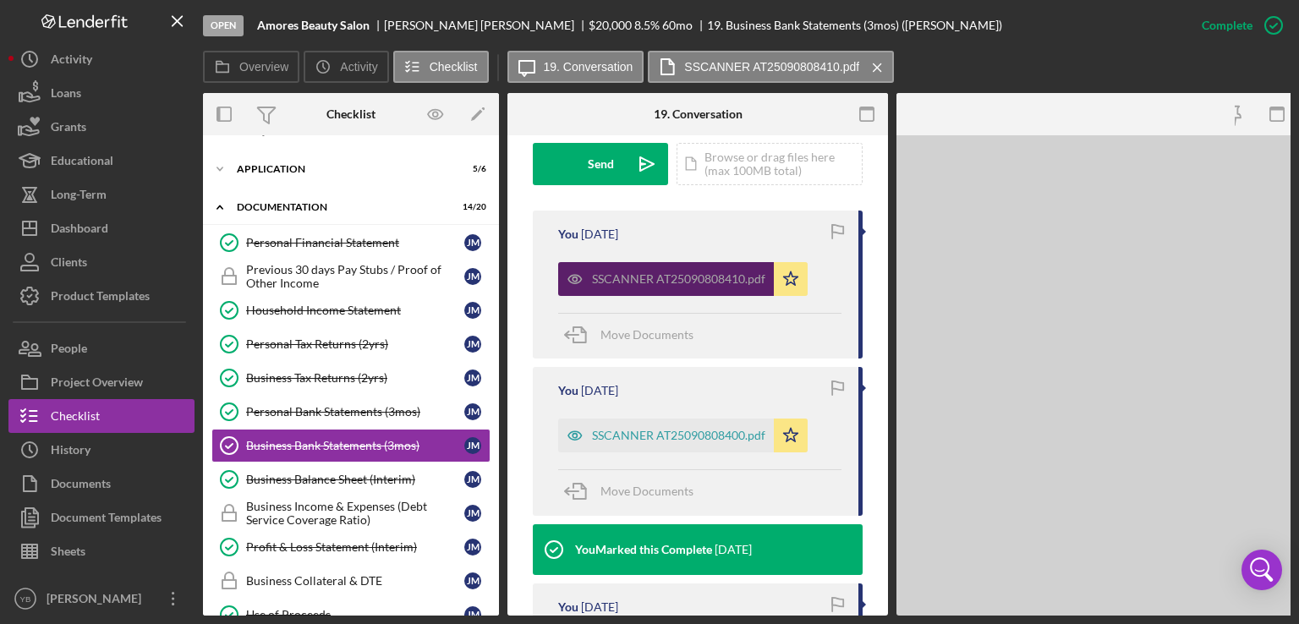
scroll to position [526, 0]
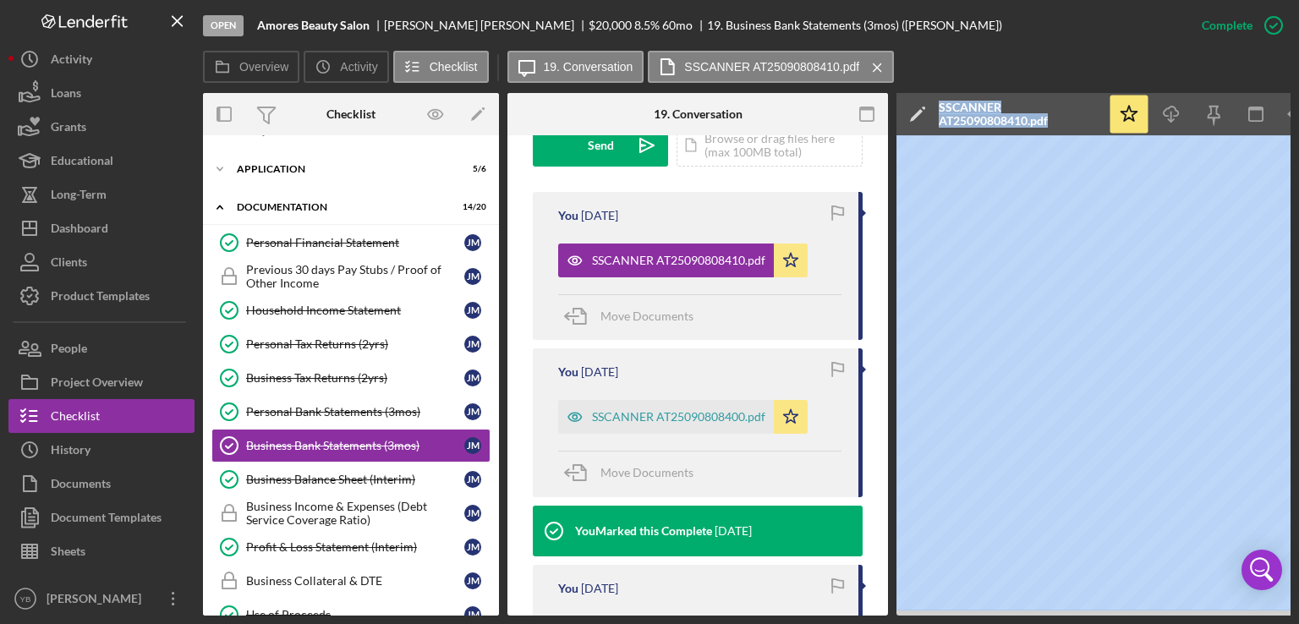
drag, startPoint x: 803, startPoint y: 616, endPoint x: 987, endPoint y: 613, distance: 183.5
click at [987, 613] on div "Open Amores Beauty Salon [PERSON_NAME] $20,000 $20,000 8.5 % 60 mo 19. Business…" at bounding box center [649, 312] width 1299 height 624
click at [345, 405] on div "Personal Bank Statements (3mos)" at bounding box center [355, 412] width 218 height 14
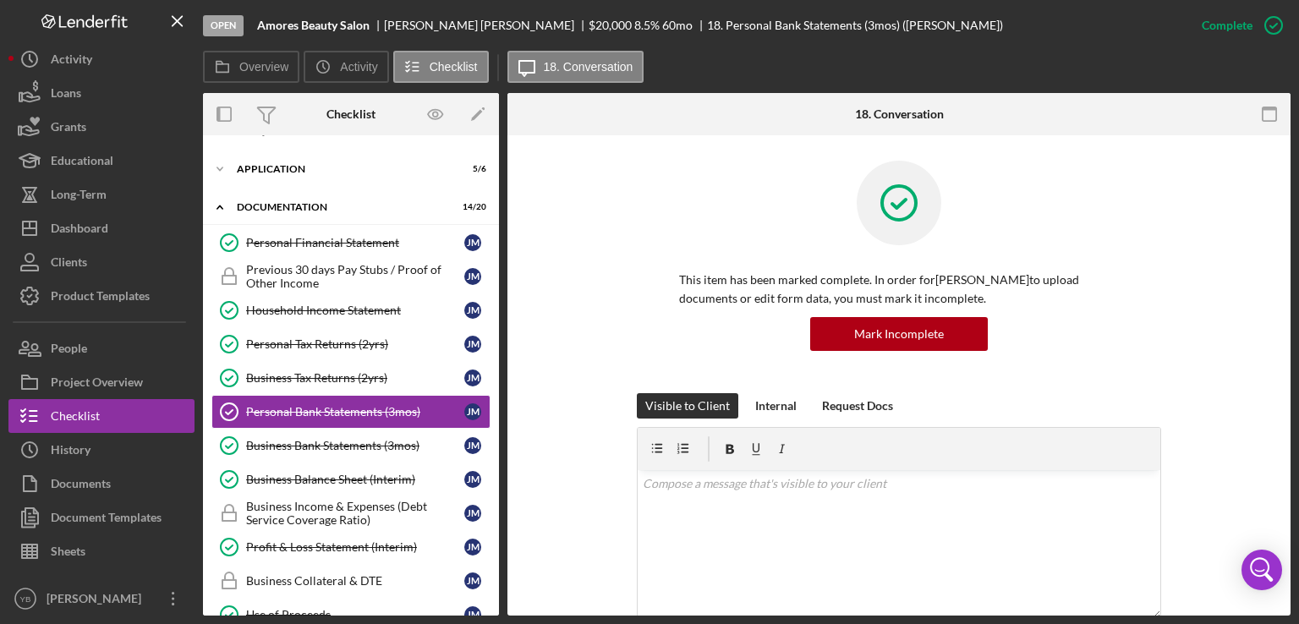
click at [1208, 338] on div "This item has been marked complete. In order for [PERSON_NAME] to upload docume…" at bounding box center [899, 277] width 732 height 233
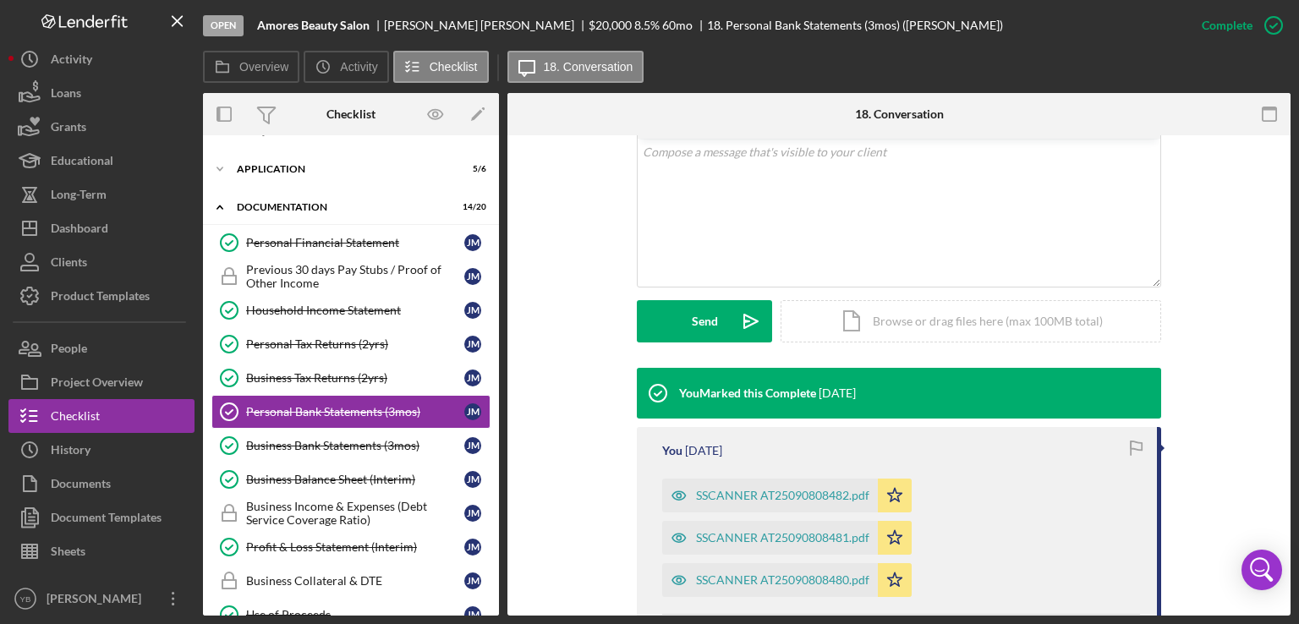
scroll to position [372, 0]
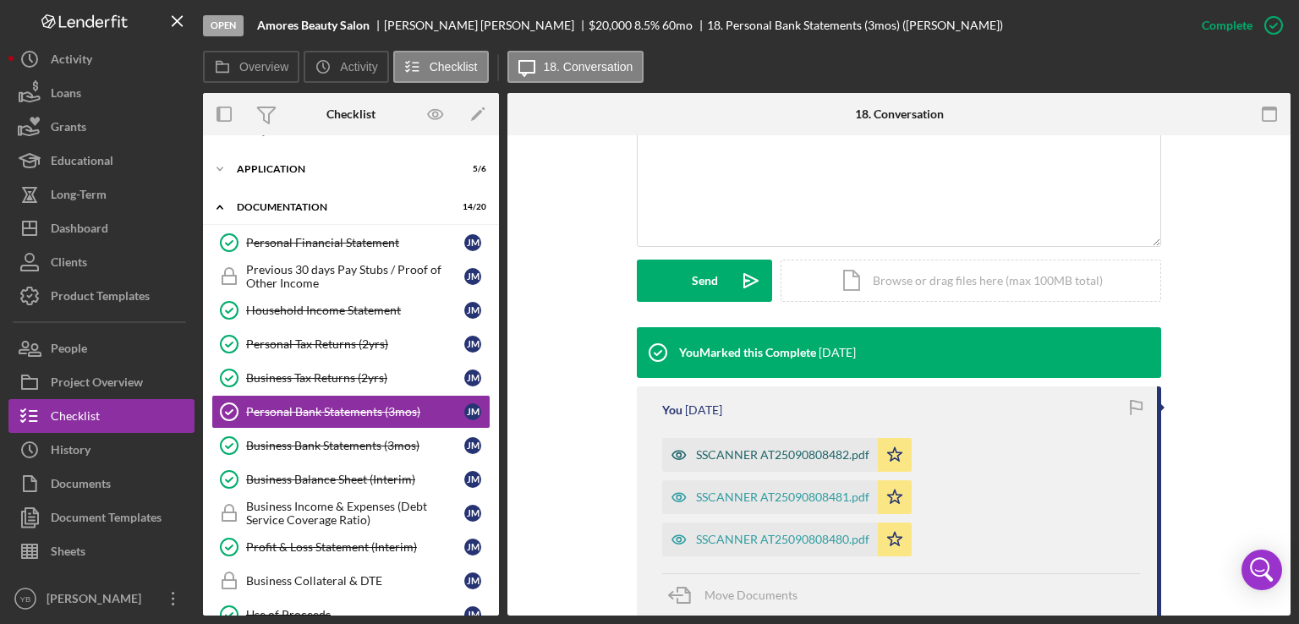
click at [749, 449] on div "SSCANNER AT25090808482.pdf" at bounding box center [782, 455] width 173 height 14
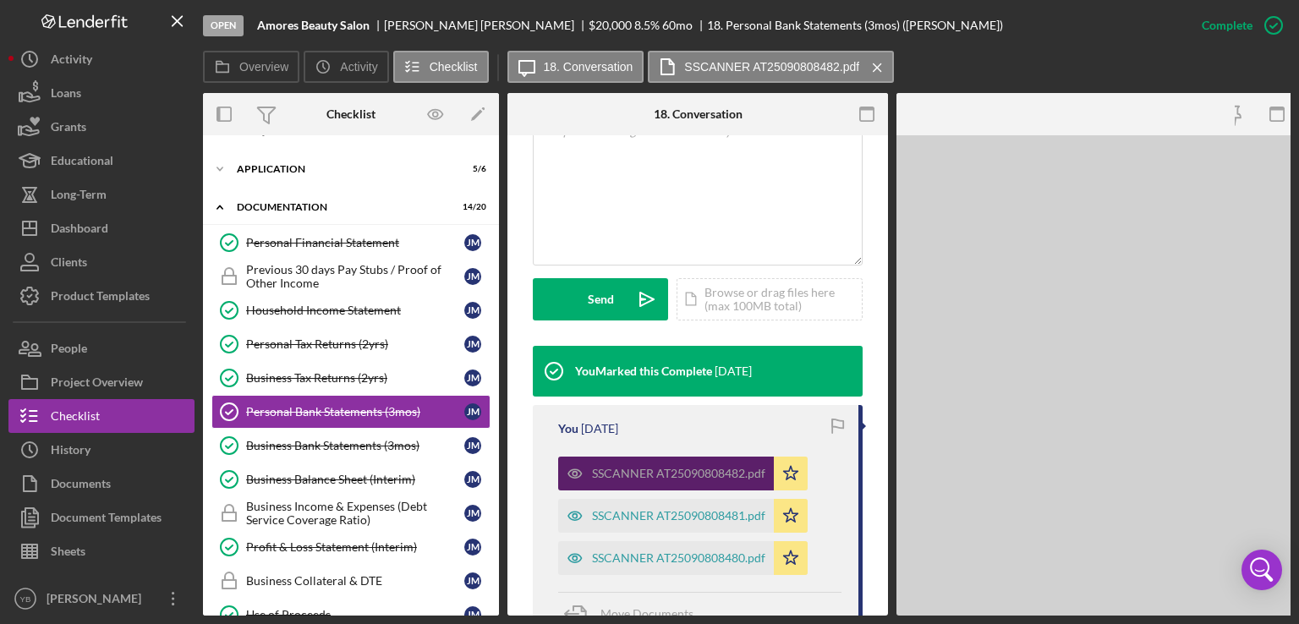
scroll to position [391, 0]
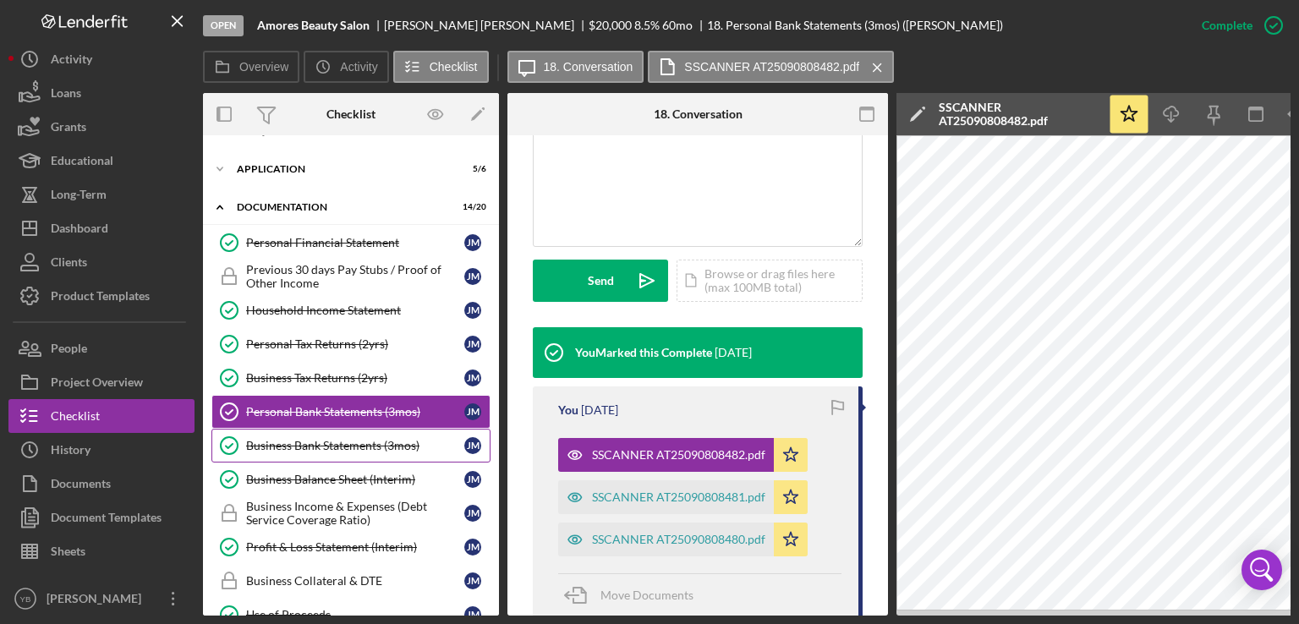
click at [315, 445] on div "Business Bank Statements (3mos)" at bounding box center [355, 446] width 218 height 14
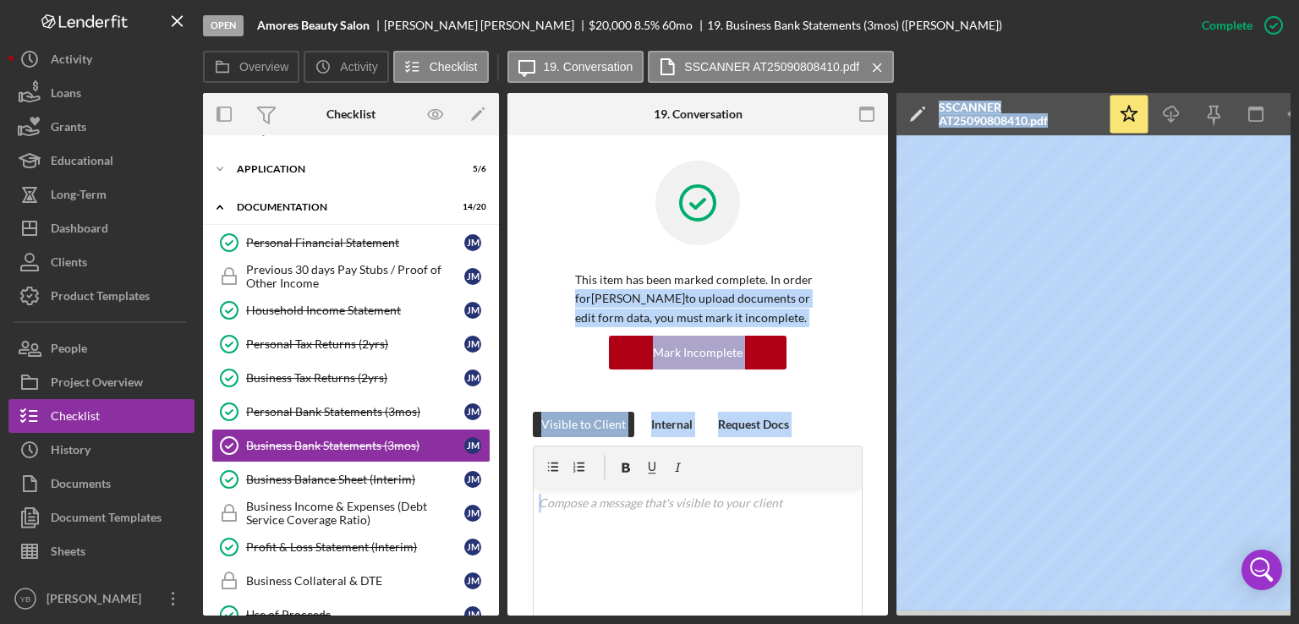
drag, startPoint x: 888, startPoint y: 274, endPoint x: 896, endPoint y: 302, distance: 28.9
click at [3, 130] on div "Open Amores Beauty Salon [PERSON_NAME] $20,000 $20,000 8.5 % 60 mo 19. Business…" at bounding box center [649, 312] width 1299 height 624
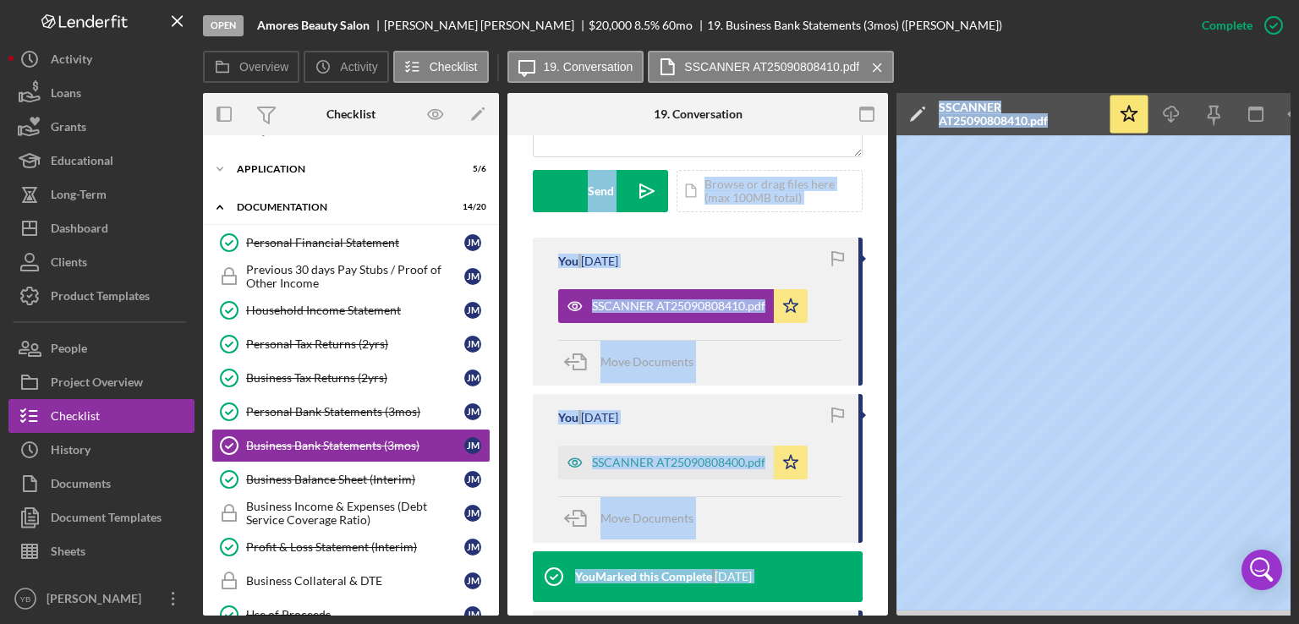
scroll to position [484, 0]
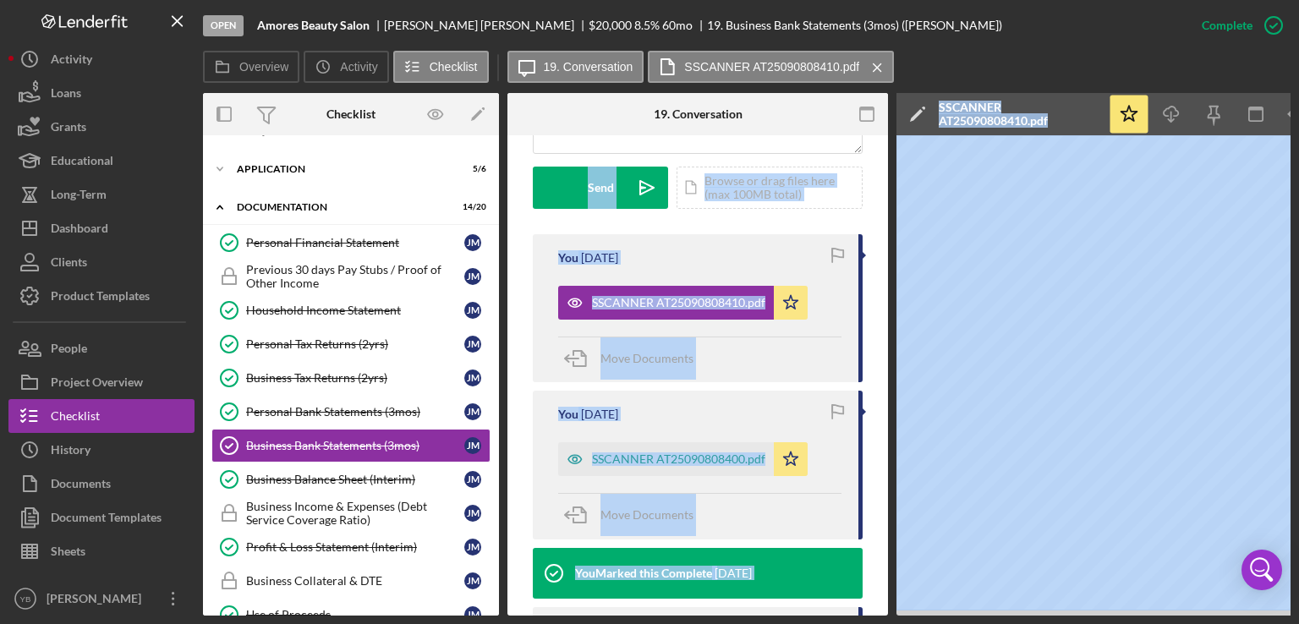
click at [866, 395] on div "This item has been marked complete. In order for [PERSON_NAME] to upload docume…" at bounding box center [697, 436] width 381 height 1569
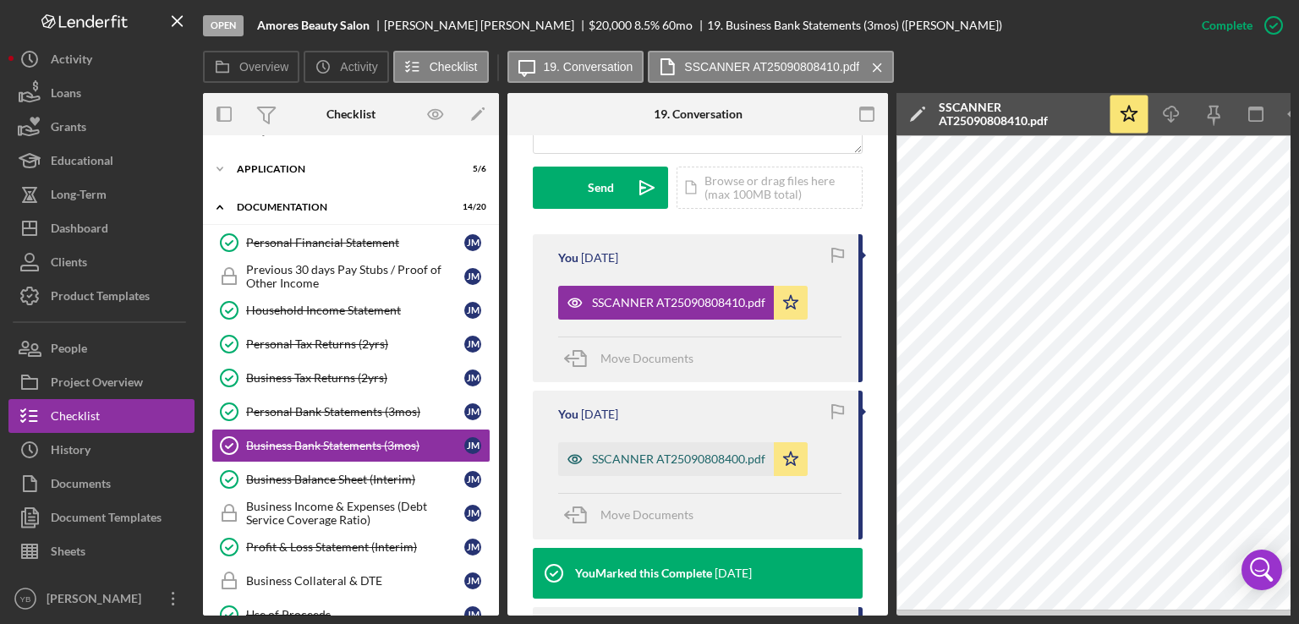
click at [675, 454] on div "SSCANNER AT25090808400.pdf" at bounding box center [678, 459] width 173 height 14
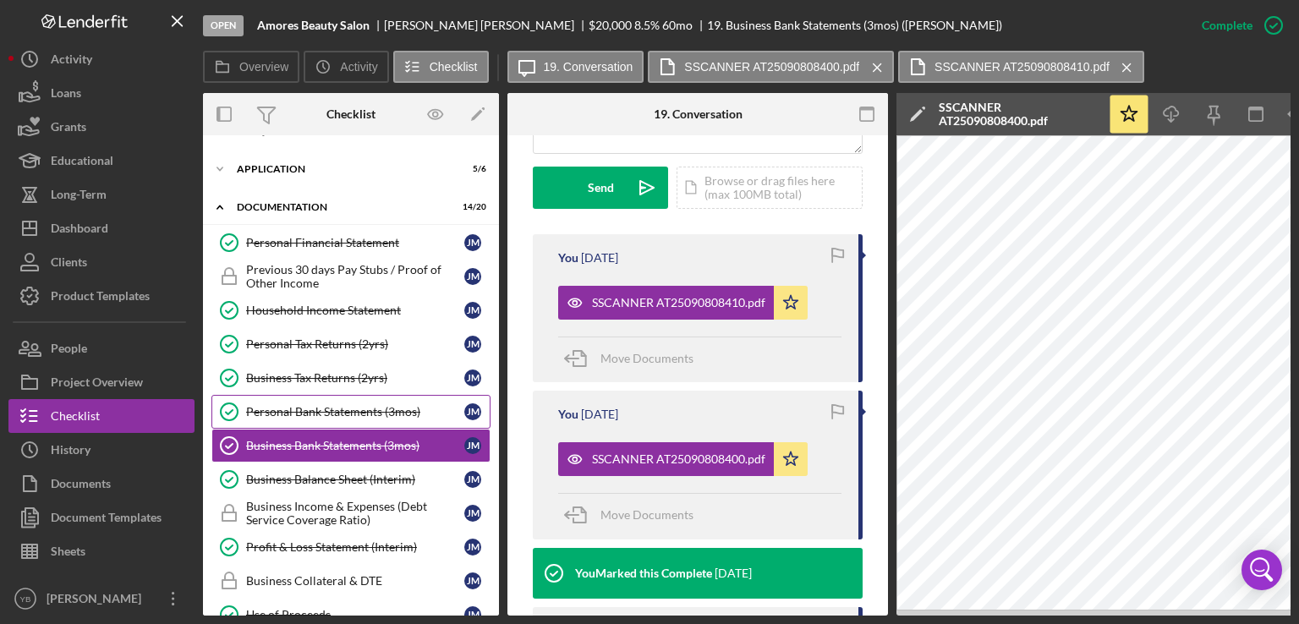
click at [288, 406] on div "Personal Bank Statements (3mos)" at bounding box center [355, 412] width 218 height 14
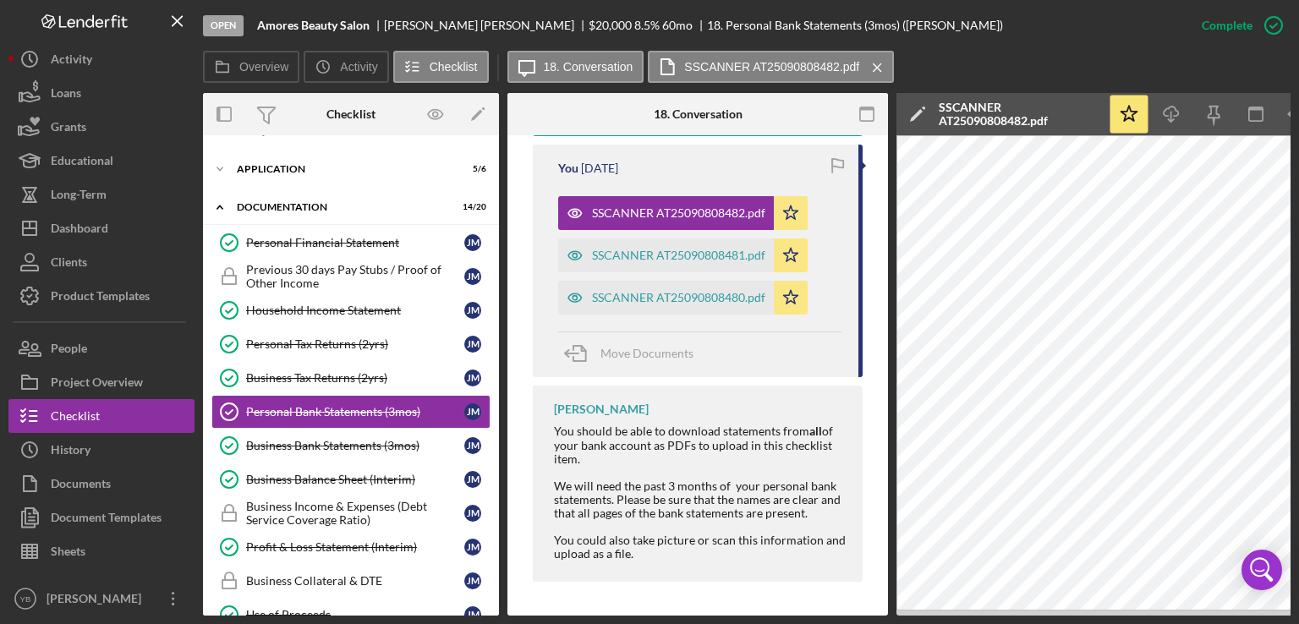
scroll to position [512, 0]
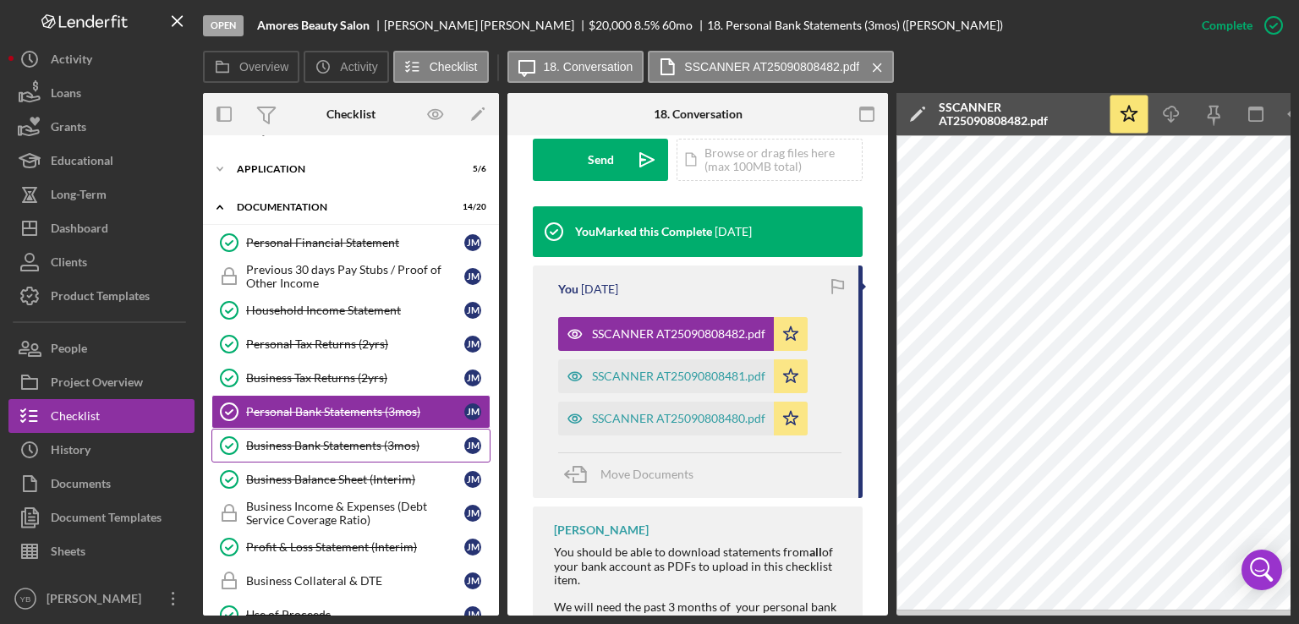
click at [374, 444] on div "Business Bank Statements (3mos)" at bounding box center [355, 446] width 218 height 14
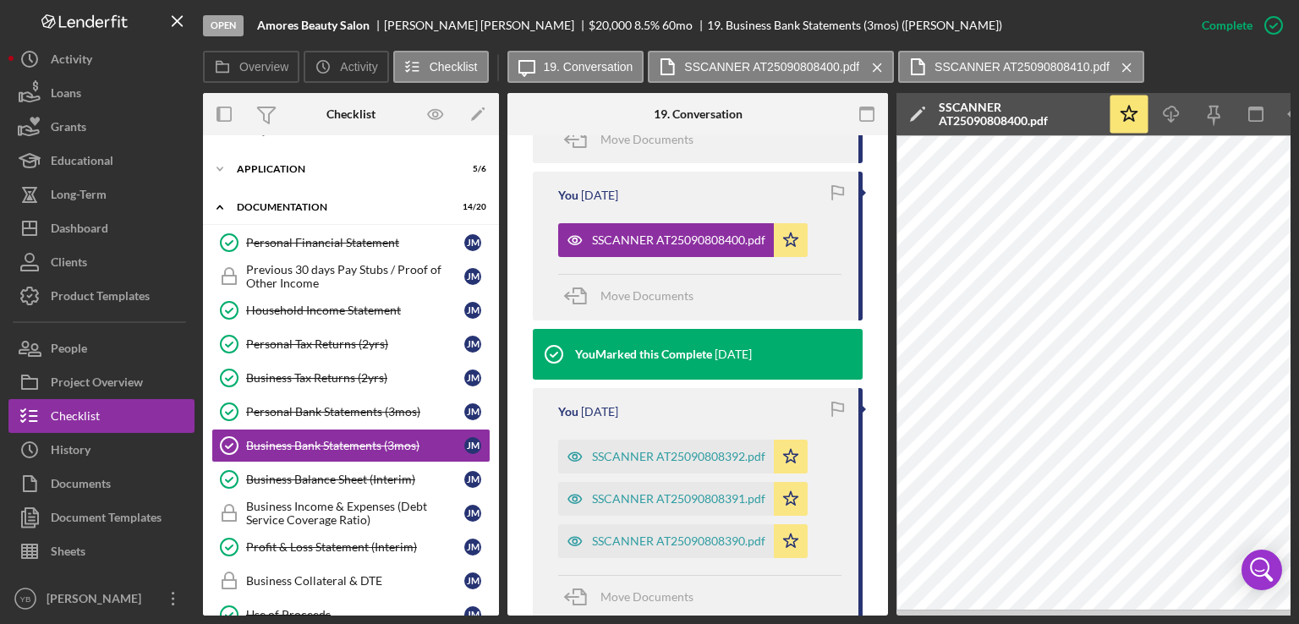
scroll to position [707, 0]
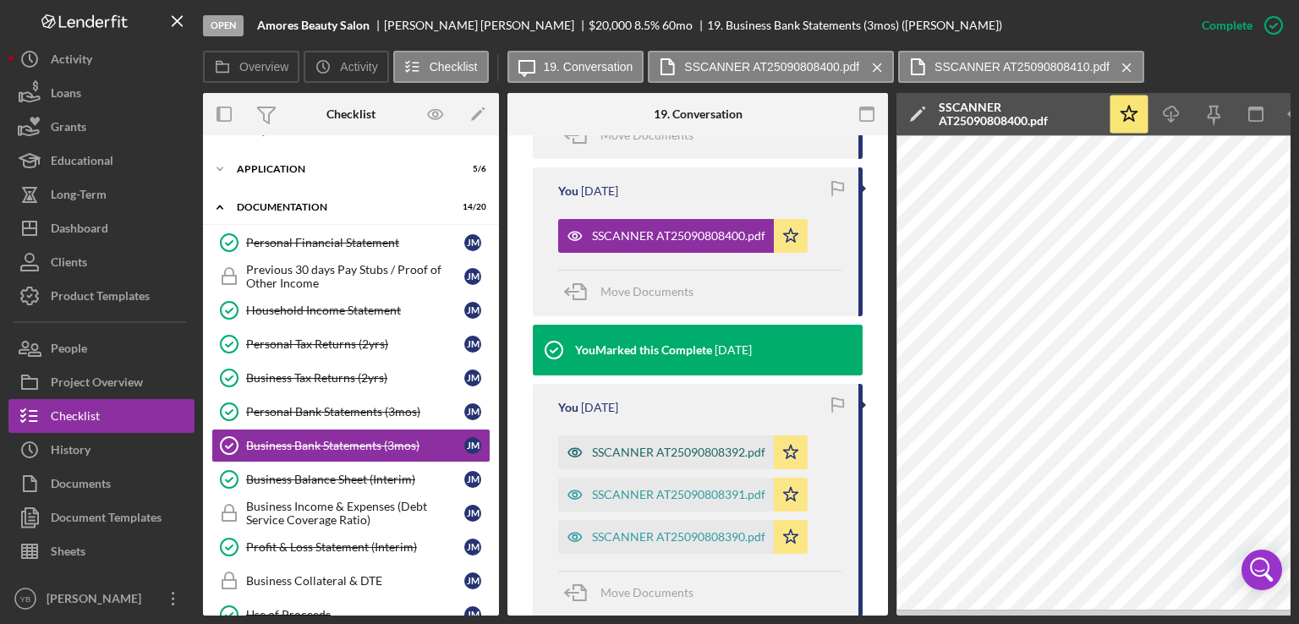
click at [670, 454] on div "SSCANNER AT25090808392.pdf" at bounding box center [678, 453] width 173 height 14
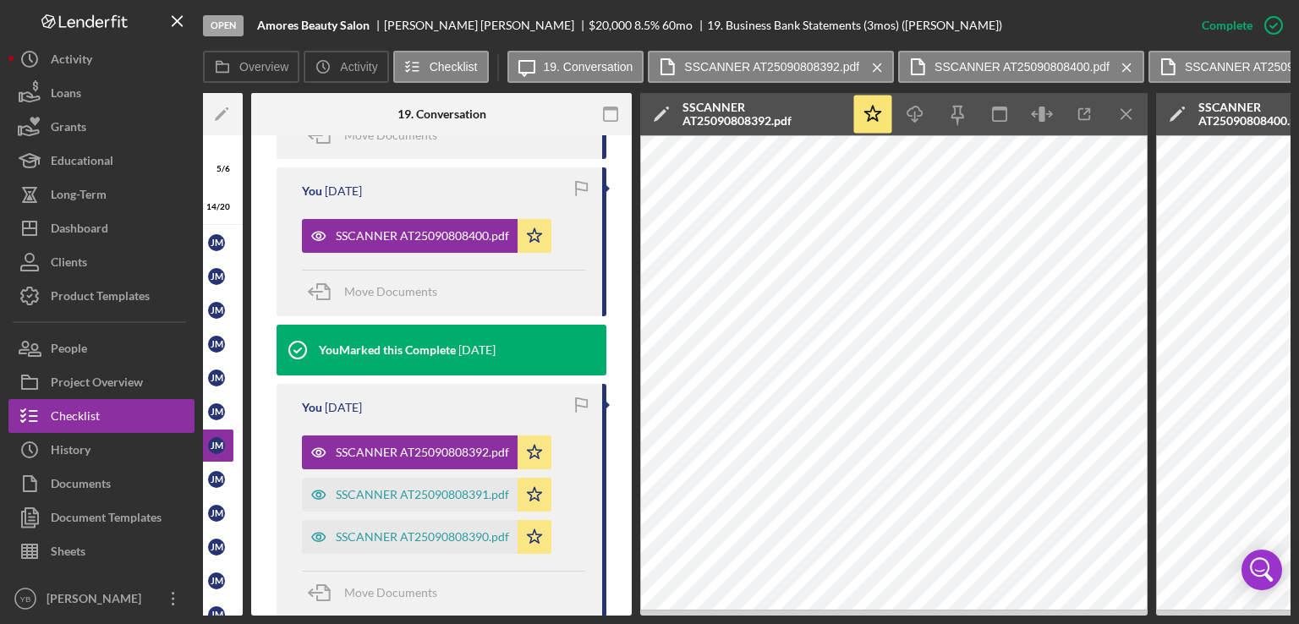
scroll to position [0, 260]
